Goal: Transaction & Acquisition: Purchase product/service

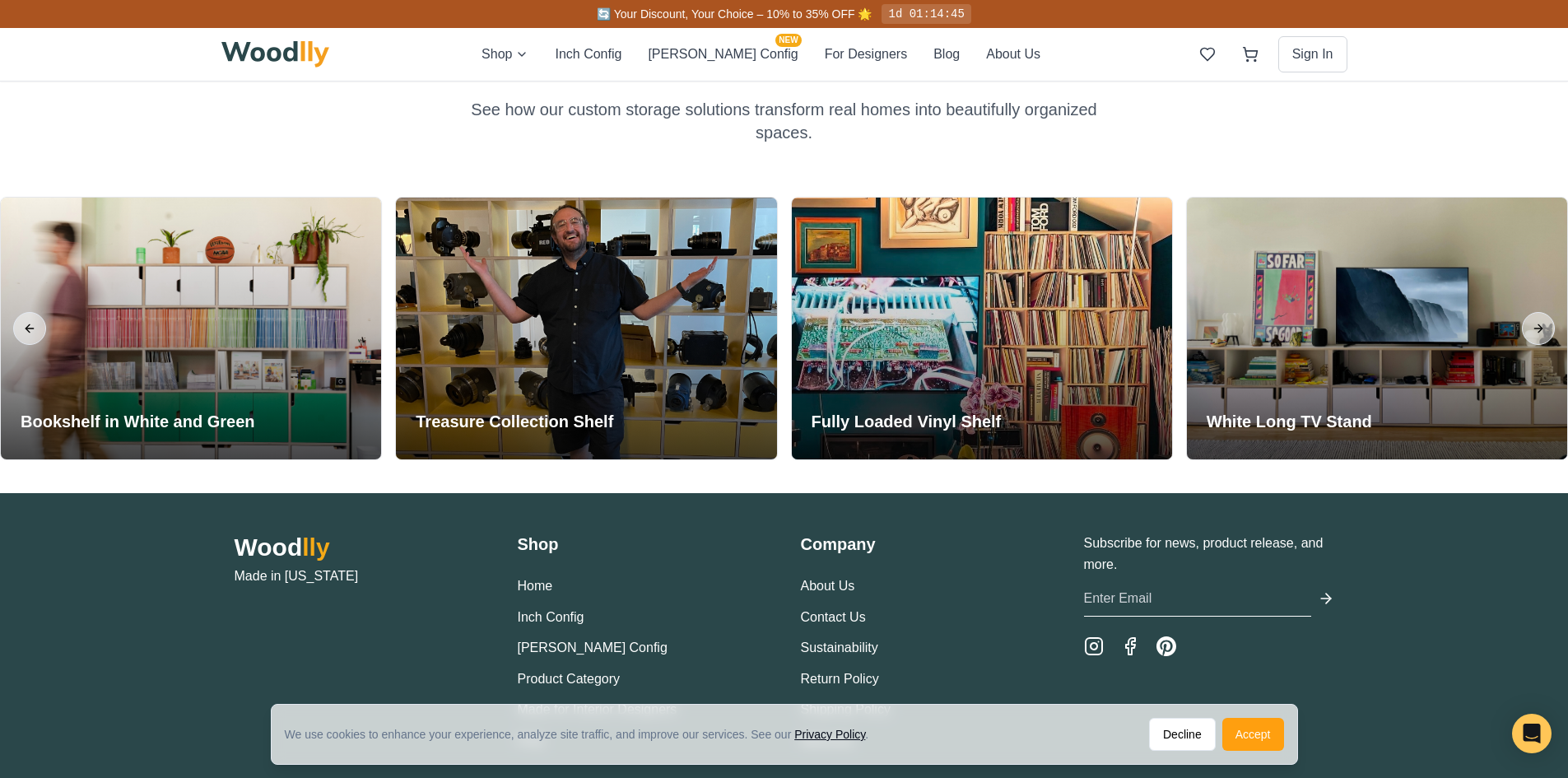
scroll to position [3784, 0]
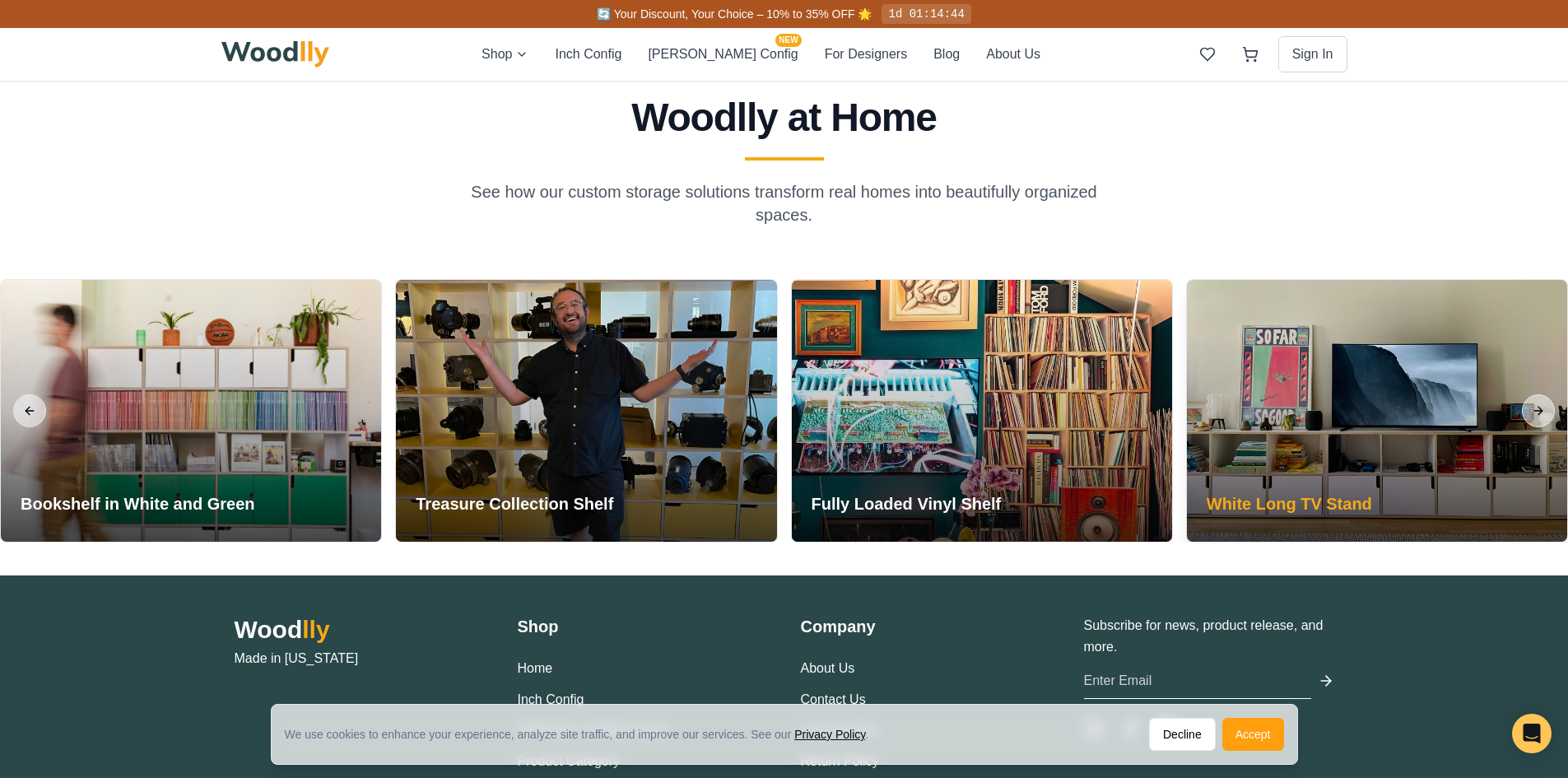
click at [1352, 503] on h3 "White Long TV Stand" at bounding box center [1290, 503] width 165 height 23
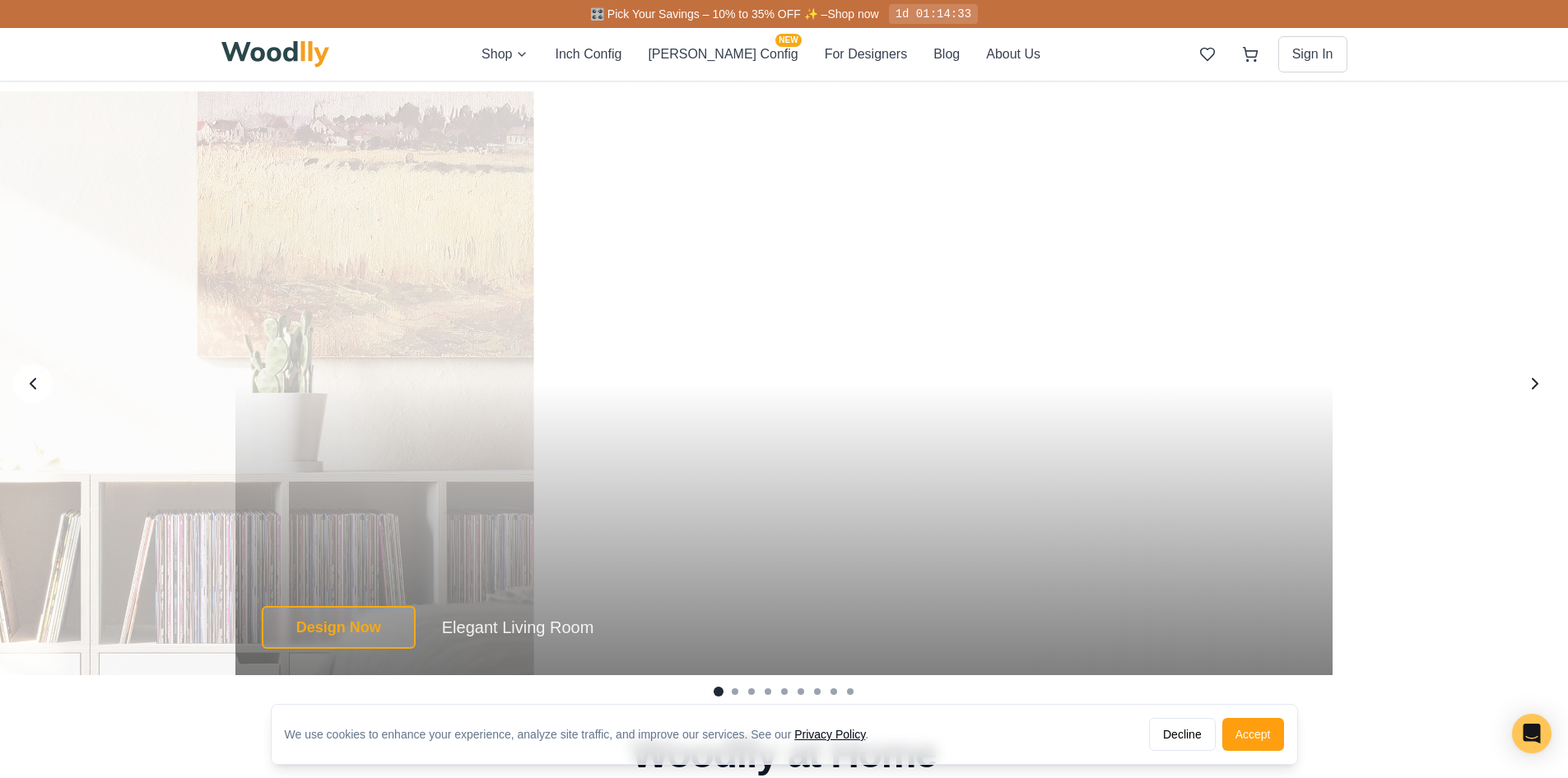
scroll to position [3373, 0]
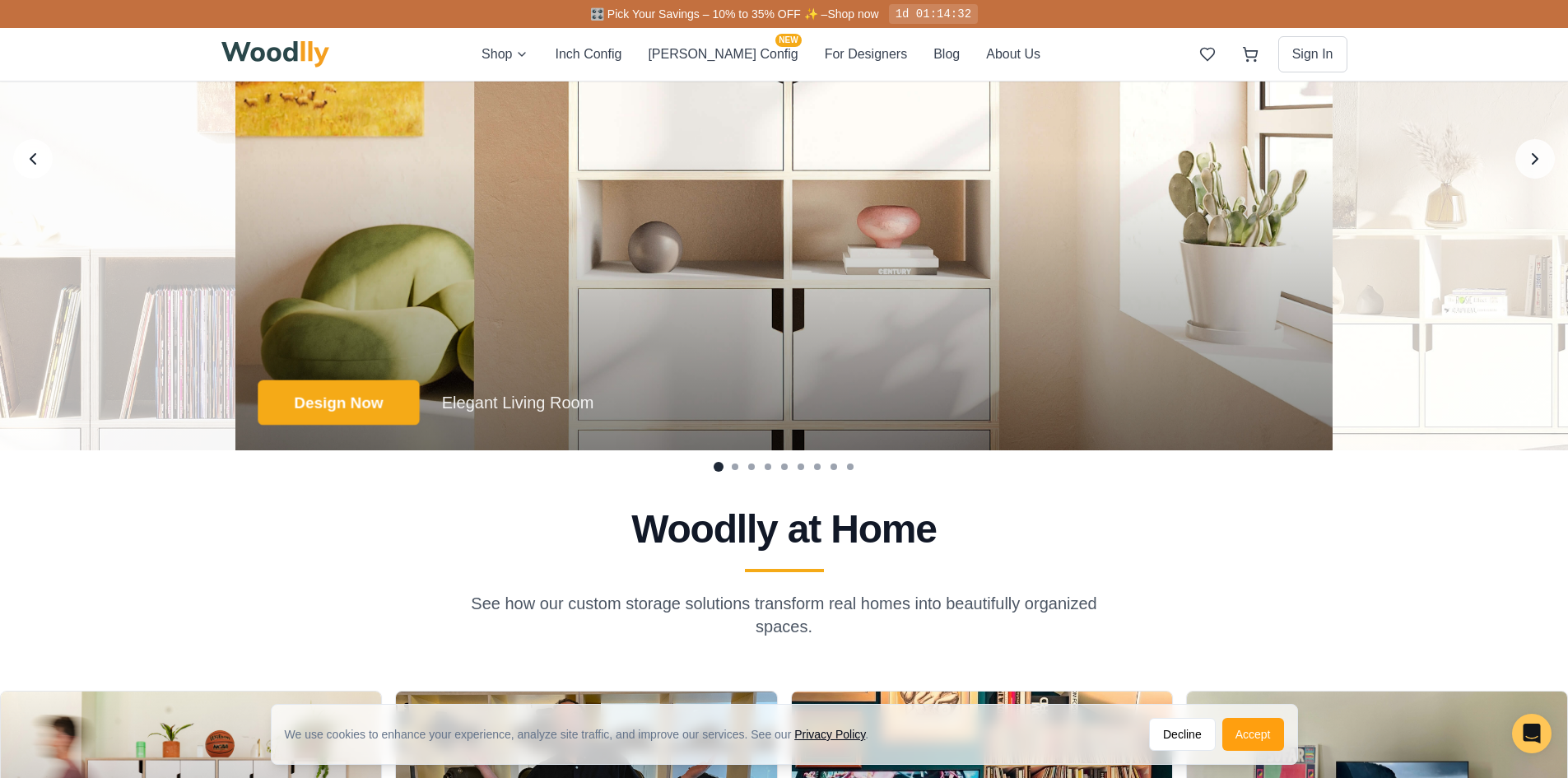
click at [308, 403] on button "Design Now" at bounding box center [338, 403] width 161 height 45
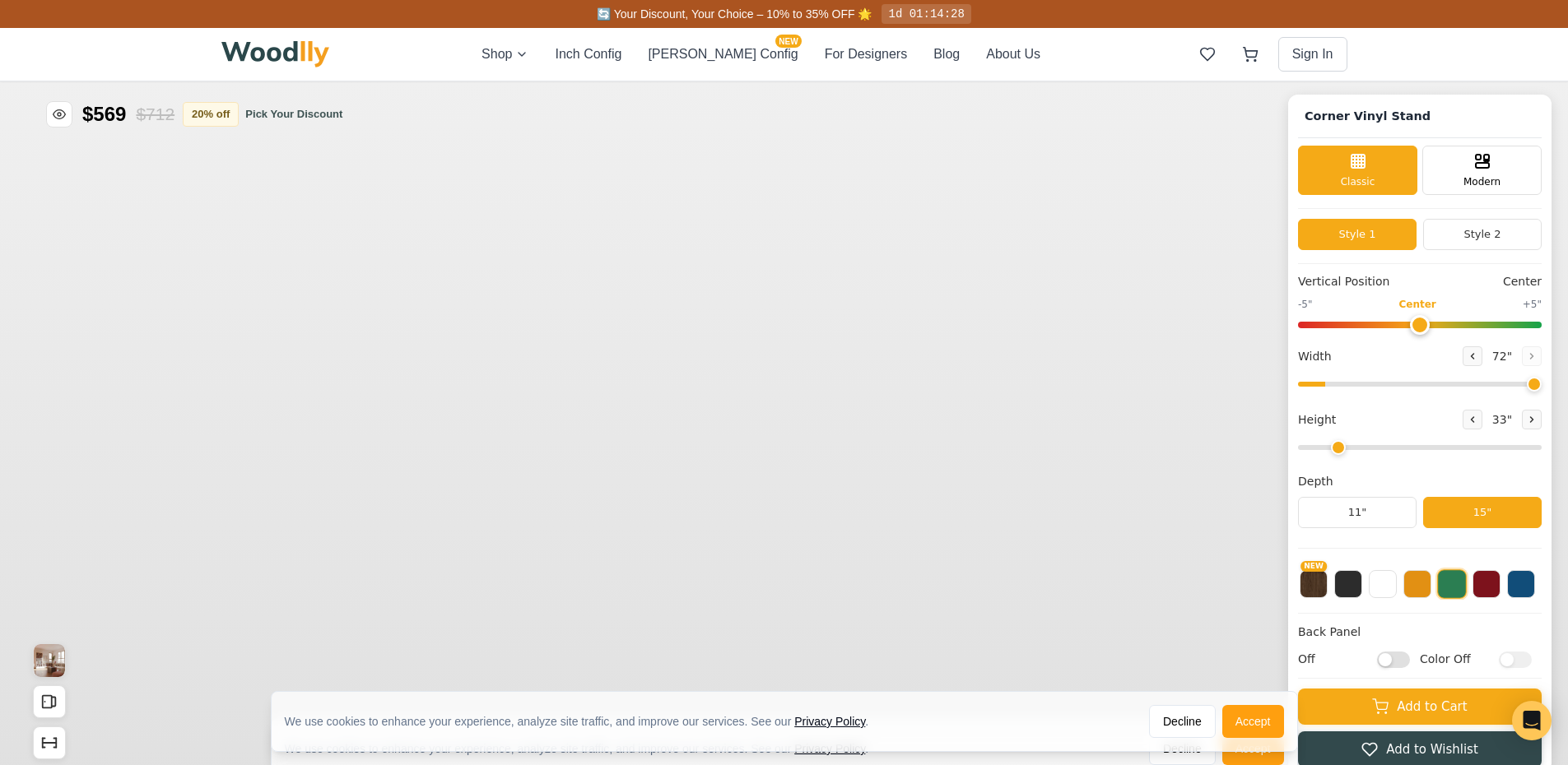
type input "72"
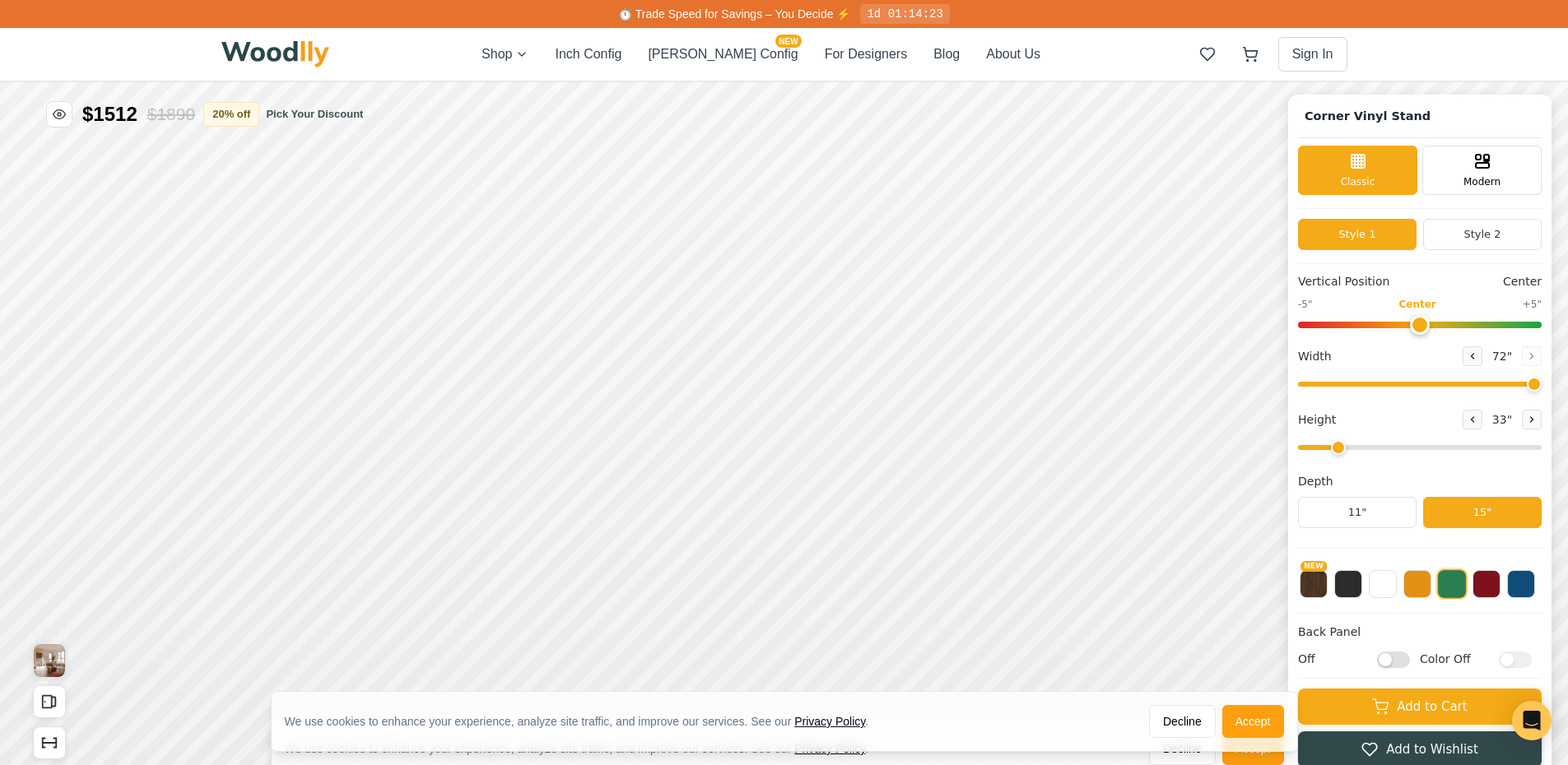
click at [1358, 449] on input "range" at bounding box center [1419, 447] width 244 height 5
click at [1534, 422] on icon at bounding box center [1532, 419] width 3 height 5
type input "3"
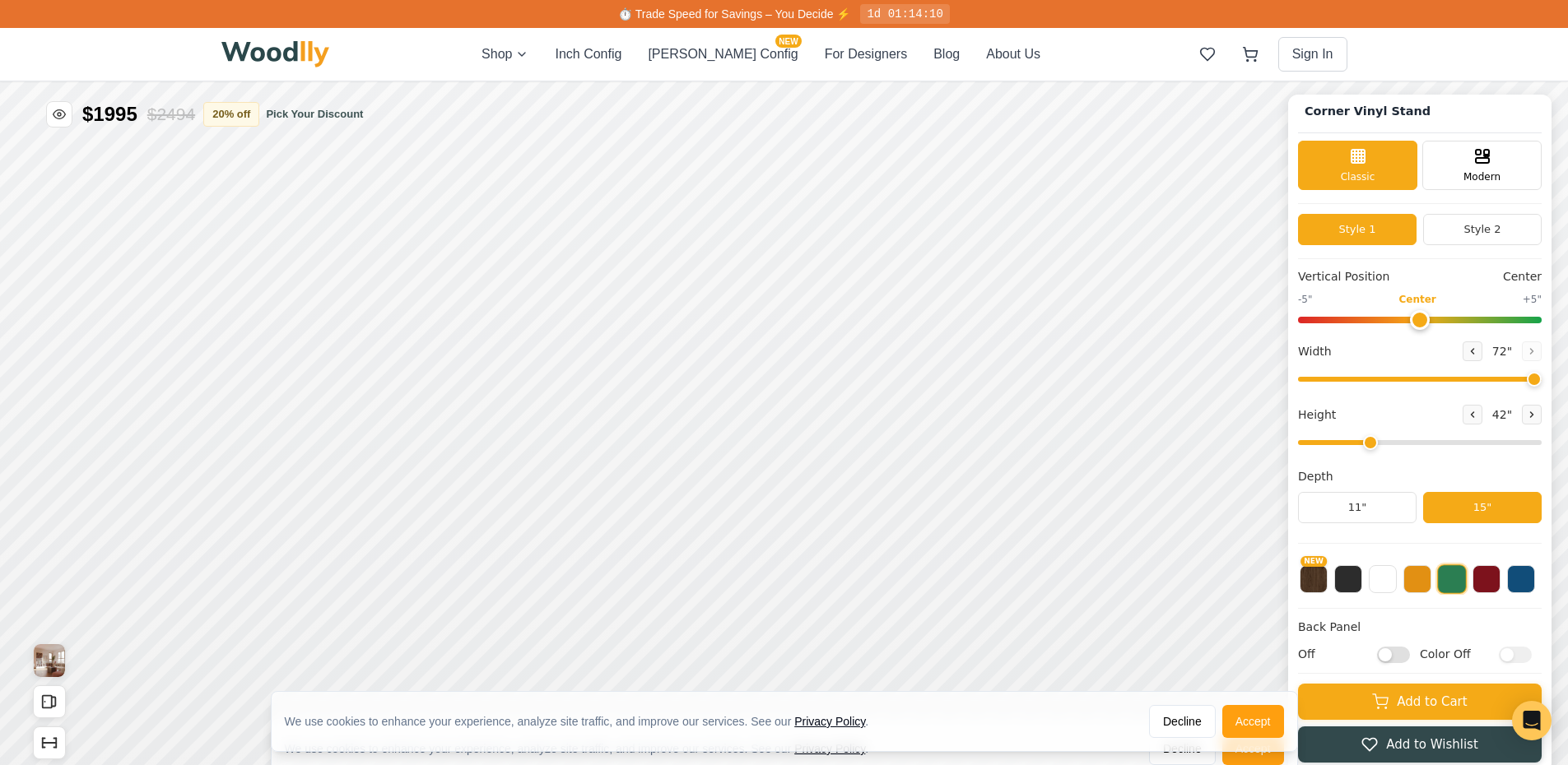
scroll to position [7, 0]
click at [1470, 169] on div "Modern" at bounding box center [1481, 163] width 119 height 49
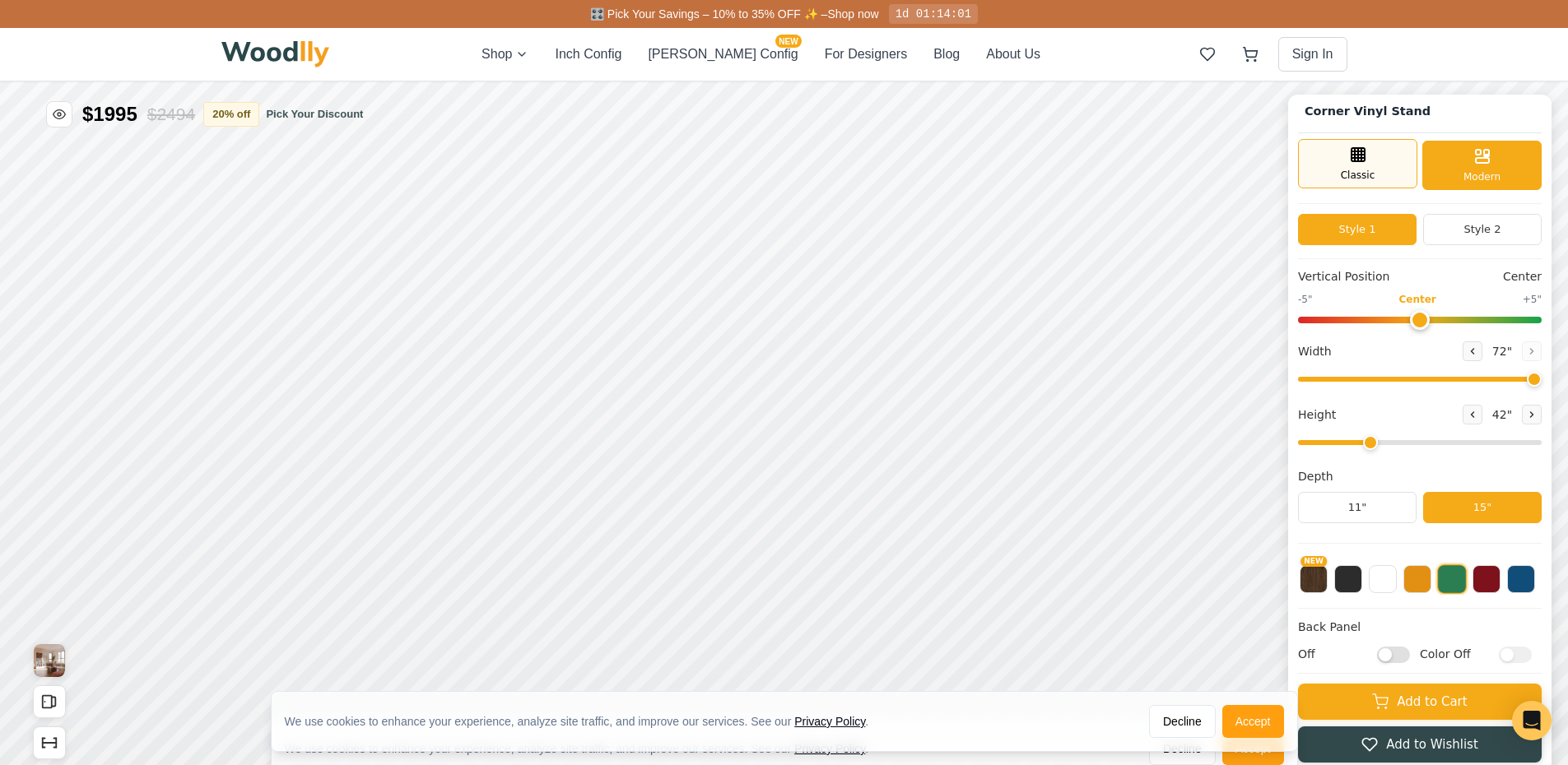
click at [1406, 171] on div "Classic" at bounding box center [1357, 163] width 119 height 49
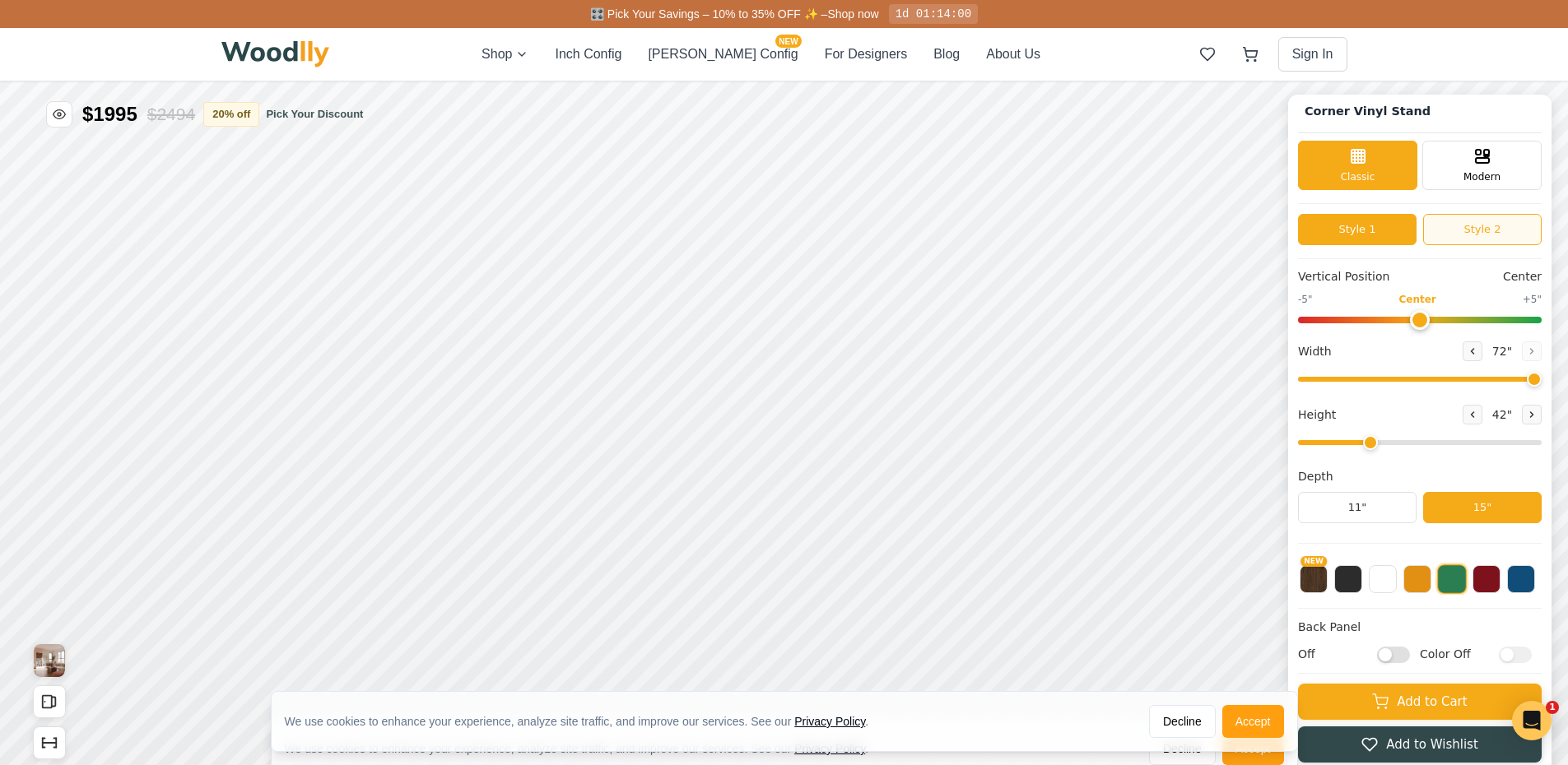
click at [1500, 234] on button "Style 2" at bounding box center [1482, 230] width 118 height 31
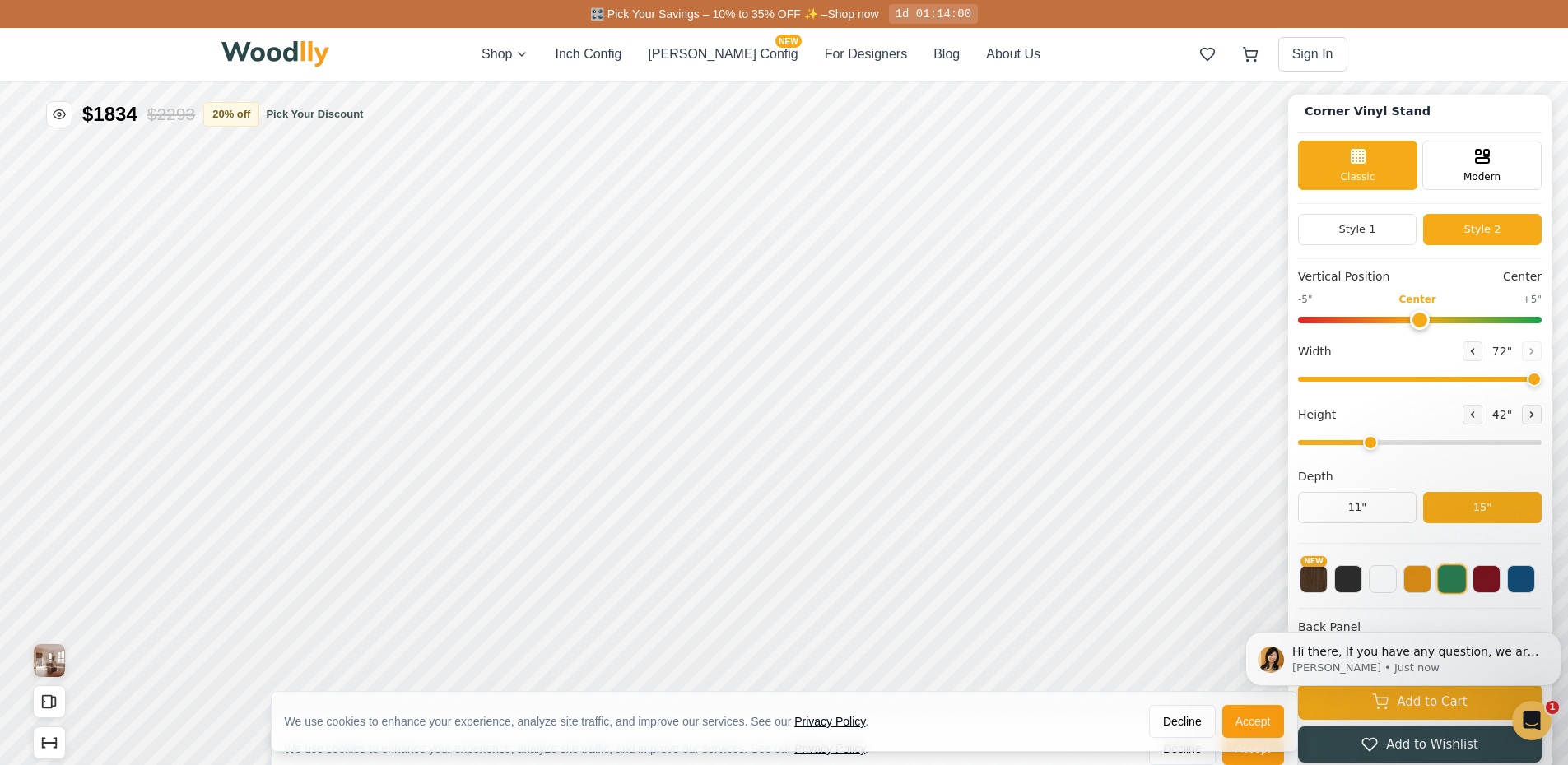
scroll to position [0, 0]
click at [1393, 233] on button "Style 1" at bounding box center [1357, 230] width 118 height 31
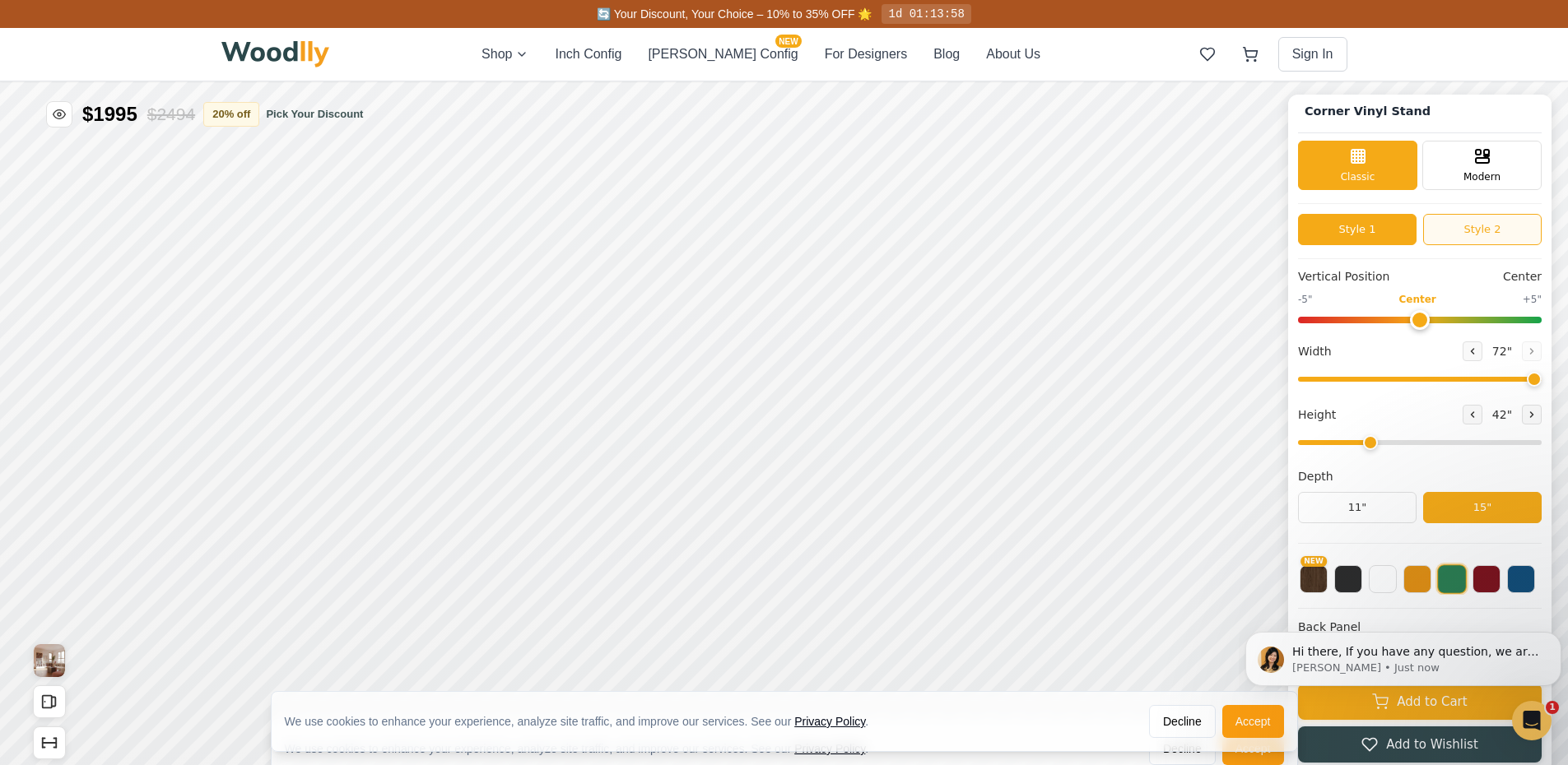
click at [1493, 237] on button "Style 2" at bounding box center [1482, 230] width 118 height 31
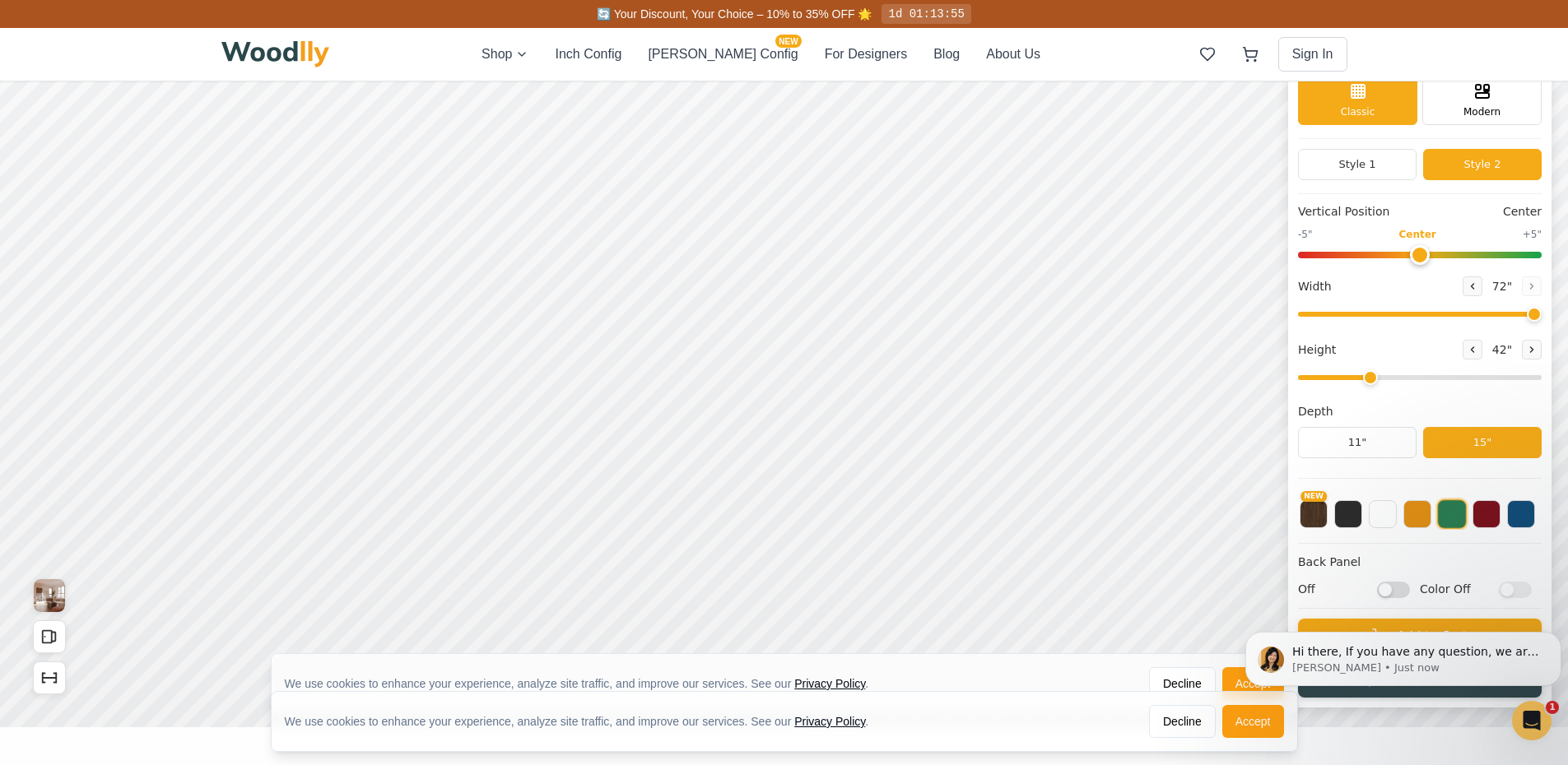
scroll to position [164, 0]
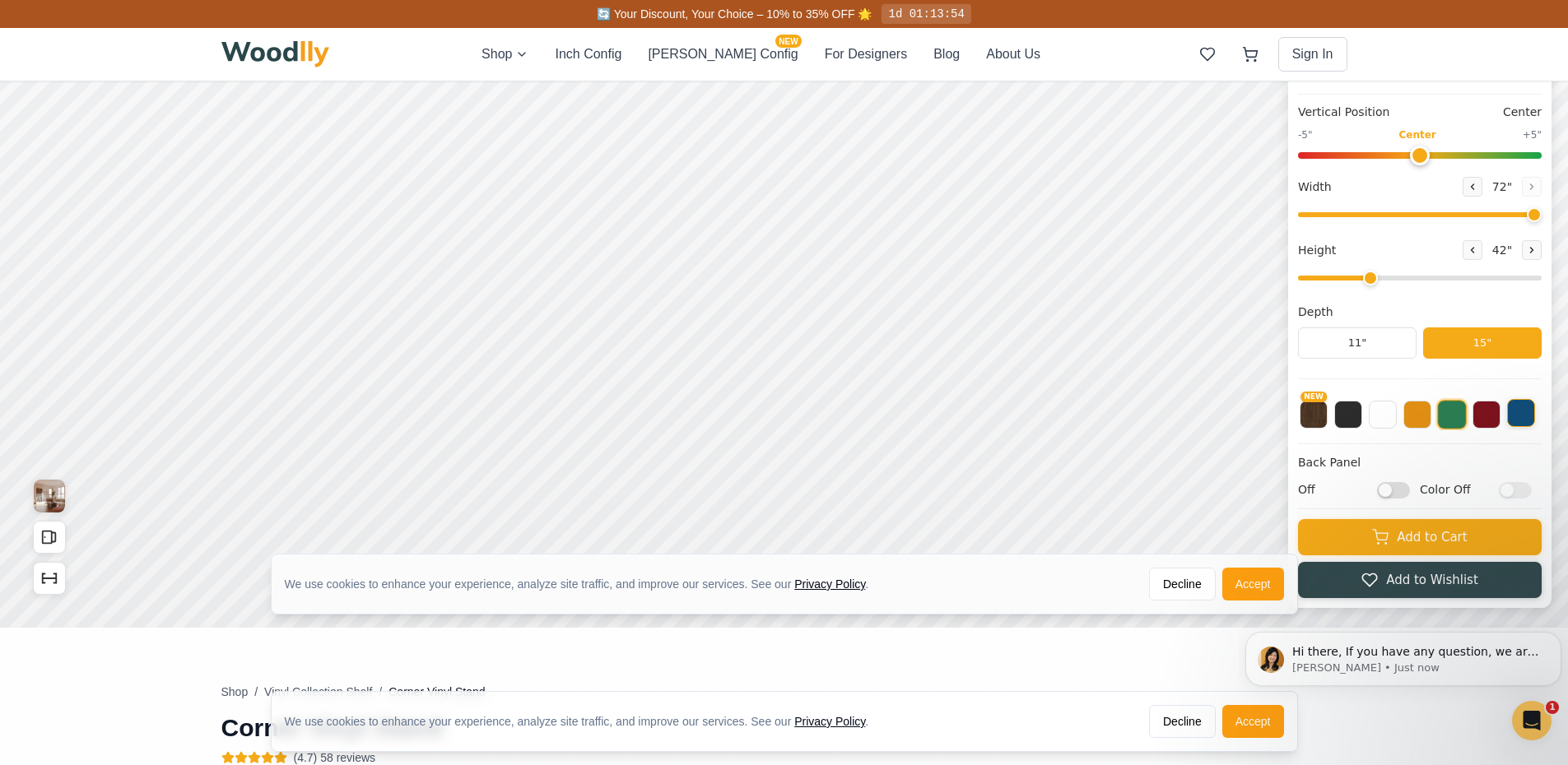
click at [1535, 420] on button at bounding box center [1521, 413] width 28 height 28
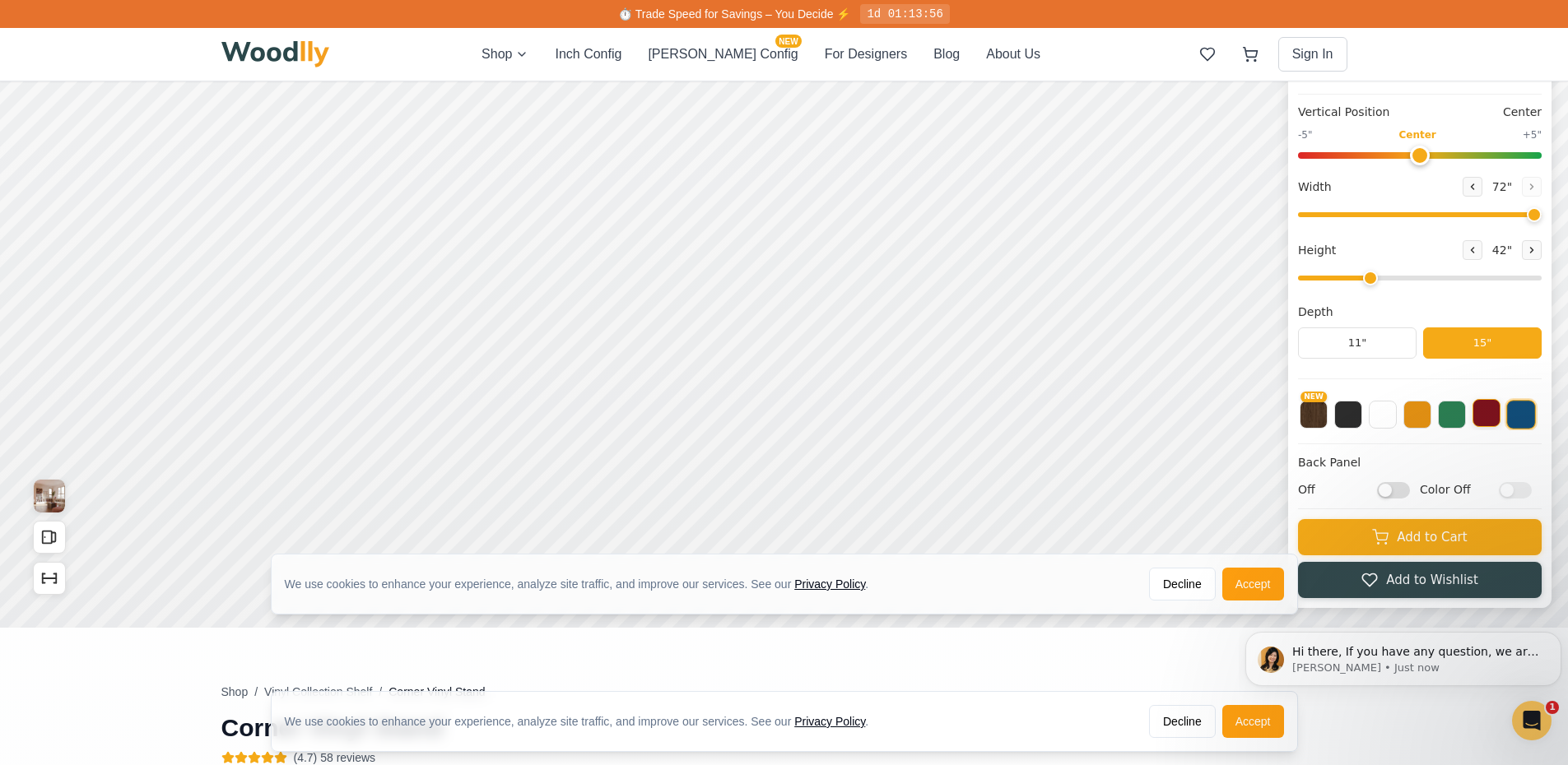
click at [1497, 418] on button at bounding box center [1486, 413] width 28 height 28
click at [1466, 419] on button at bounding box center [1452, 413] width 28 height 28
click at [1430, 418] on button at bounding box center [1417, 413] width 28 height 28
click at [1397, 415] on button at bounding box center [1382, 413] width 28 height 28
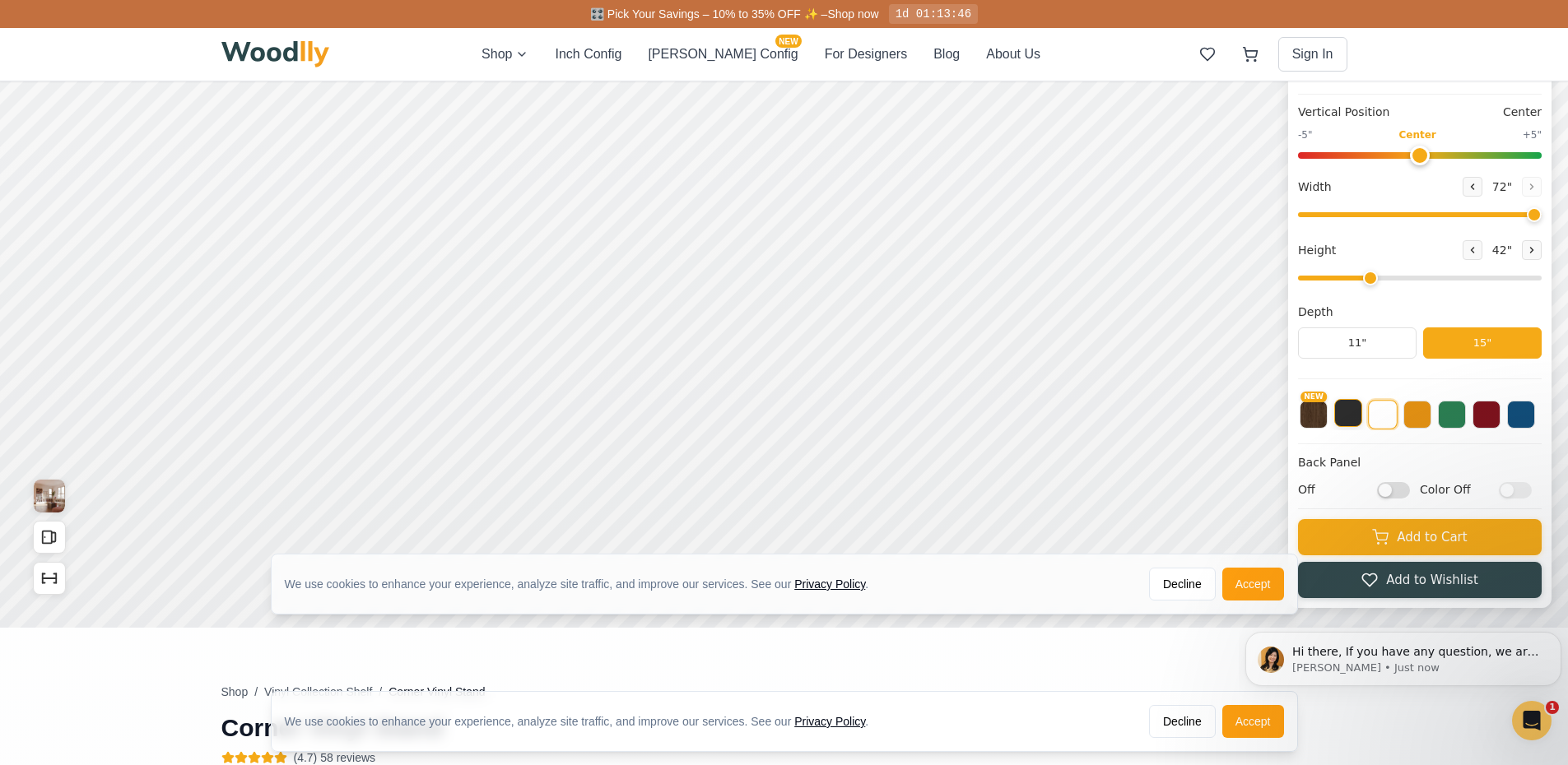
click at [1359, 417] on button at bounding box center [1348, 413] width 28 height 28
click at [1325, 420] on button "NEW" at bounding box center [1313, 413] width 28 height 28
click at [1500, 415] on button at bounding box center [1486, 413] width 28 height 28
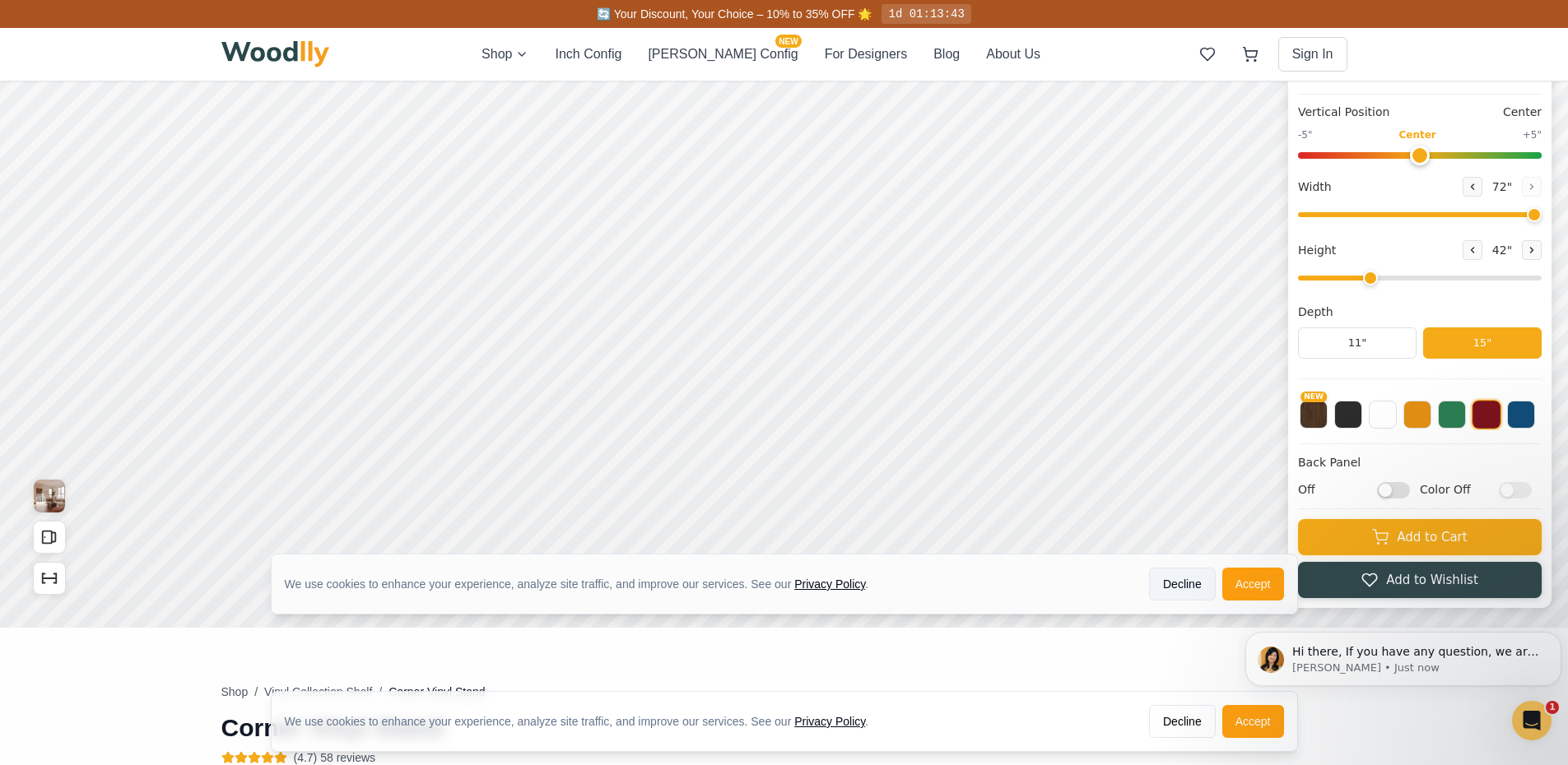
click at [1175, 584] on button "Decline" at bounding box center [1182, 583] width 67 height 32
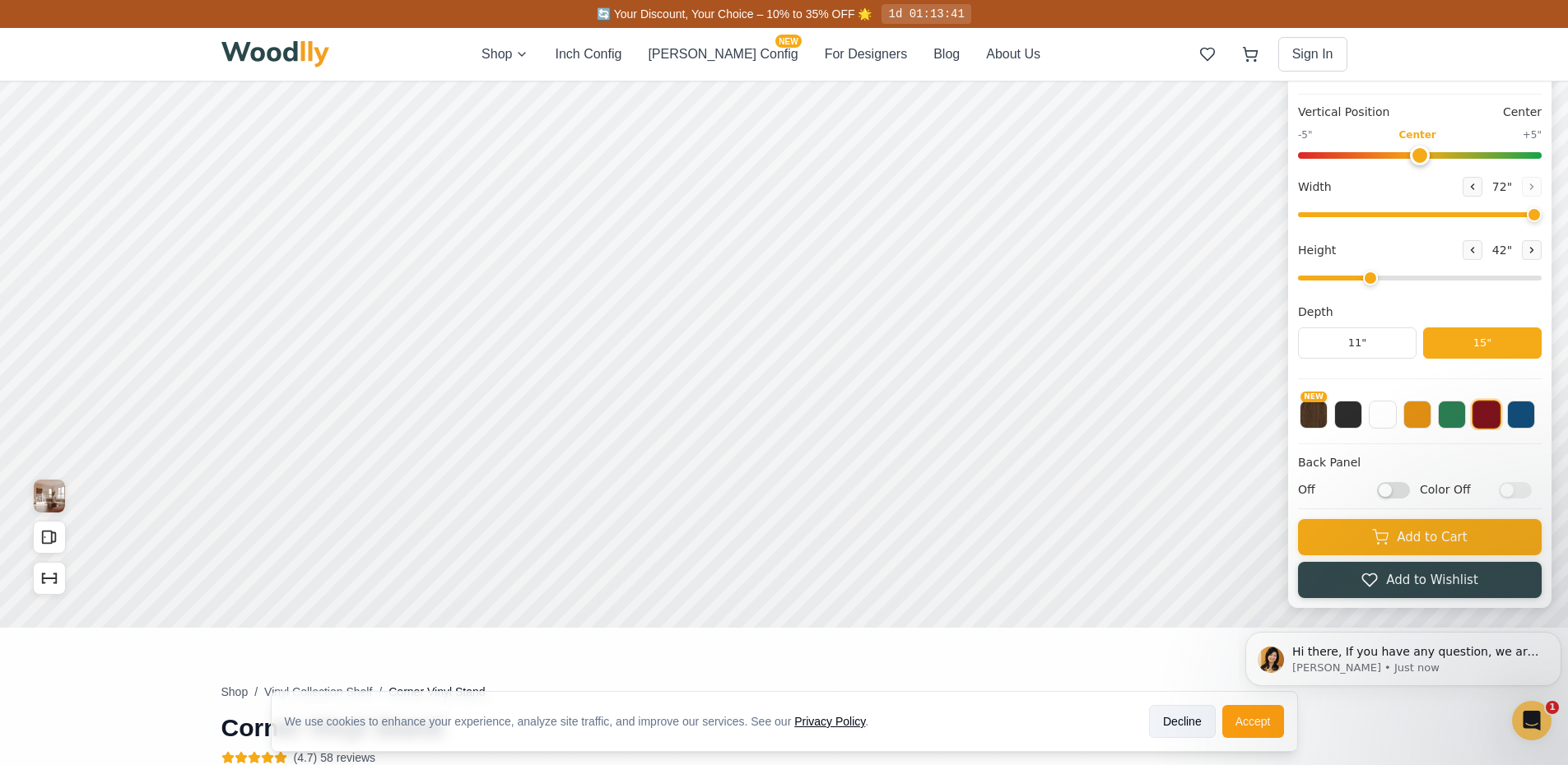
click at [1176, 723] on button "Decline" at bounding box center [1182, 721] width 67 height 32
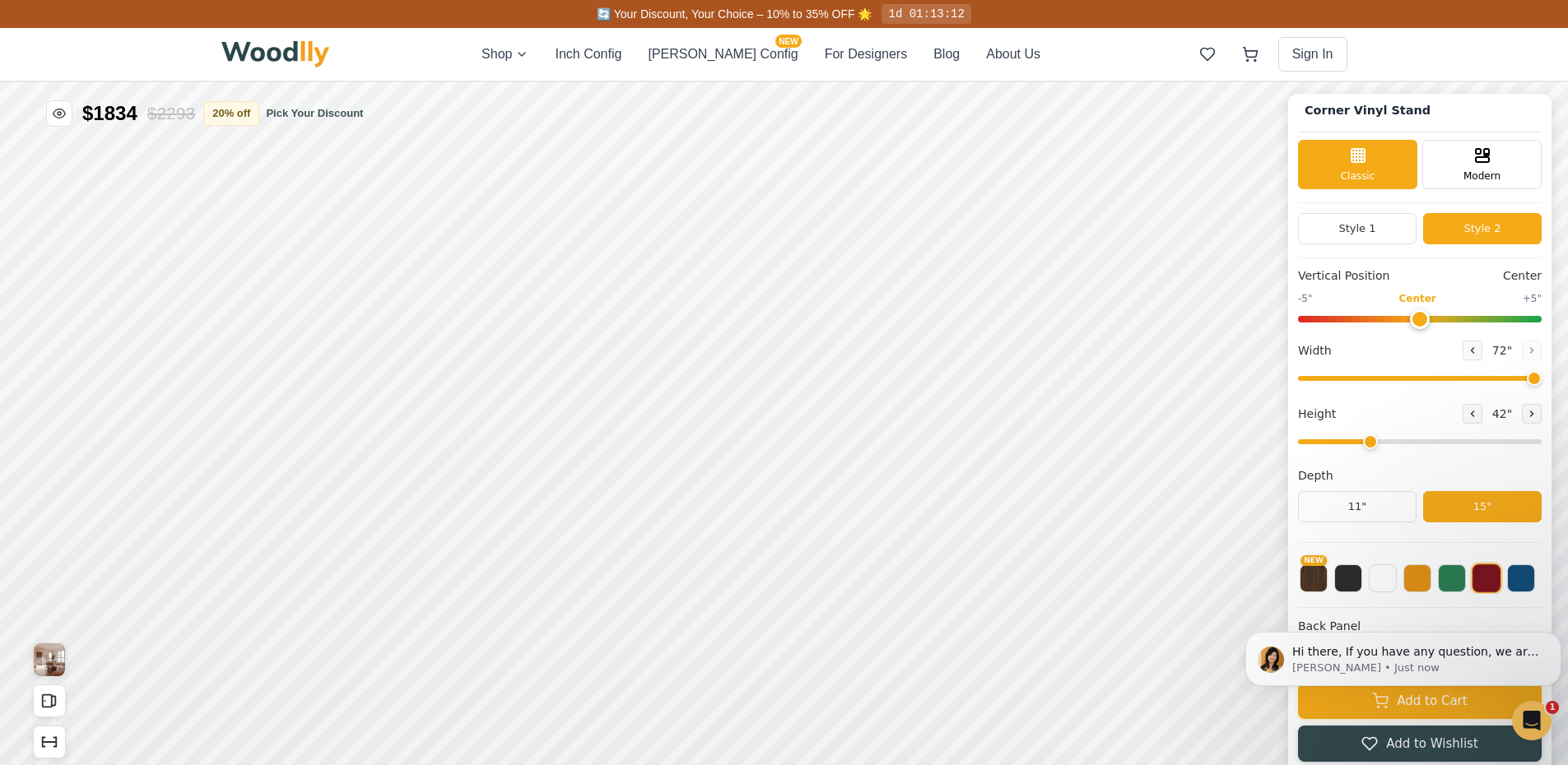
scroll to position [0, 0]
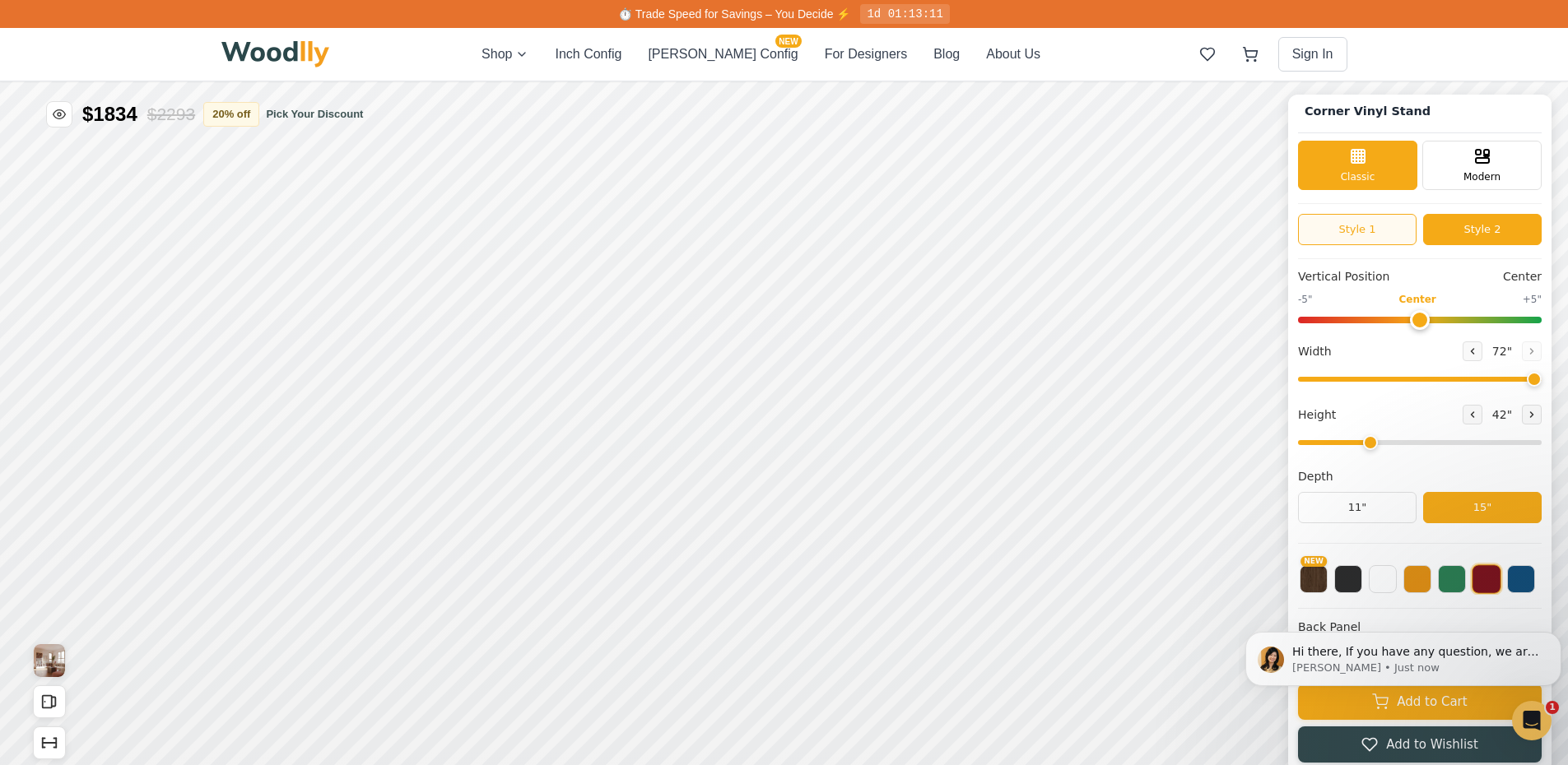
click at [1362, 225] on button "Style 1" at bounding box center [1357, 230] width 118 height 31
click at [1494, 235] on button "Style 2" at bounding box center [1482, 230] width 118 height 31
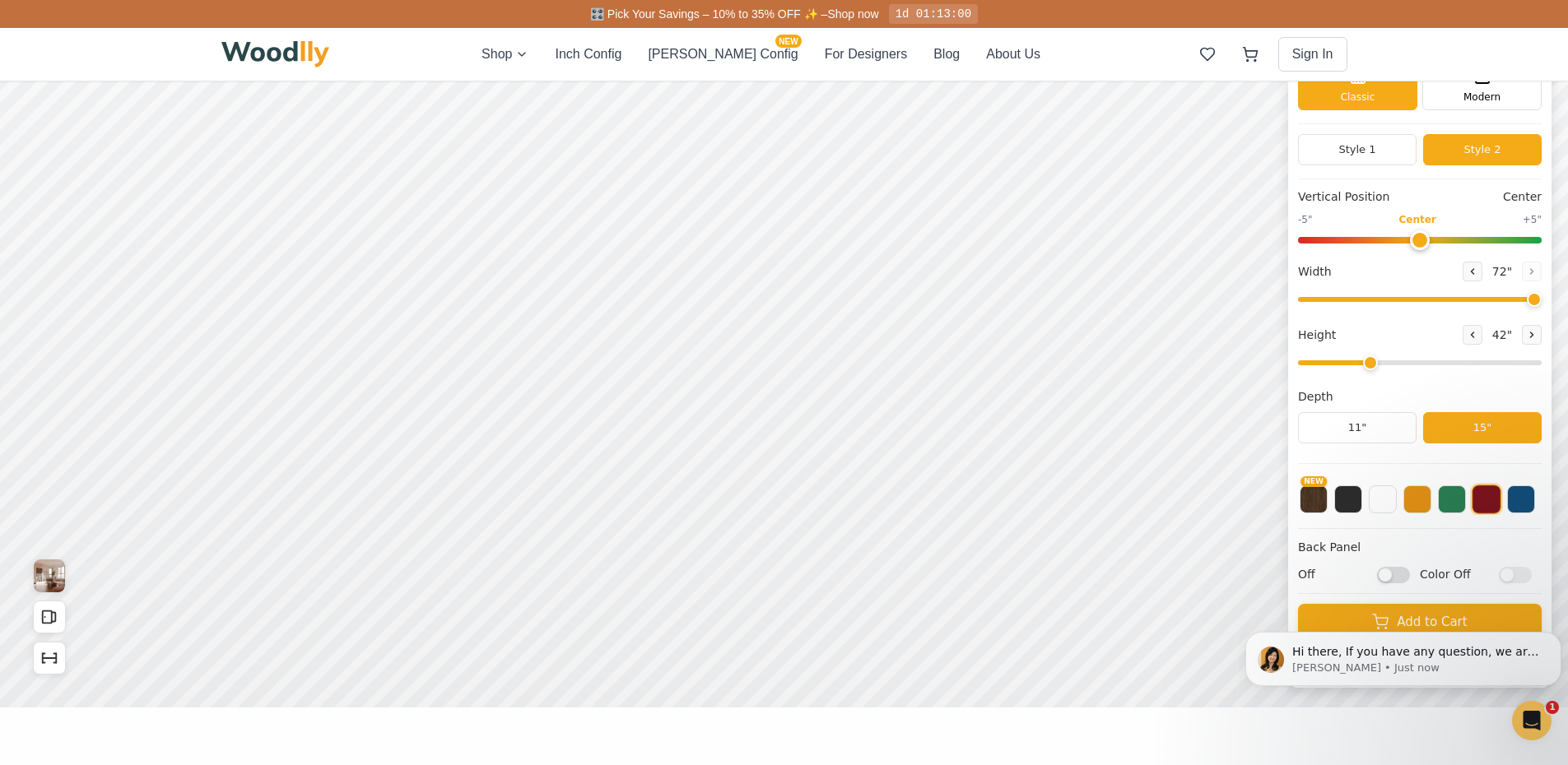
scroll to position [83, 0]
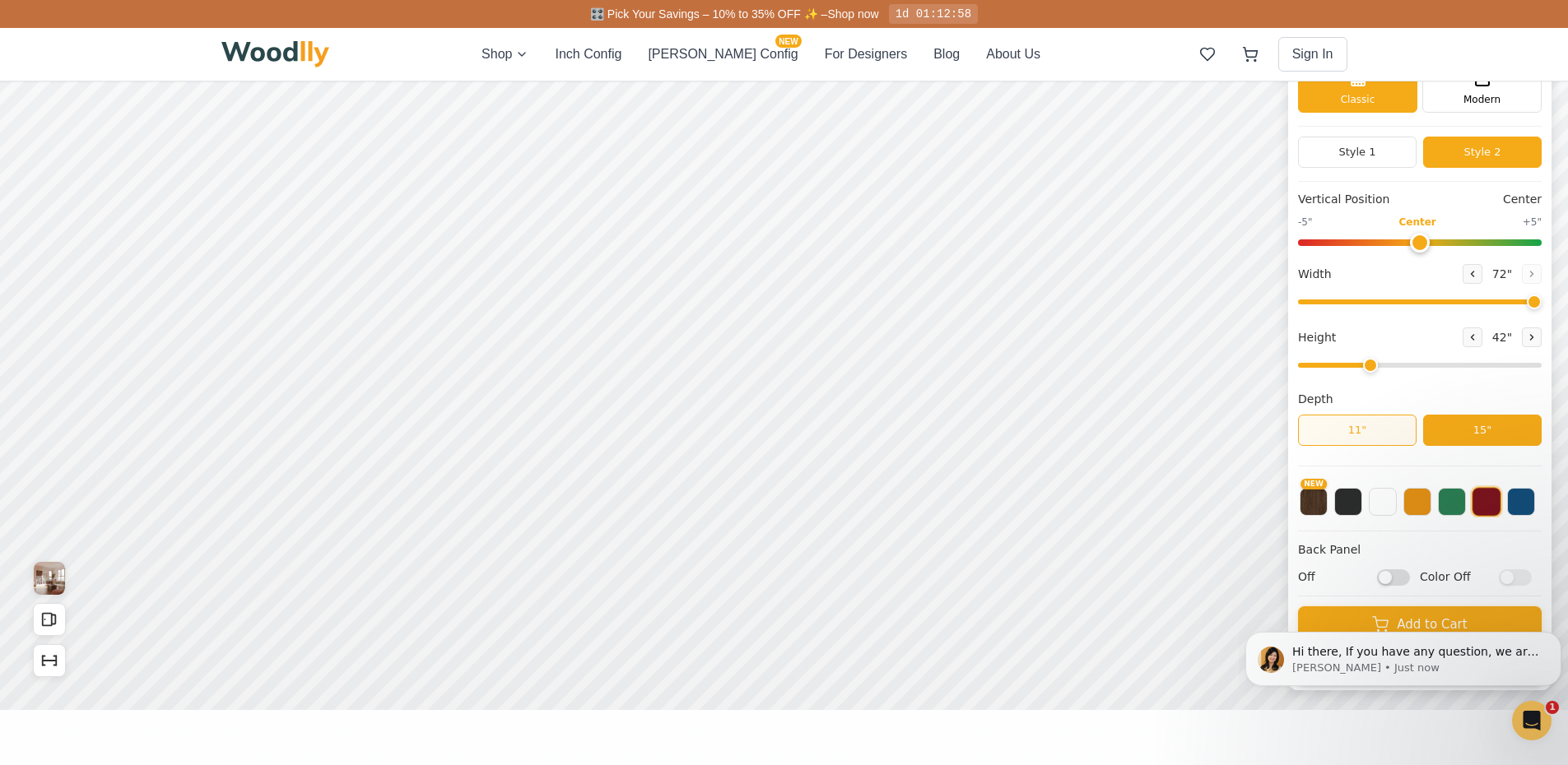
click at [1363, 428] on button "11"" at bounding box center [1357, 431] width 118 height 31
click at [1503, 437] on button "15"" at bounding box center [1482, 431] width 118 height 31
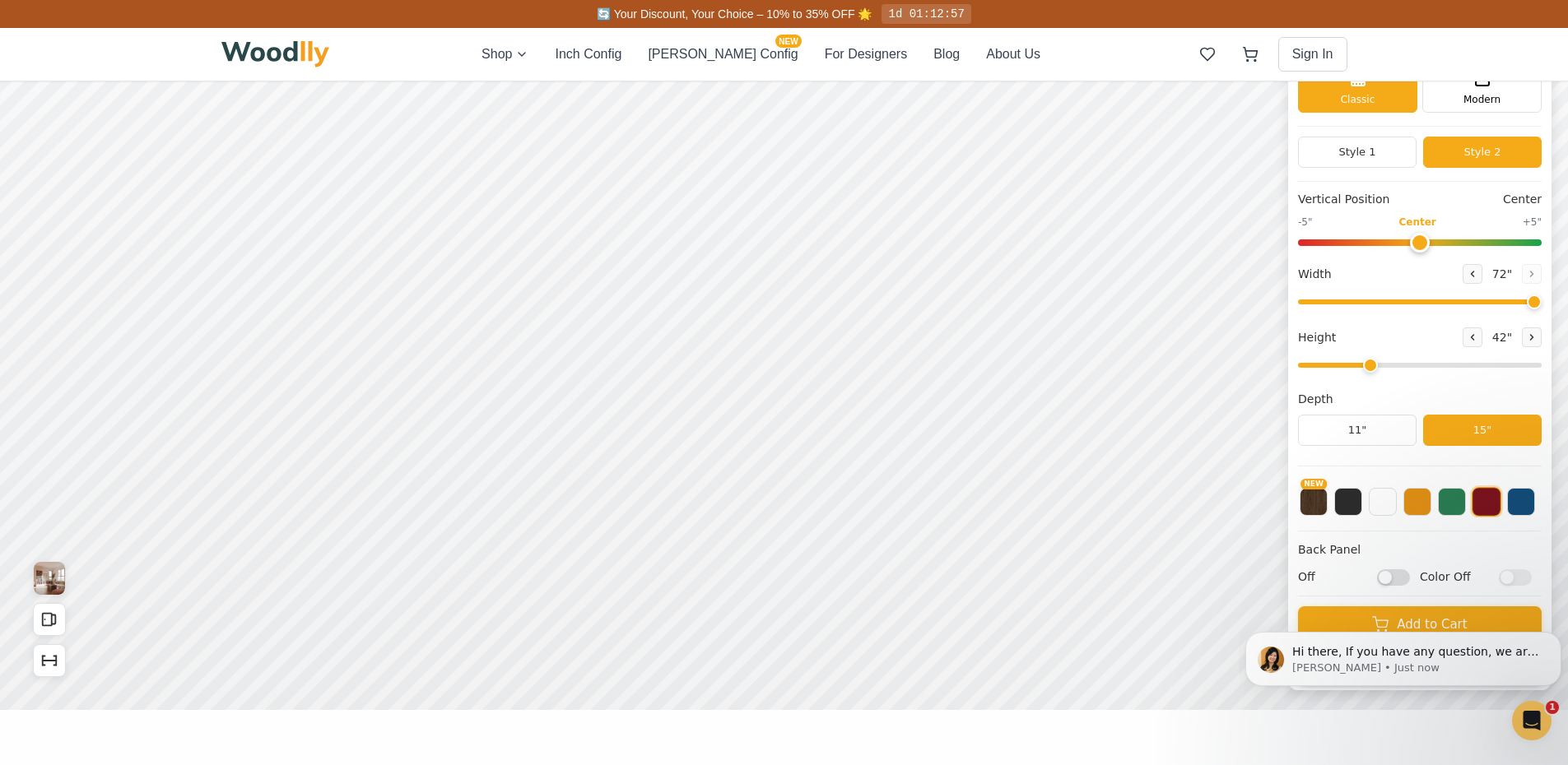
scroll to position [7, 0]
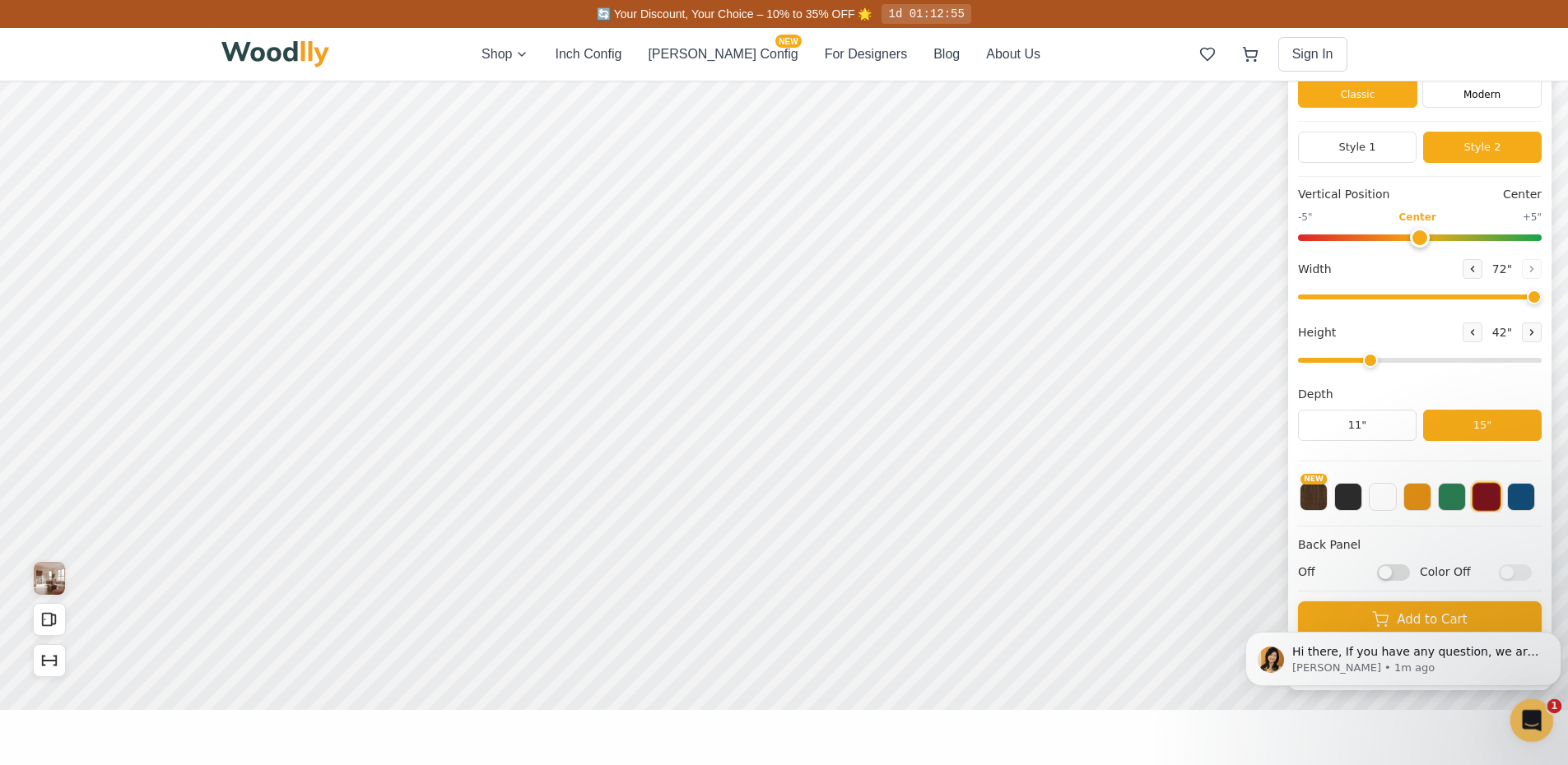
click at [1533, 715] on icon "Open Intercom Messenger" at bounding box center [1530, 719] width 28 height 28
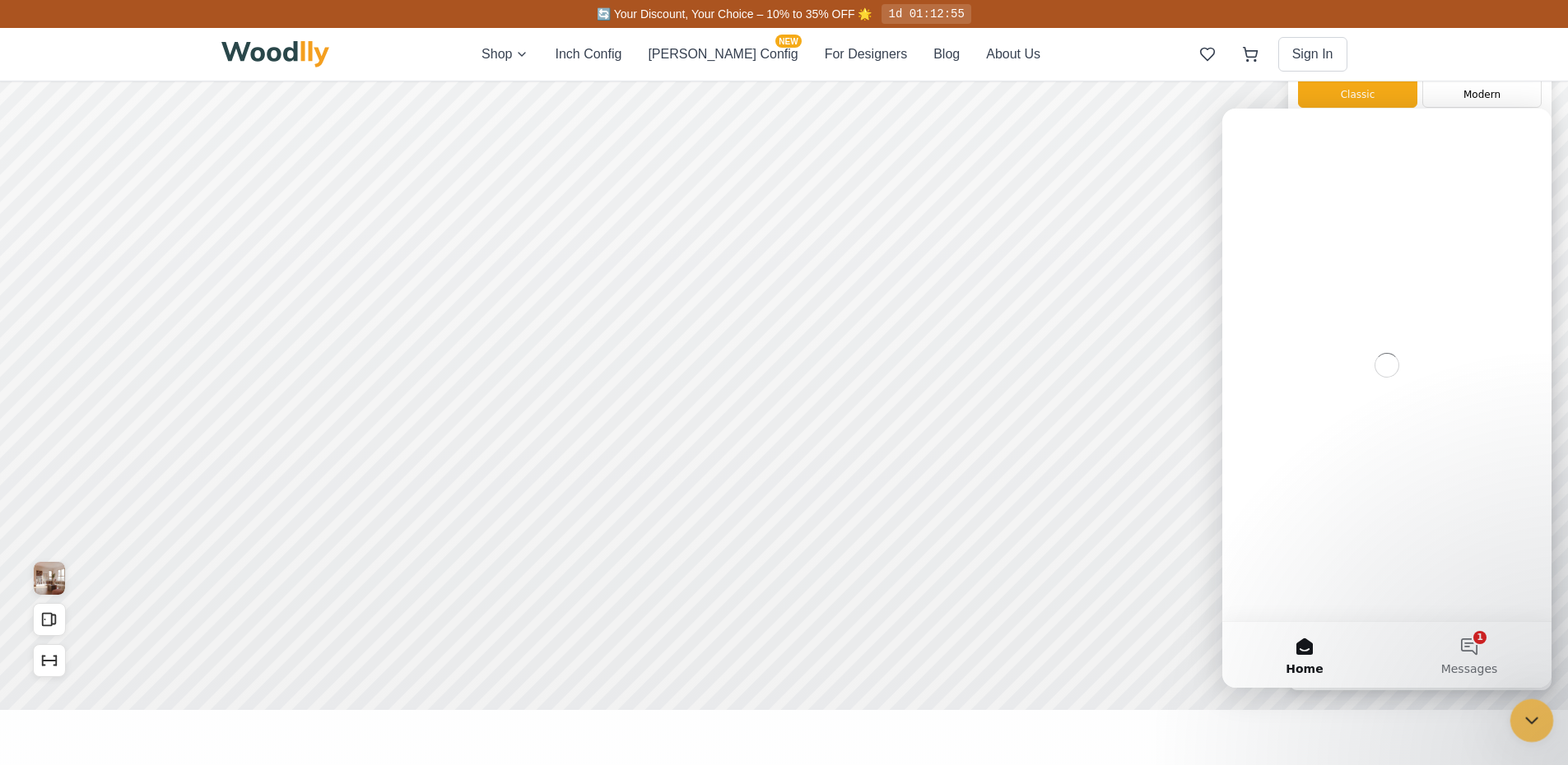
scroll to position [0, 0]
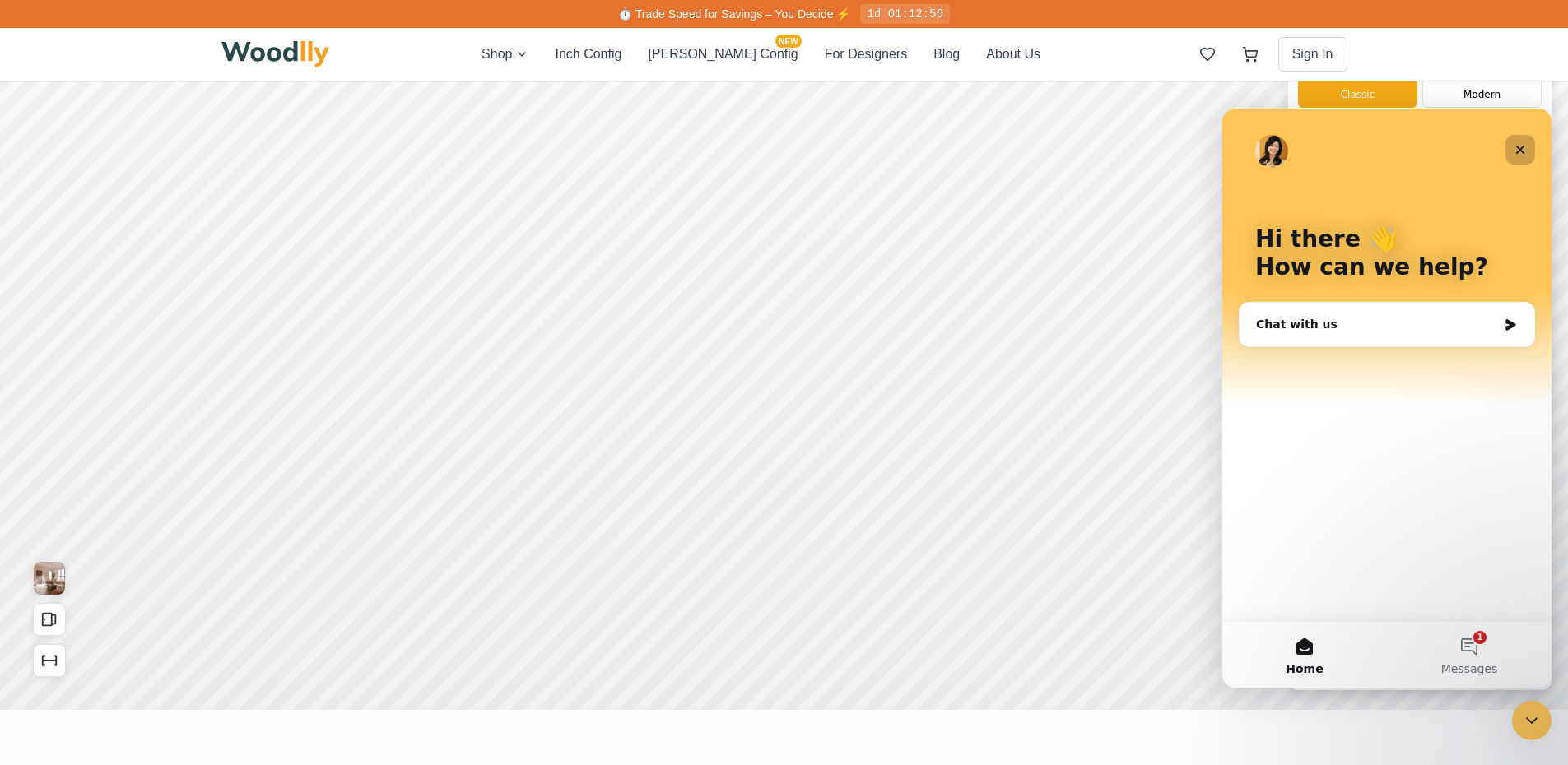
click at [1520, 146] on icon "Close" at bounding box center [1520, 149] width 13 height 13
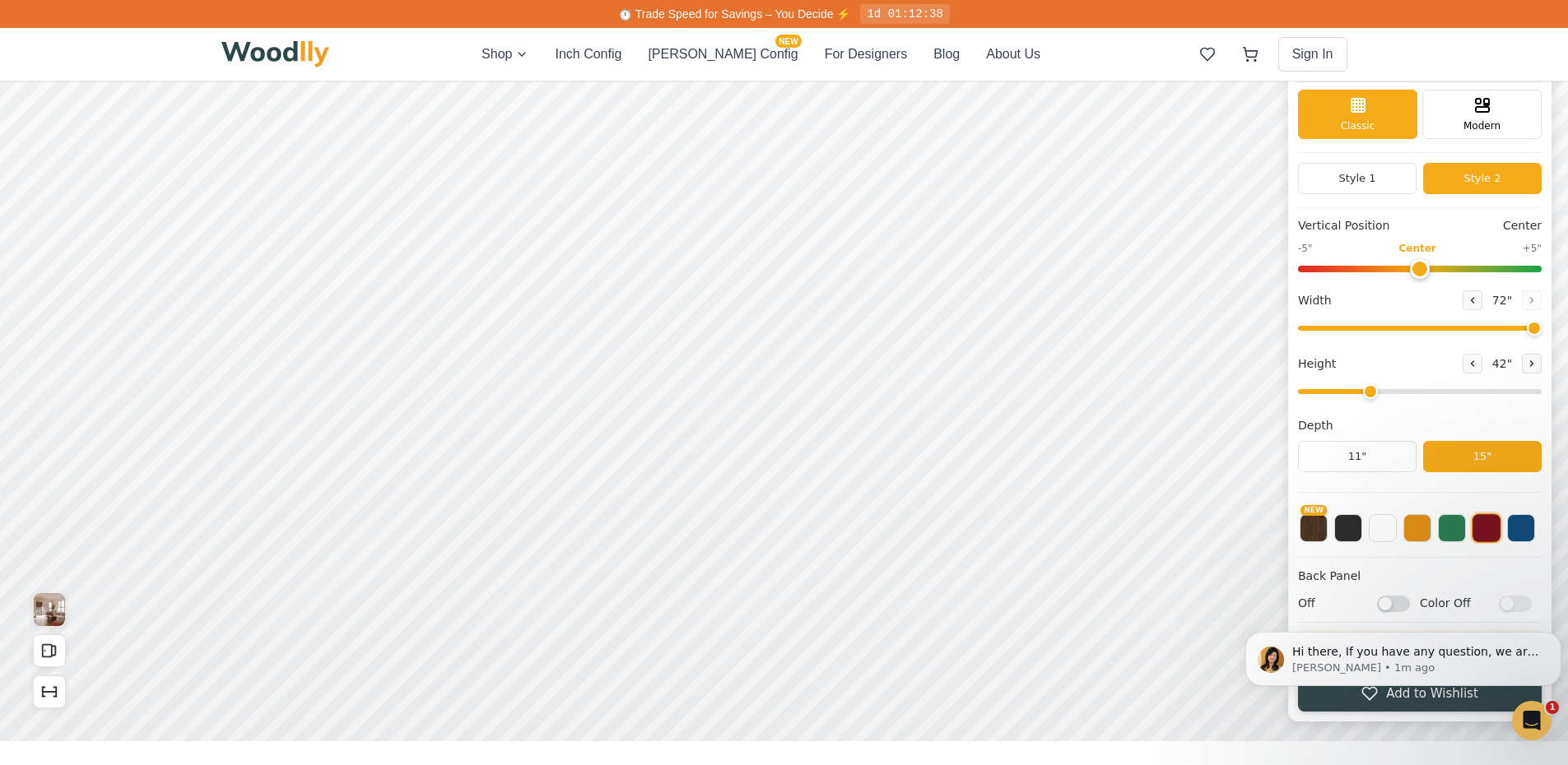
scroll to position [47, 0]
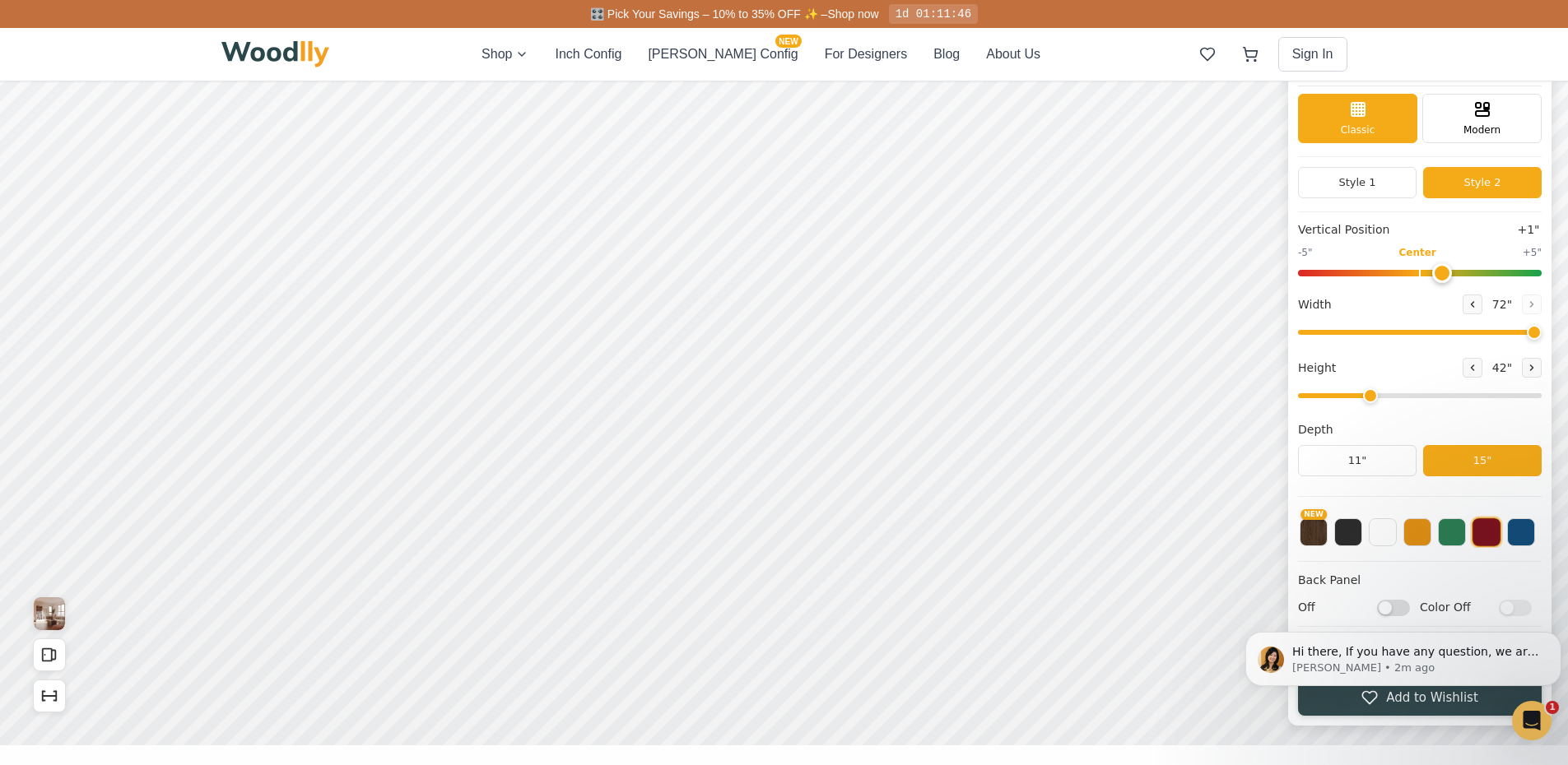
type input "0"
click at [1433, 276] on input "range" at bounding box center [1419, 272] width 244 height 7
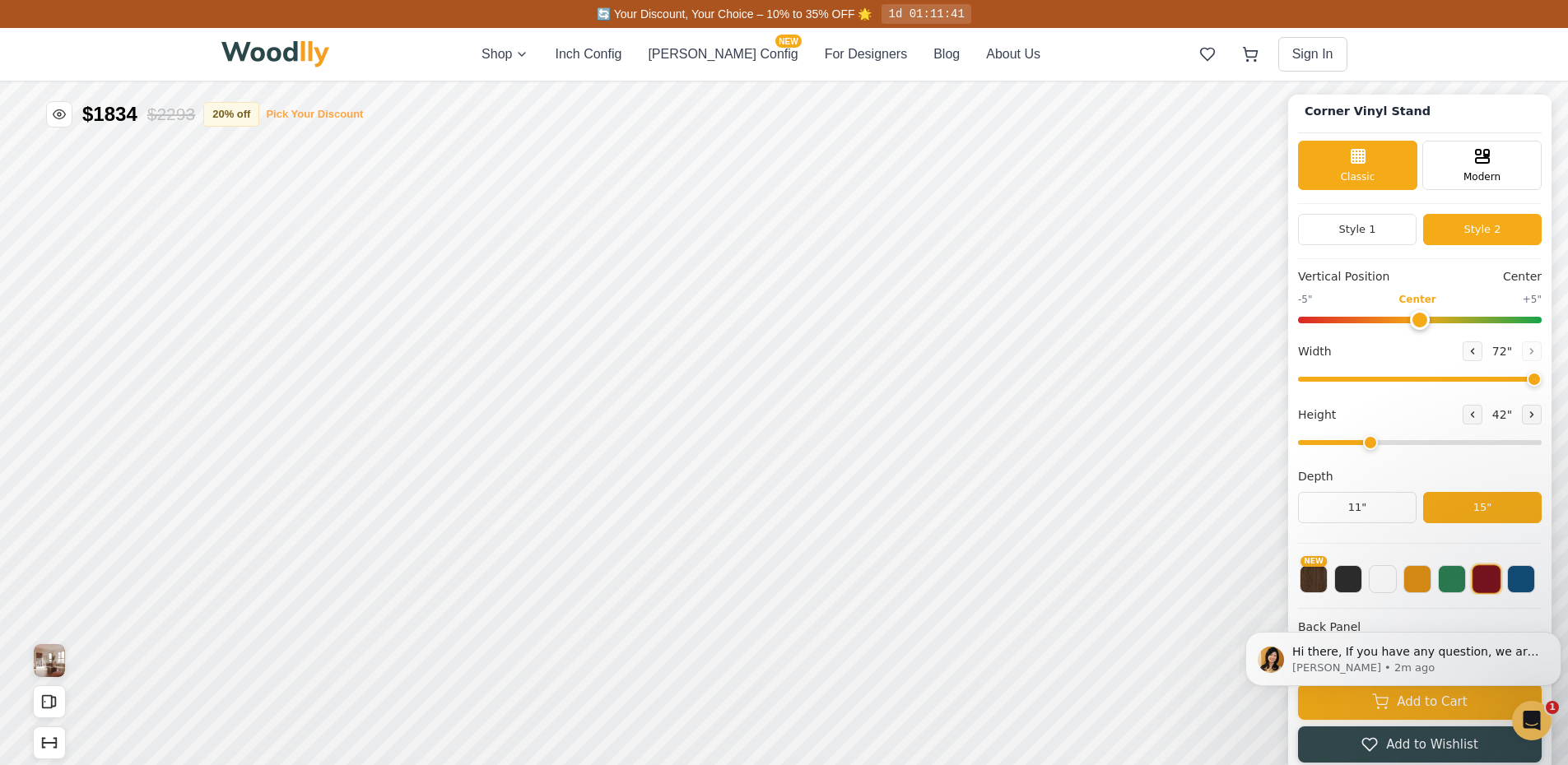
click at [318, 121] on button "Pick Your Discount" at bounding box center [314, 114] width 97 height 17
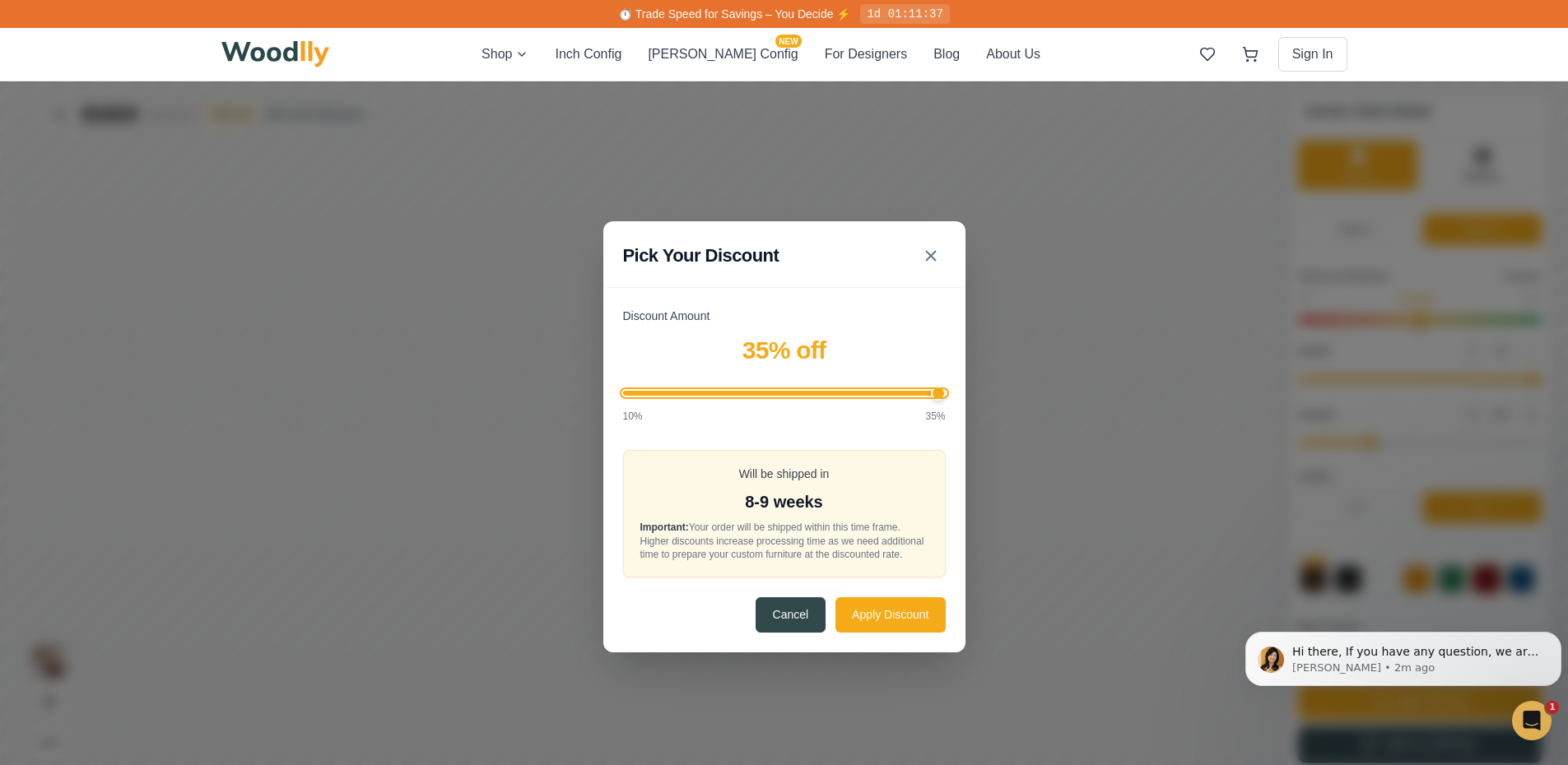
drag, startPoint x: 761, startPoint y: 395, endPoint x: 1064, endPoint y: 431, distance: 305.1
type input "35"
click at [945, 395] on input "Discount Amount" at bounding box center [784, 392] width 323 height 5
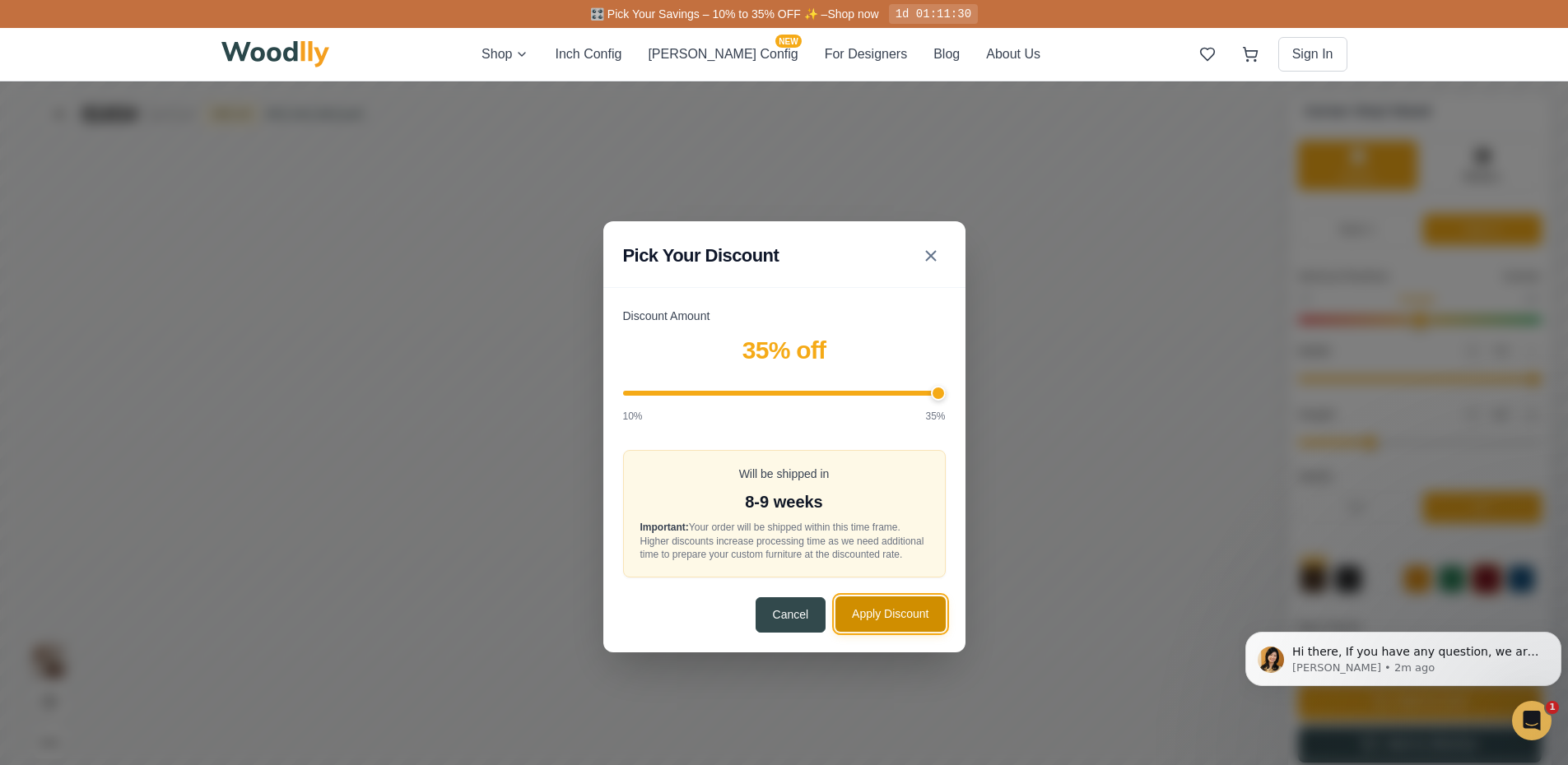
click at [894, 621] on button "Apply Discount" at bounding box center [889, 615] width 109 height 35
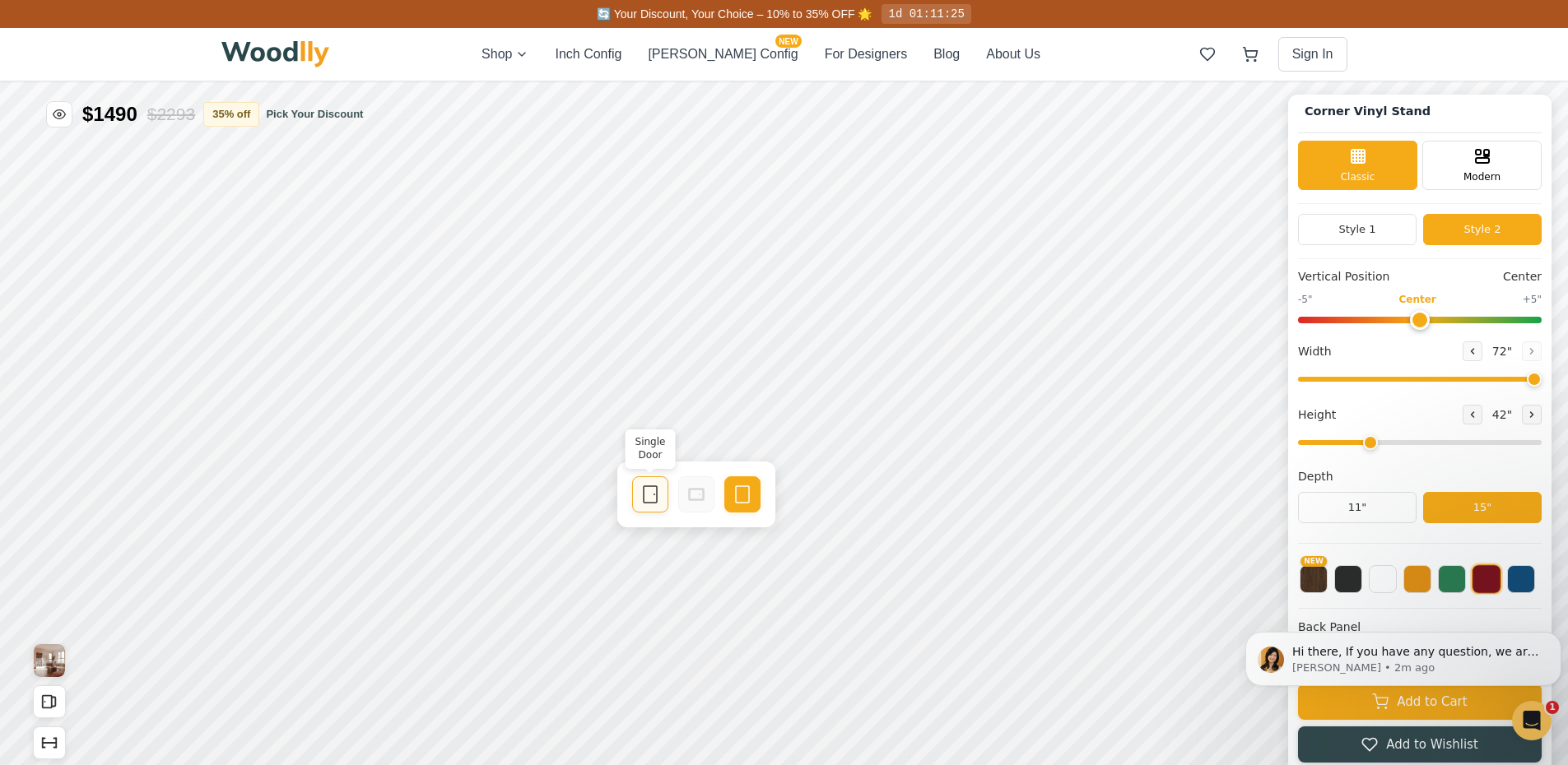
click at [655, 496] on icon at bounding box center [650, 495] width 20 height 20
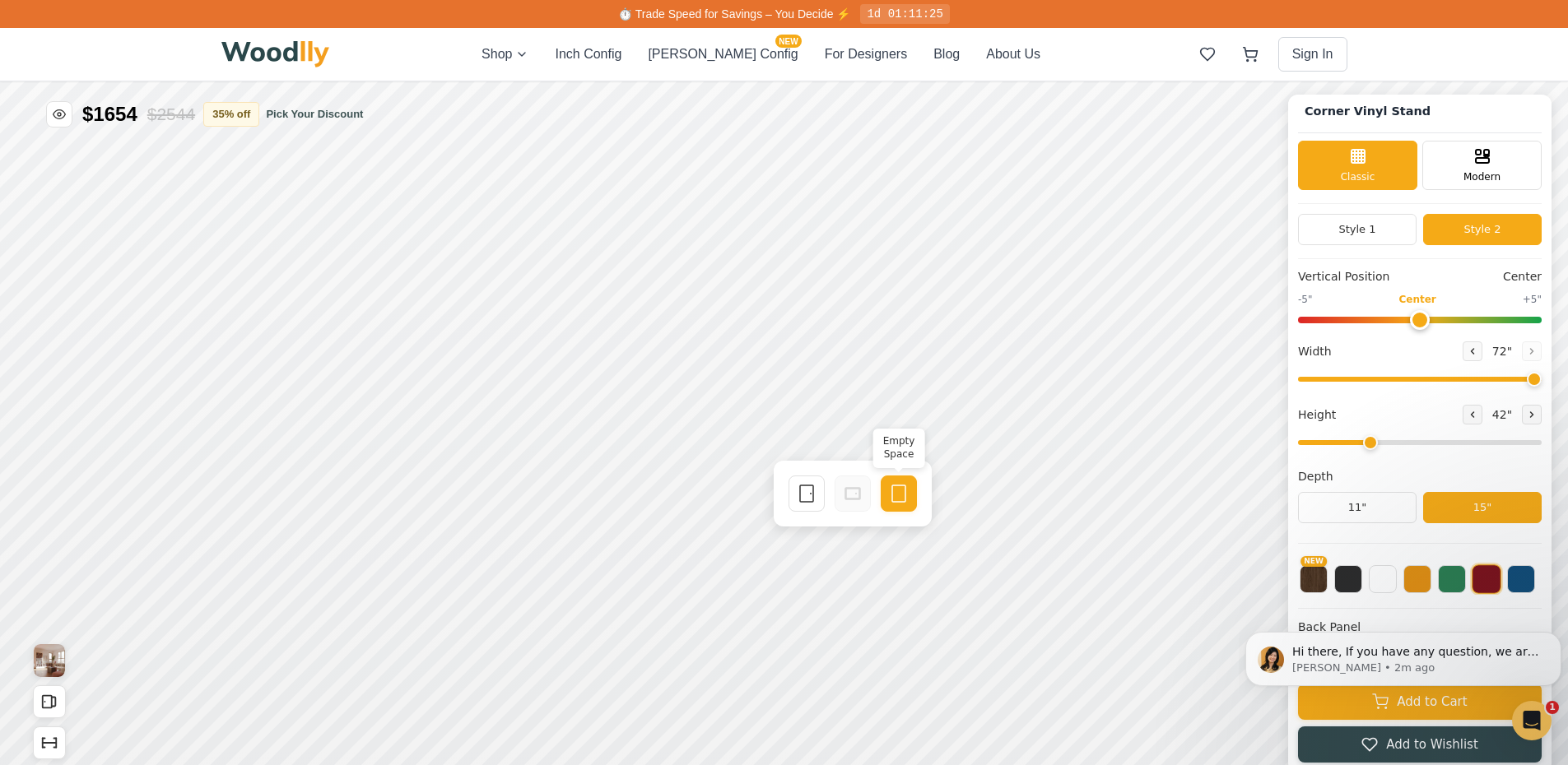
click at [907, 499] on icon at bounding box center [899, 494] width 20 height 20
click at [812, 497] on icon at bounding box center [807, 494] width 20 height 20
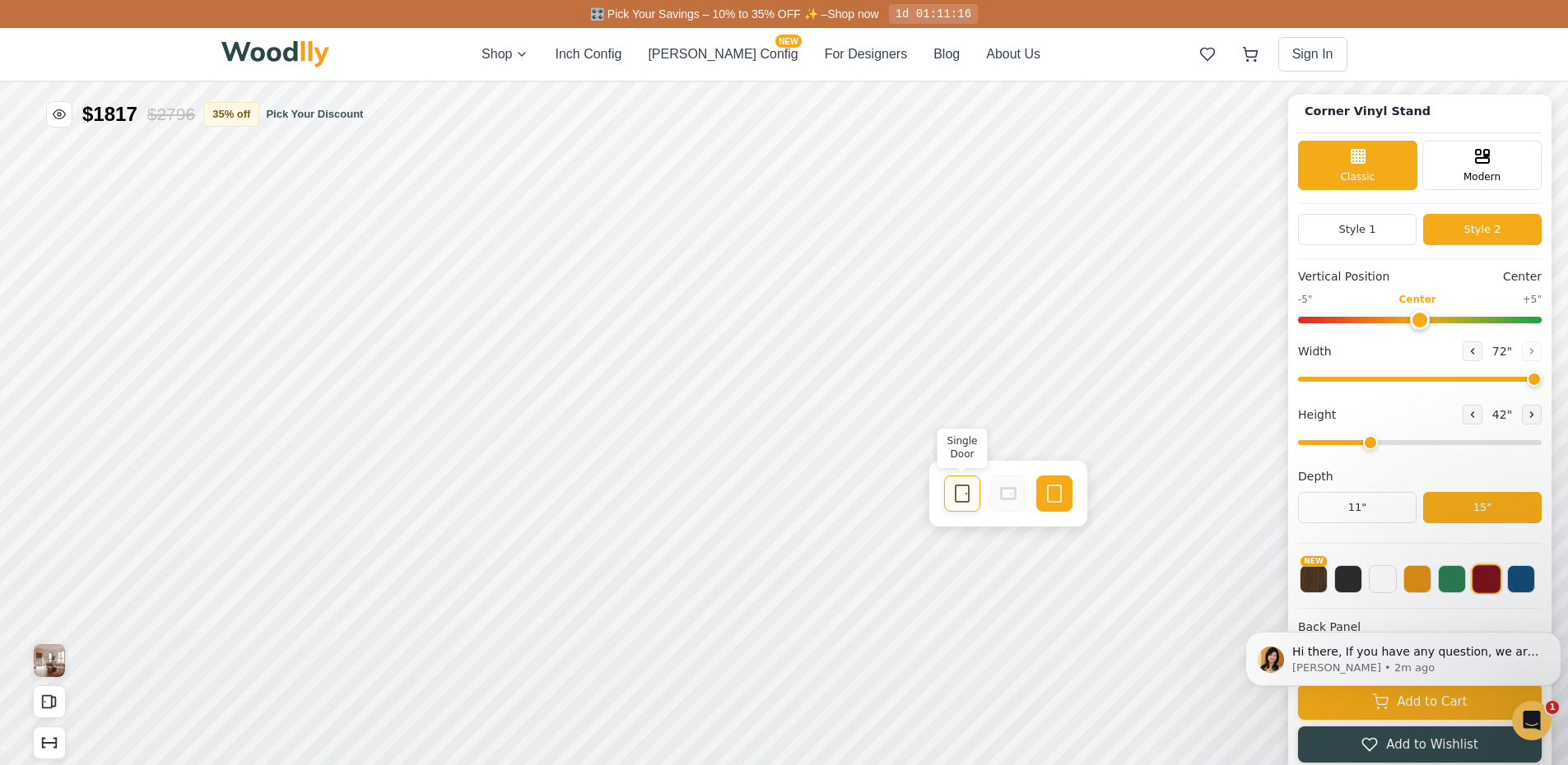
click at [949, 505] on div "Single Door" at bounding box center [962, 494] width 36 height 36
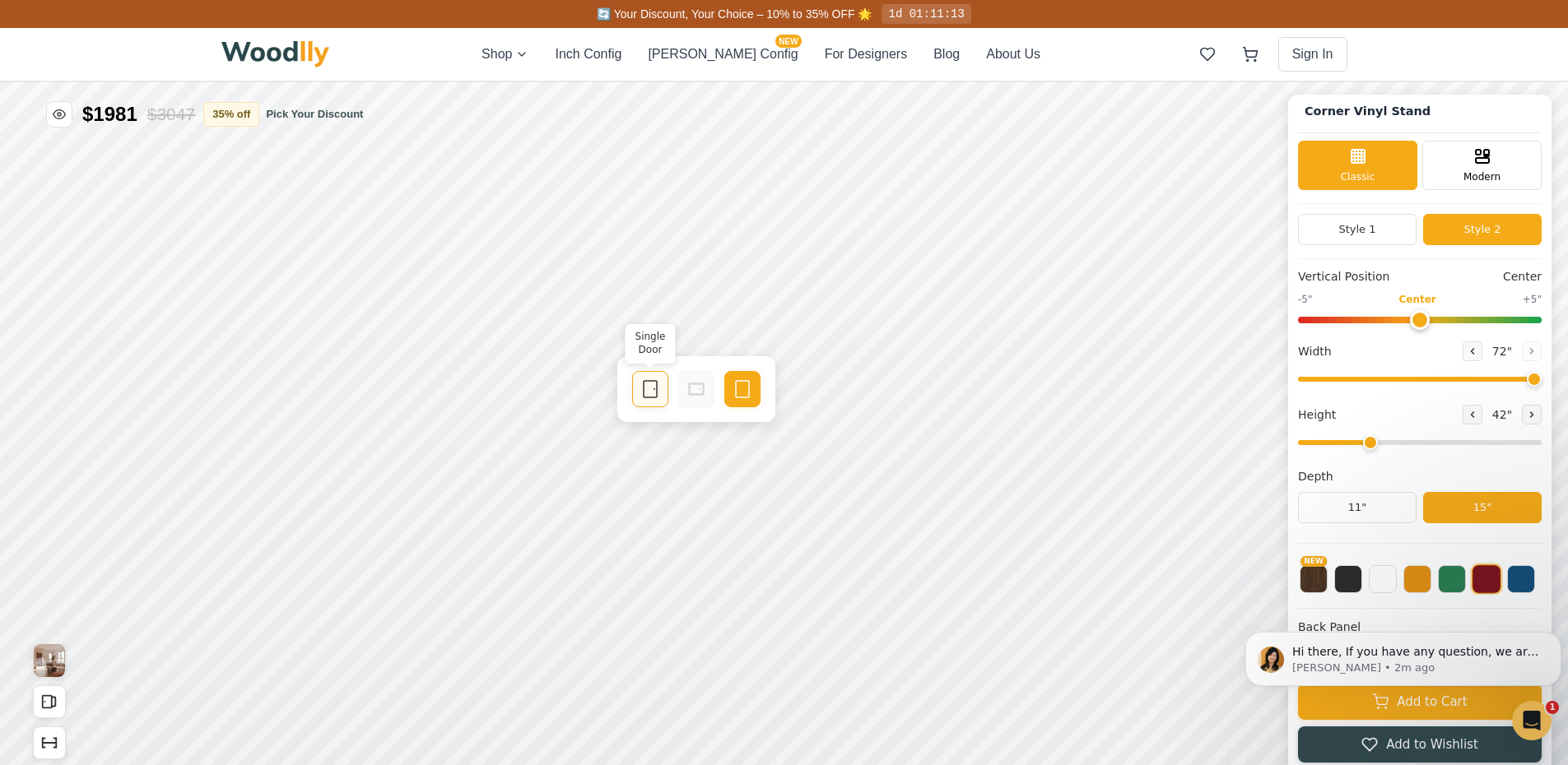
click at [660, 397] on div "Single Door" at bounding box center [650, 388] width 36 height 36
click at [804, 400] on div "Single Door" at bounding box center [806, 388] width 36 height 36
click at [957, 390] on icon at bounding box center [962, 389] width 20 height 20
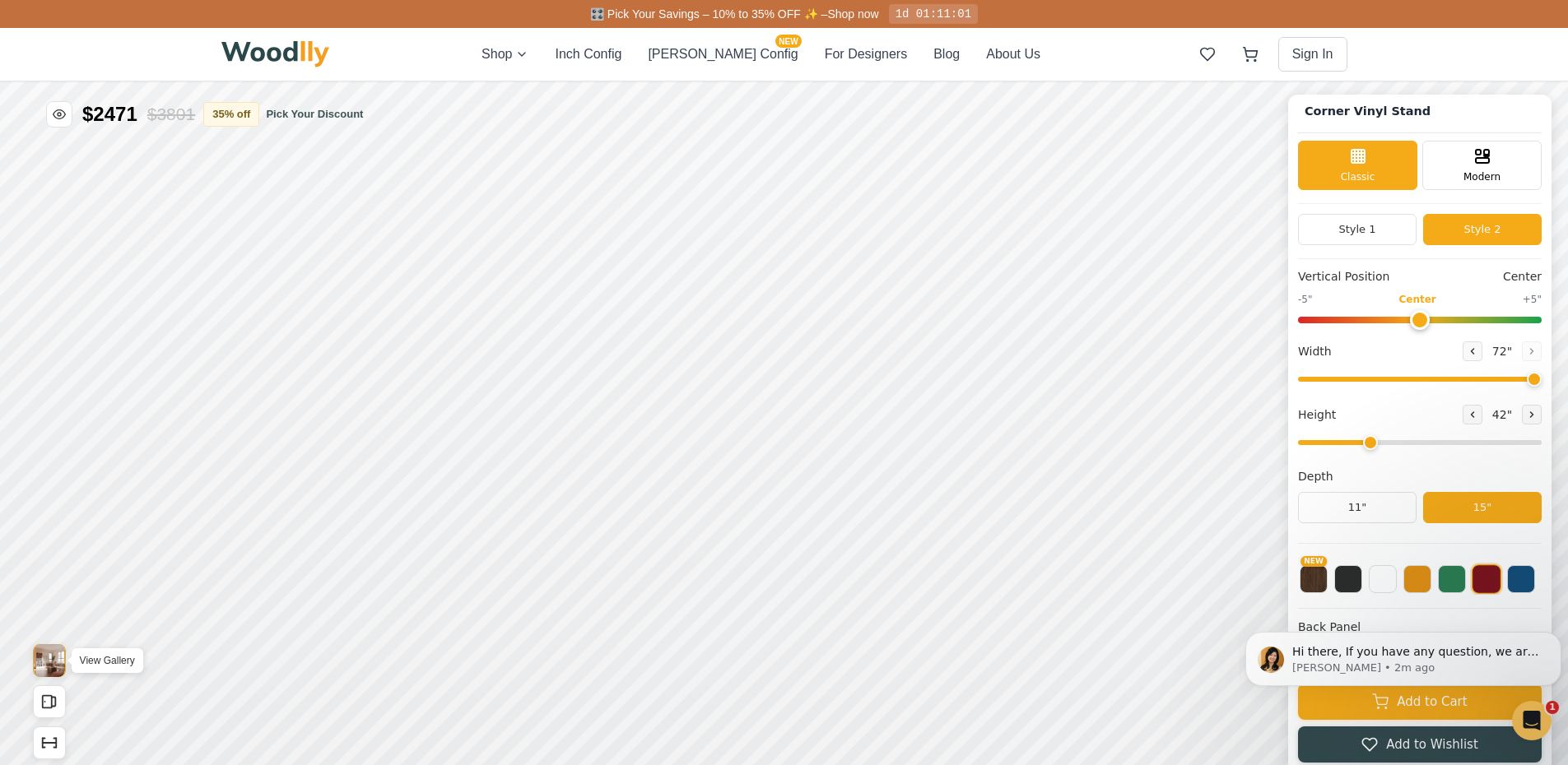
click at [55, 663] on img "View Gallery" at bounding box center [49, 660] width 31 height 32
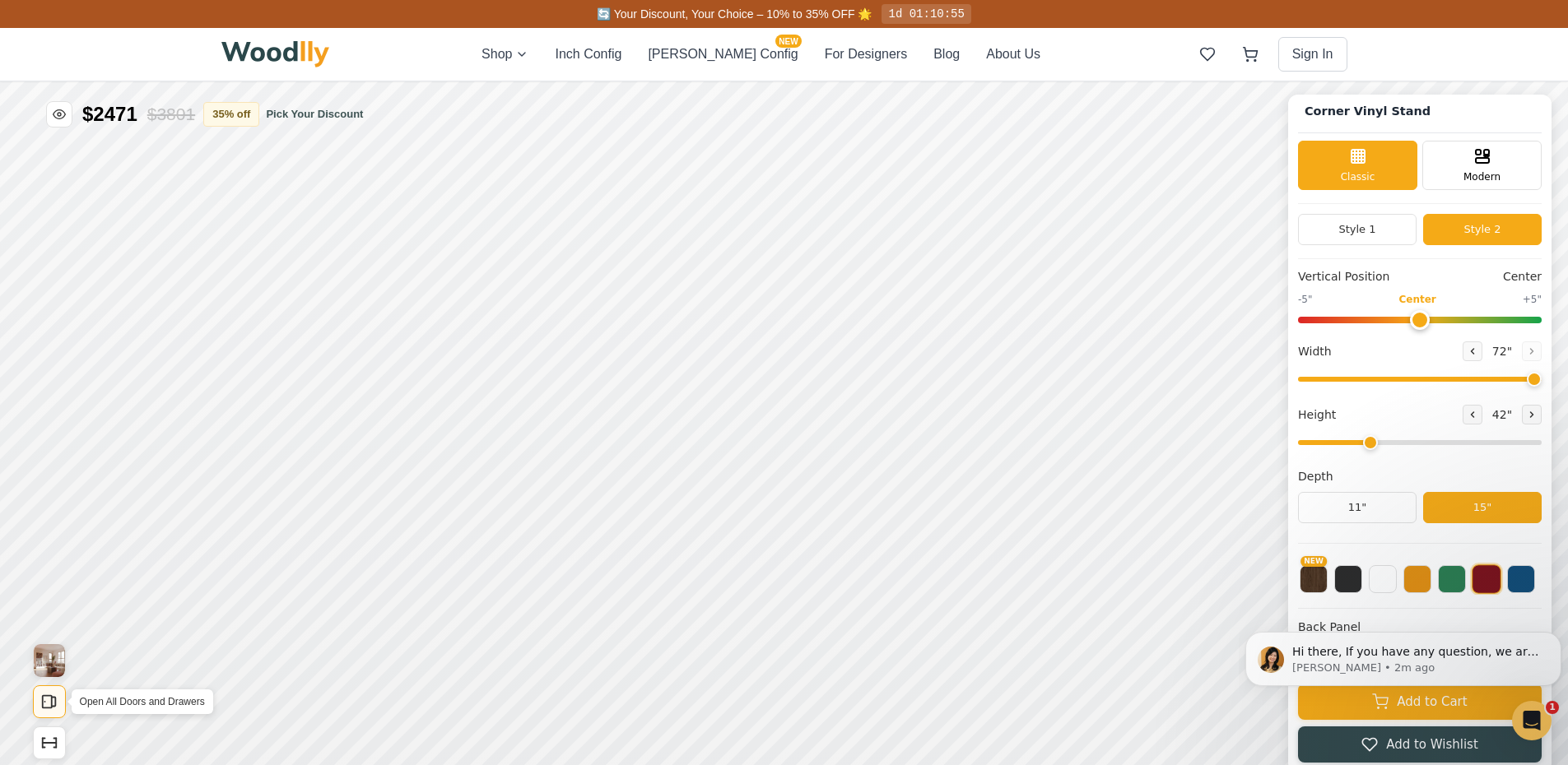
click at [50, 706] on icon "Open All Doors and Drawers" at bounding box center [49, 701] width 18 height 18
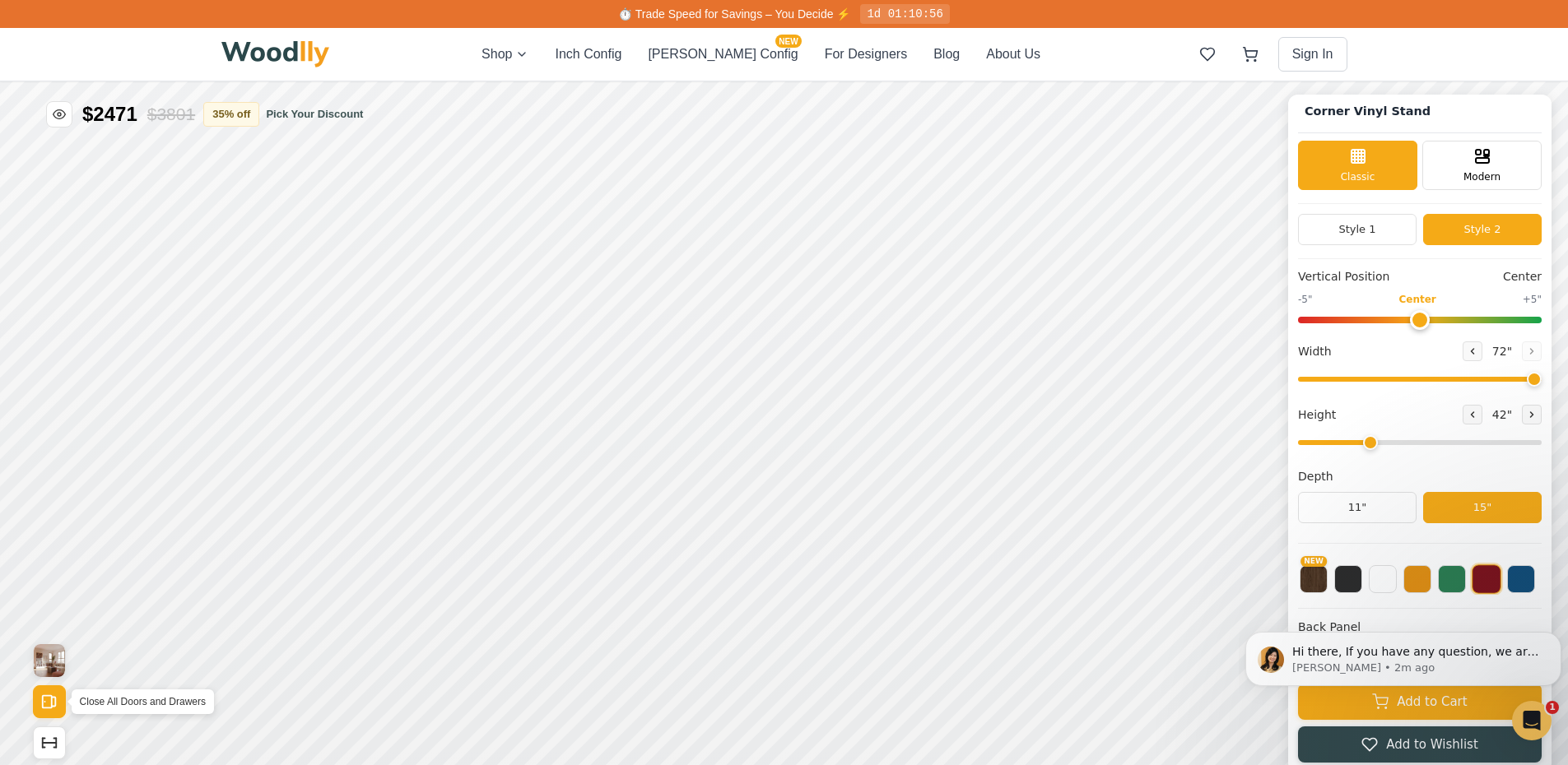
click at [50, 706] on icon "Open All Doors and Drawers" at bounding box center [49, 701] width 18 height 18
click at [1006, 318] on div "Drawer" at bounding box center [1007, 305] width 36 height 36
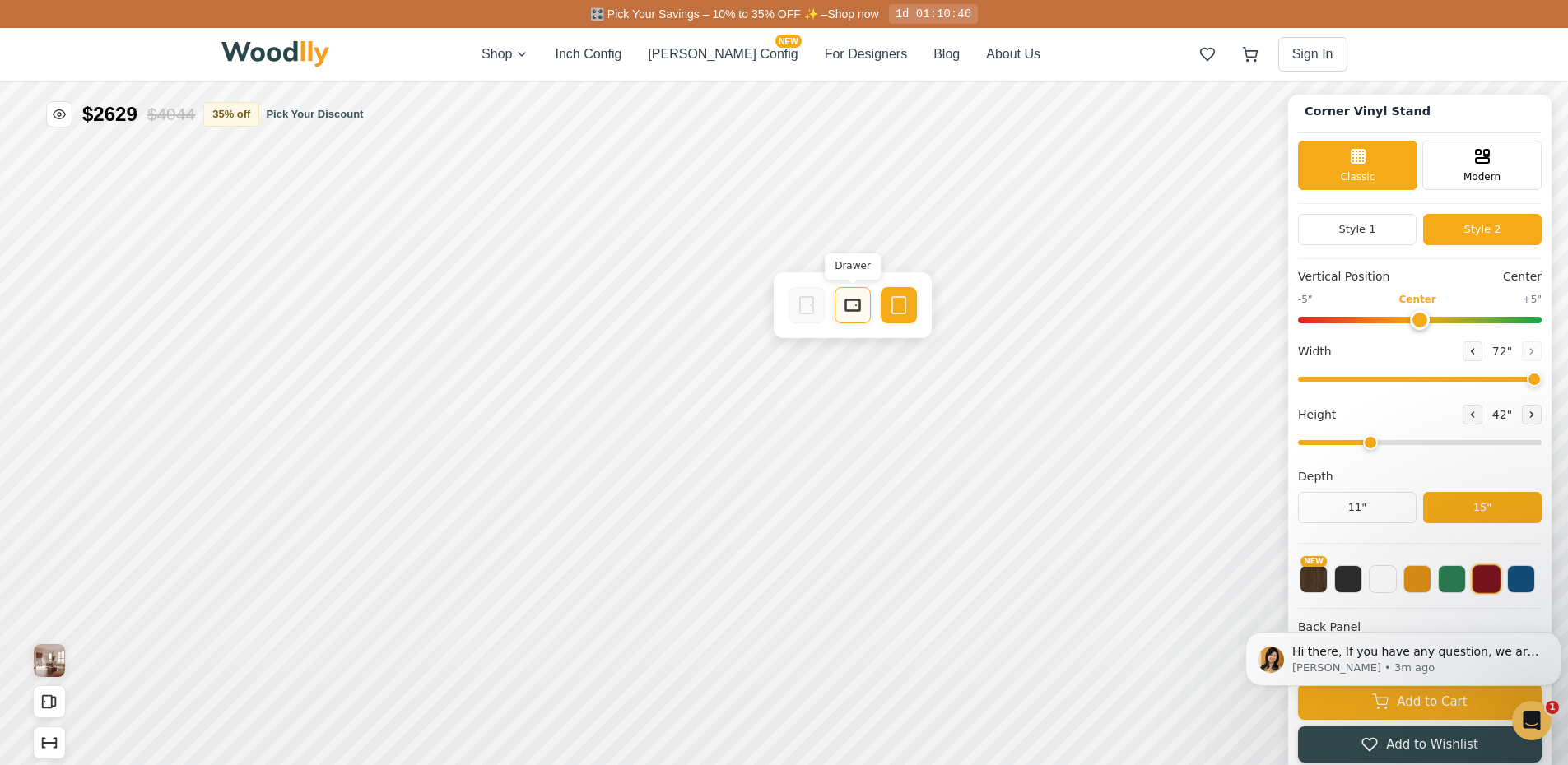
click at [850, 312] on icon at bounding box center [853, 305] width 20 height 20
click at [701, 313] on icon at bounding box center [696, 305] width 20 height 20
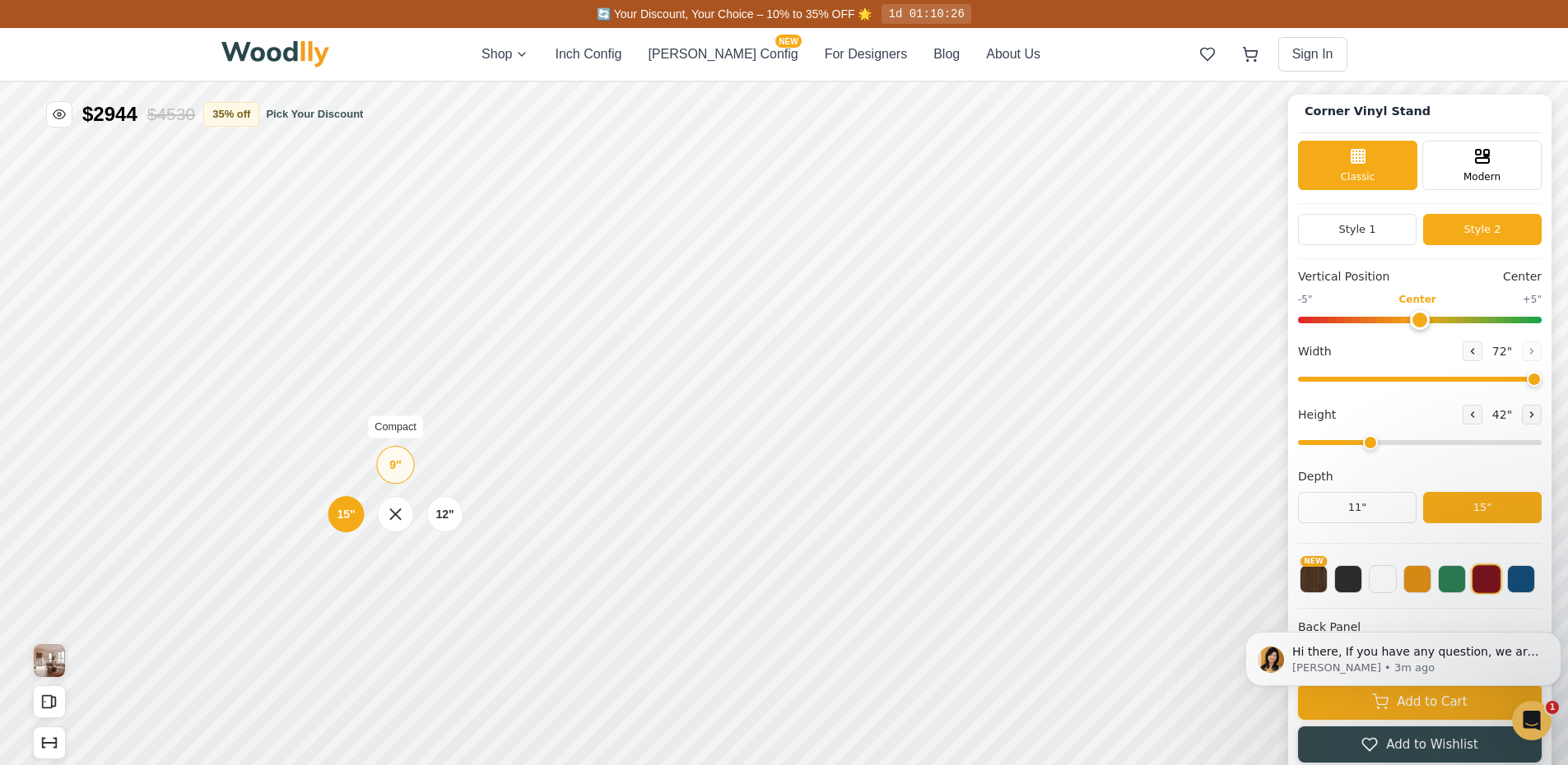
click at [398, 471] on div "9"" at bounding box center [395, 464] width 13 height 18
click at [387, 380] on div "9"" at bounding box center [382, 380] width 13 height 18
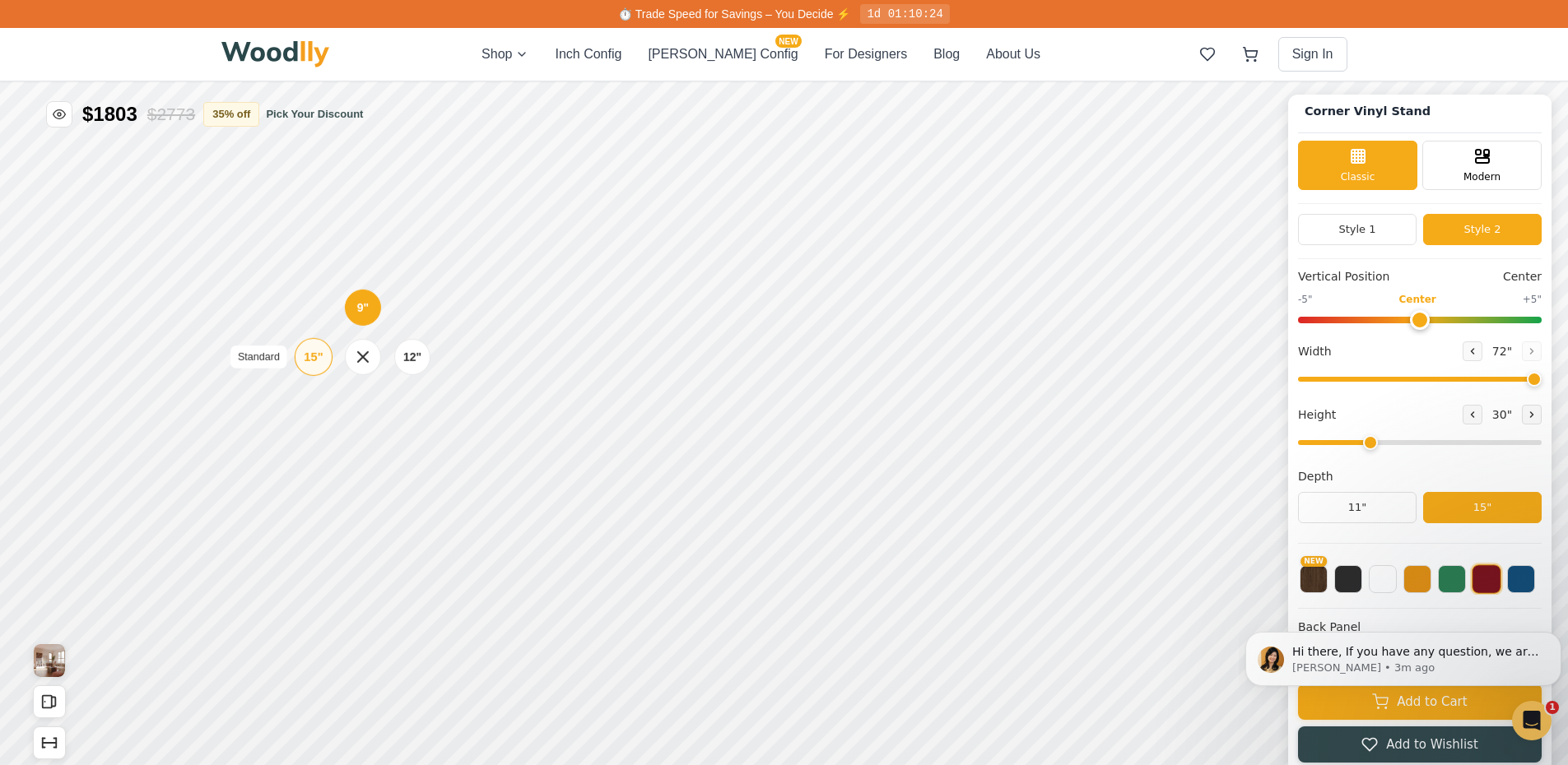
click at [317, 354] on div "15"" at bounding box center [313, 357] width 19 height 18
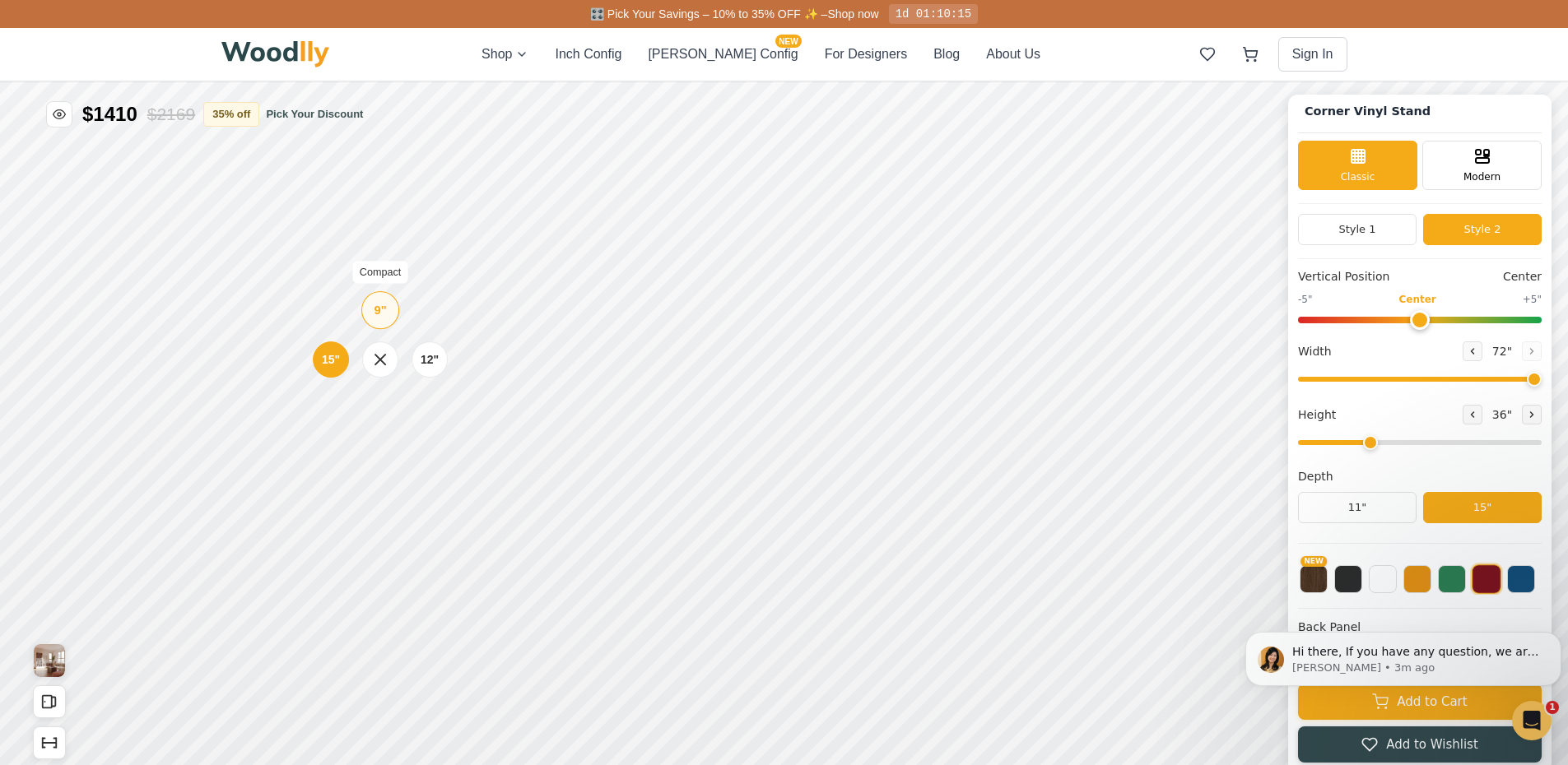
click at [386, 310] on div "9"" at bounding box center [380, 310] width 13 height 18
click at [312, 434] on div "15"" at bounding box center [314, 430] width 19 height 18
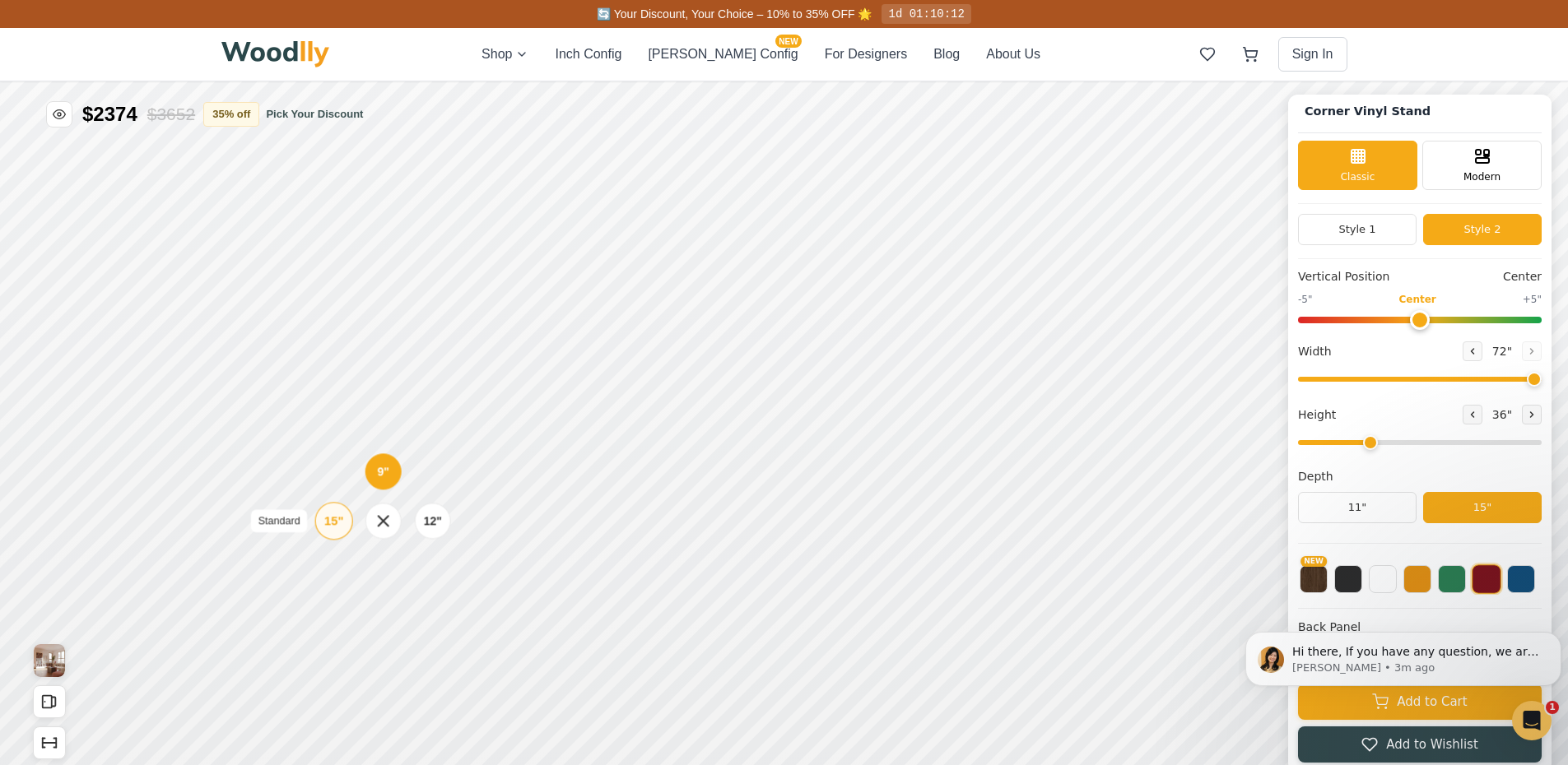
click at [338, 522] on div "15"" at bounding box center [333, 520] width 19 height 18
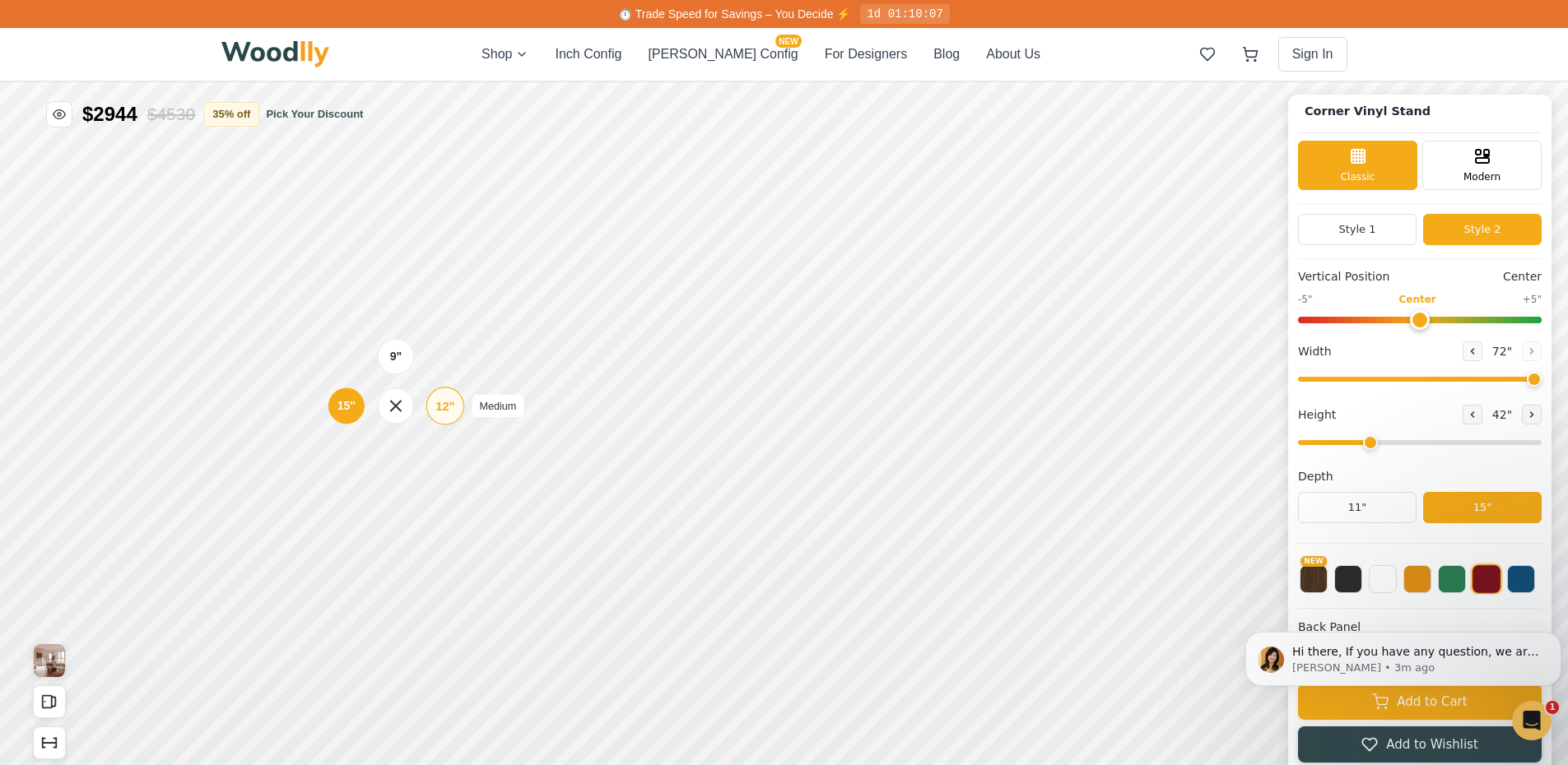
click at [450, 412] on div "12"" at bounding box center [445, 405] width 19 height 18
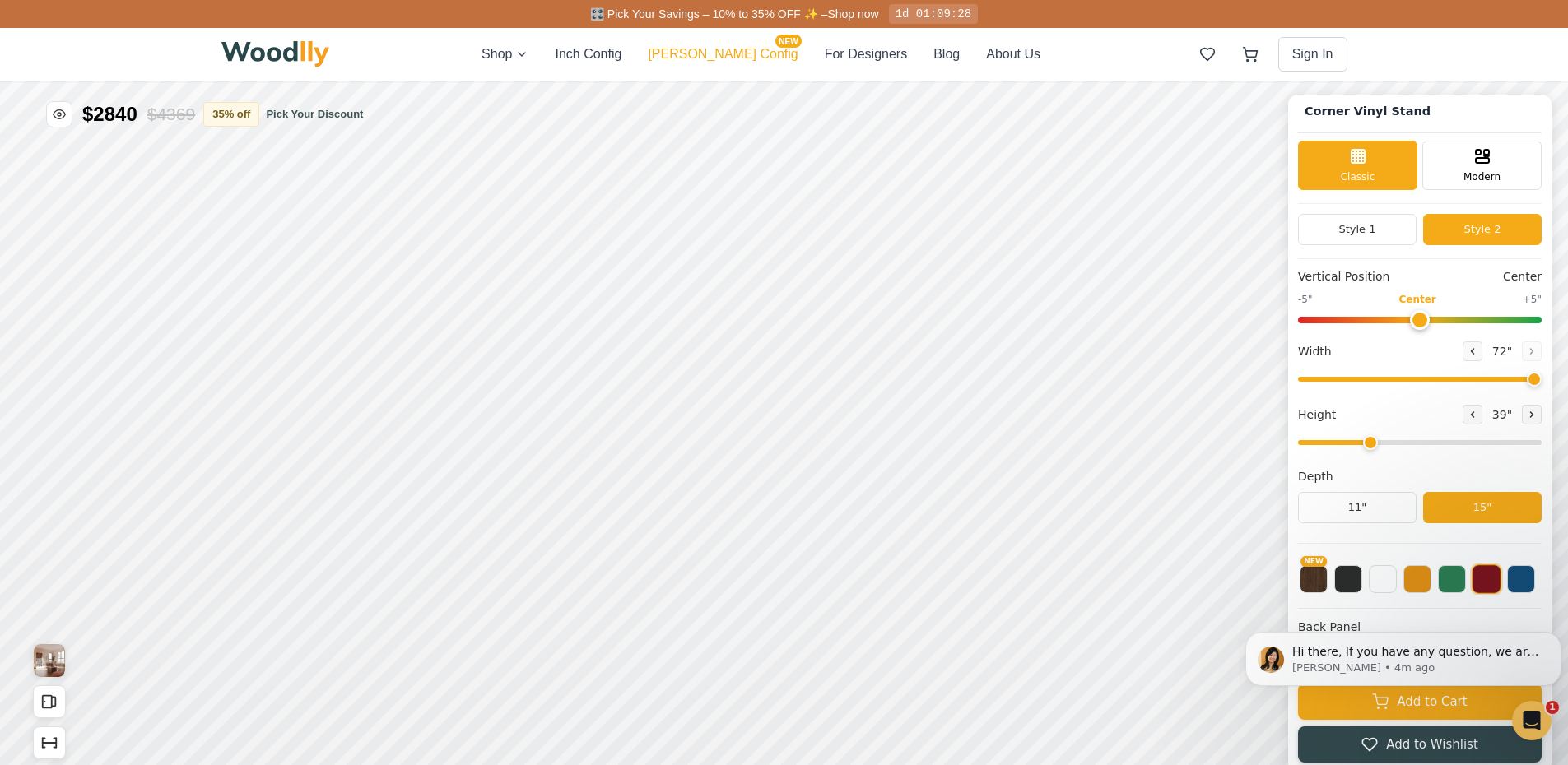
click at [749, 56] on button "[PERSON_NAME] Config NEW" at bounding box center [722, 54] width 150 height 20
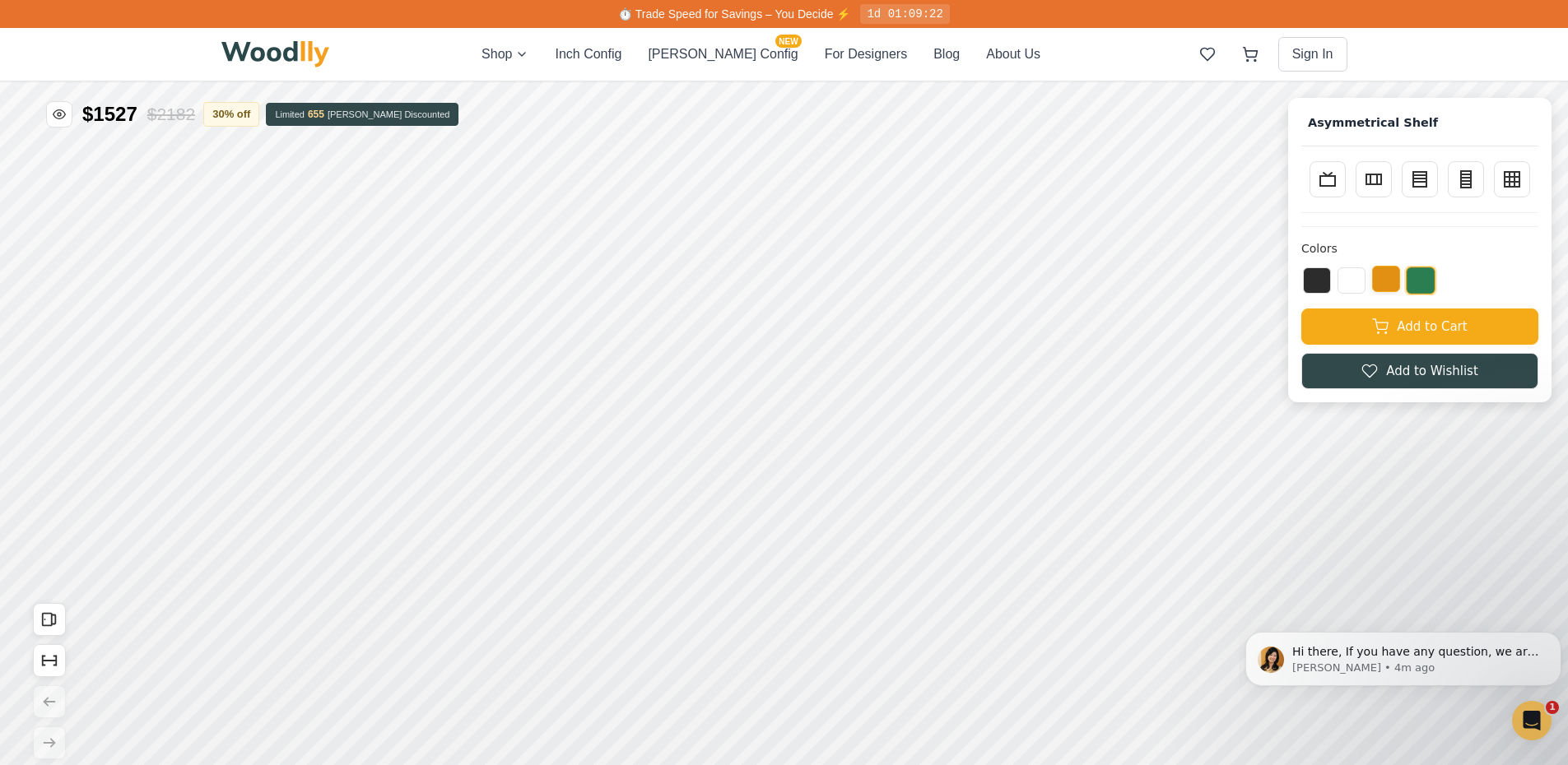
click at [1395, 281] on button at bounding box center [1386, 278] width 28 height 27
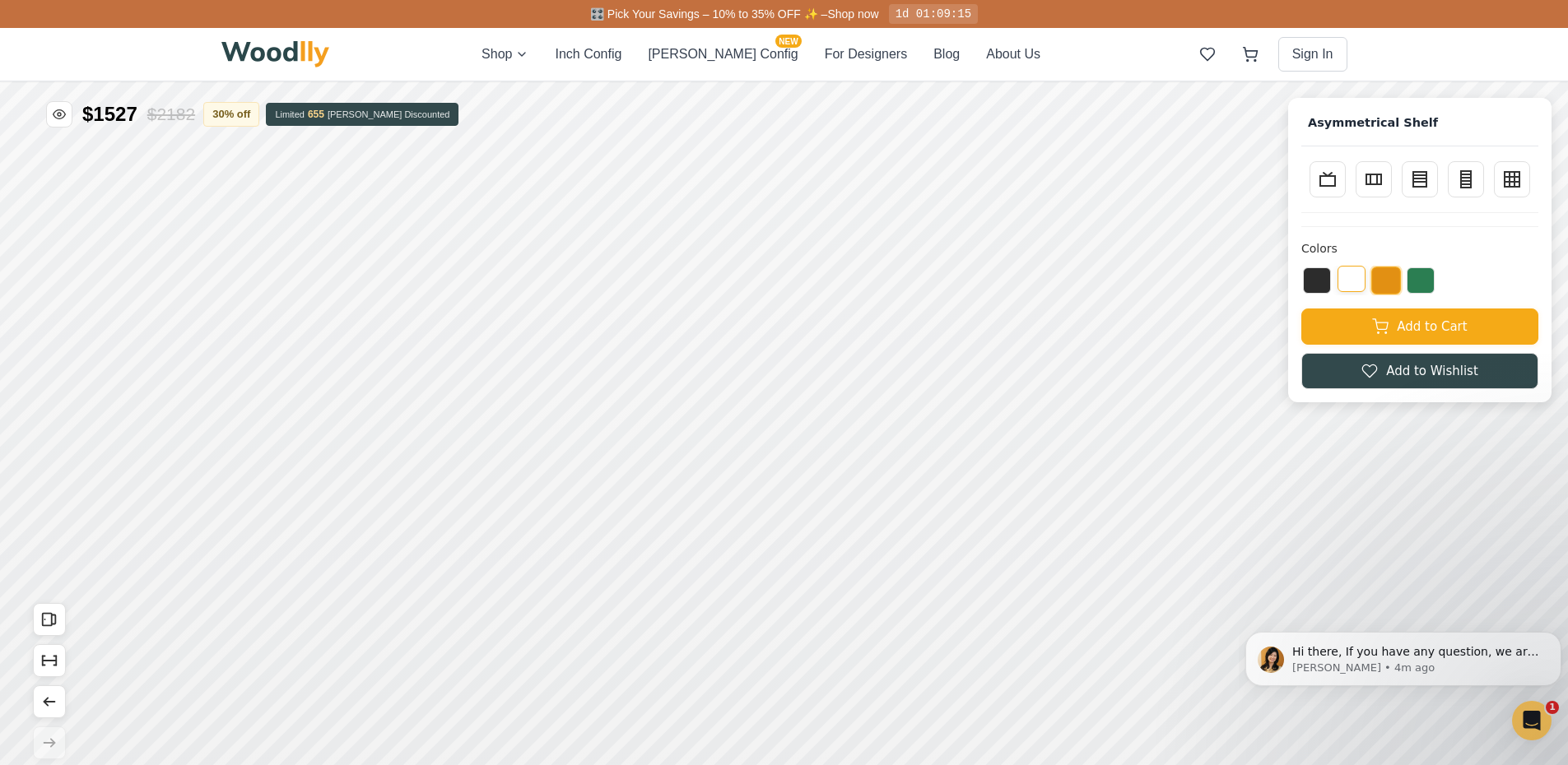
click at [1365, 282] on button at bounding box center [1352, 278] width 28 height 27
click at [1328, 282] on button at bounding box center [1316, 278] width 28 height 27
click at [1365, 283] on button at bounding box center [1352, 278] width 28 height 27
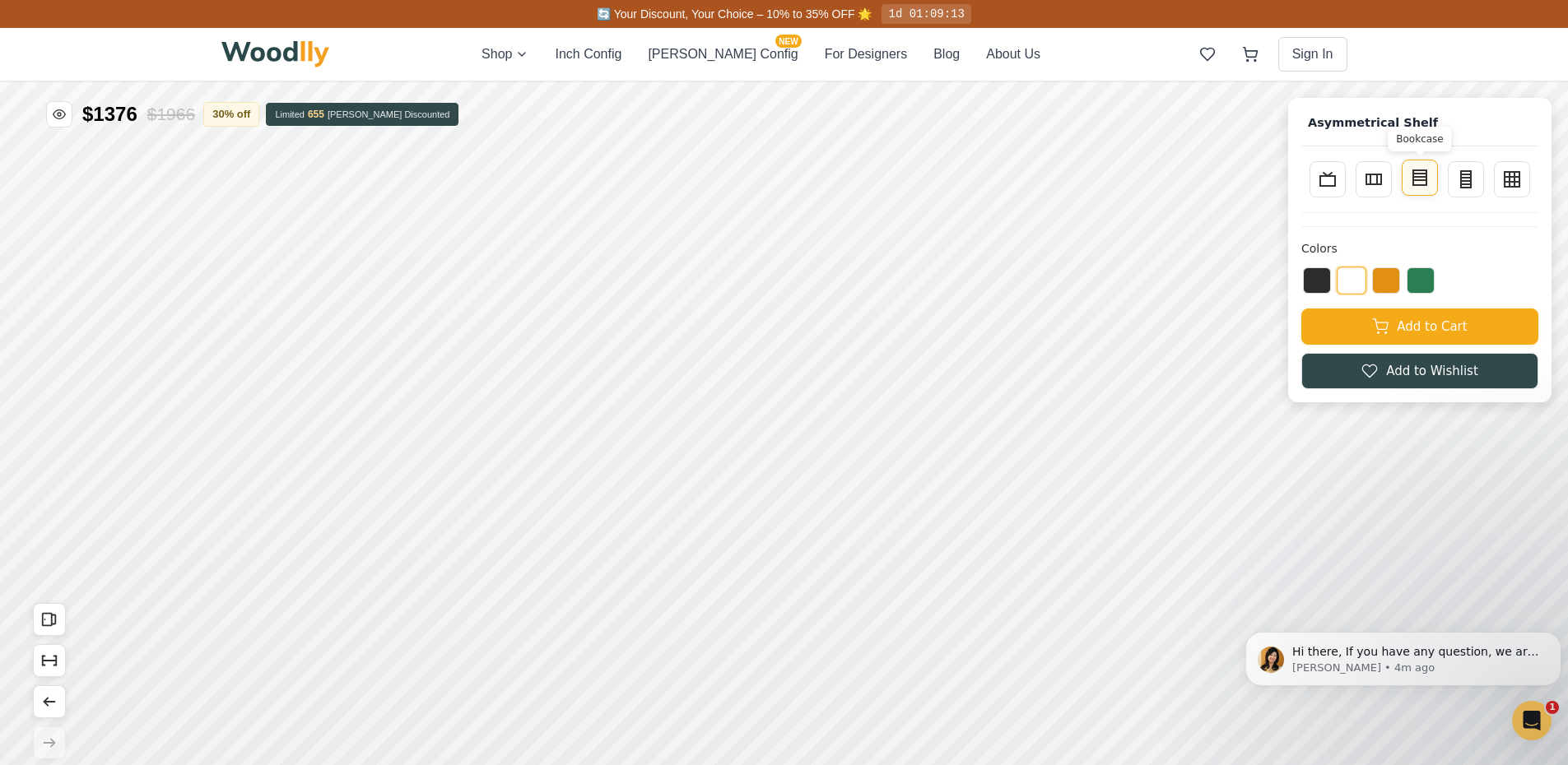
click at [1429, 185] on icon at bounding box center [1419, 178] width 20 height 20
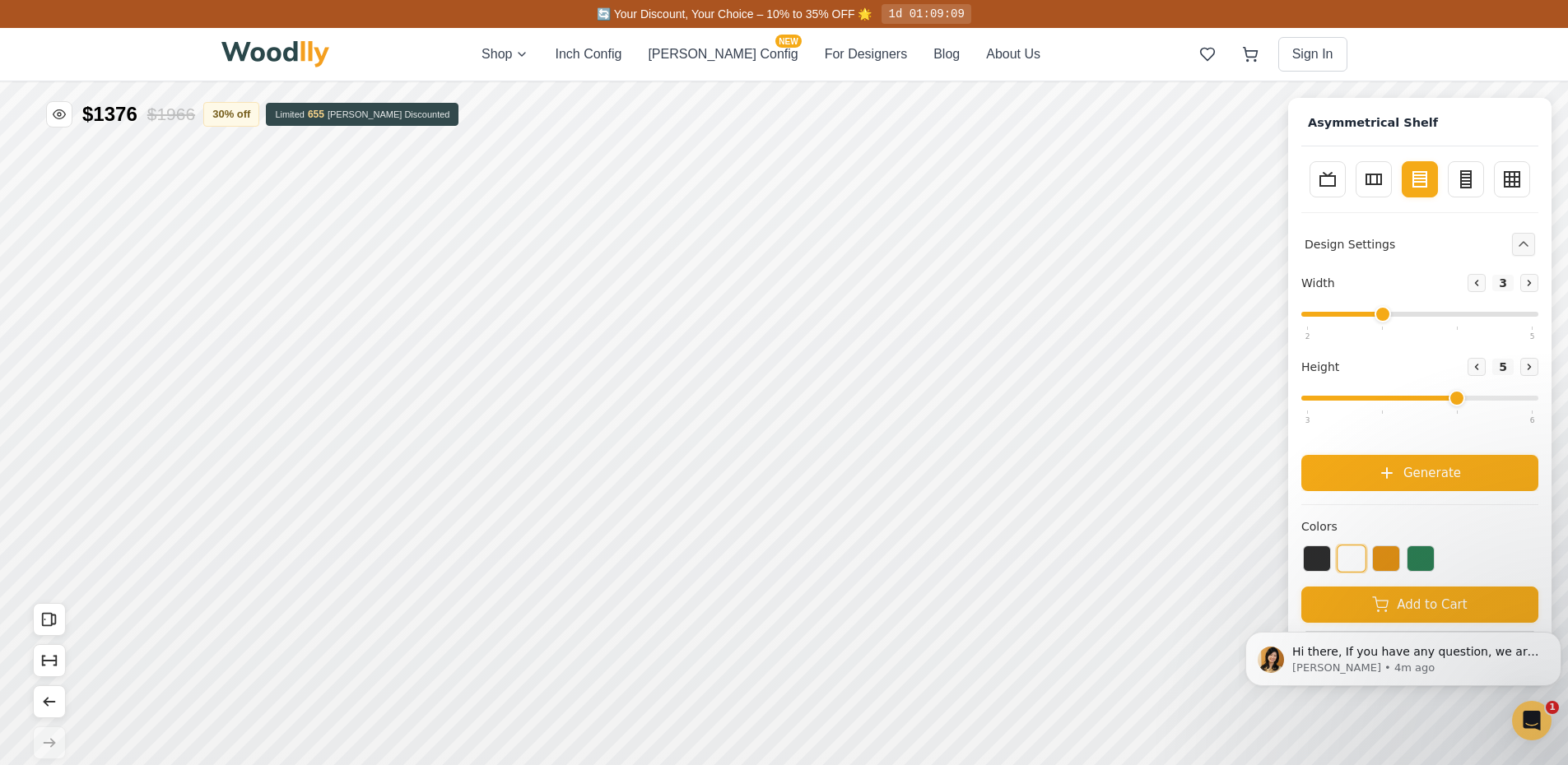
drag, startPoint x: 1395, startPoint y: 401, endPoint x: 1444, endPoint y: 396, distance: 49.3
click at [1444, 396] on input "range" at bounding box center [1419, 397] width 237 height 5
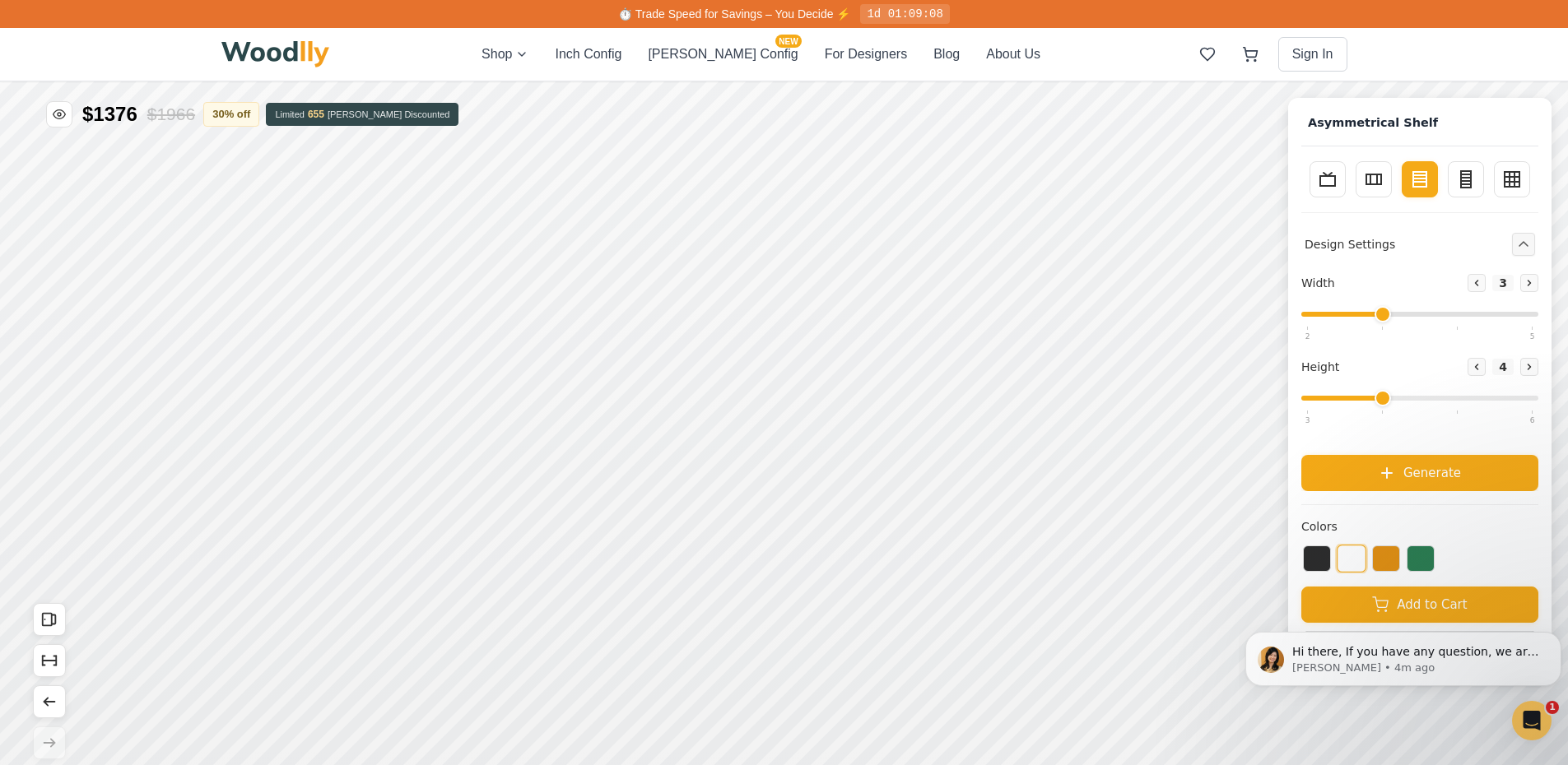
type input "5"
drag, startPoint x: 1464, startPoint y: 395, endPoint x: 1452, endPoint y: 402, distance: 13.9
click at [1452, 400] on input "range" at bounding box center [1419, 397] width 237 height 5
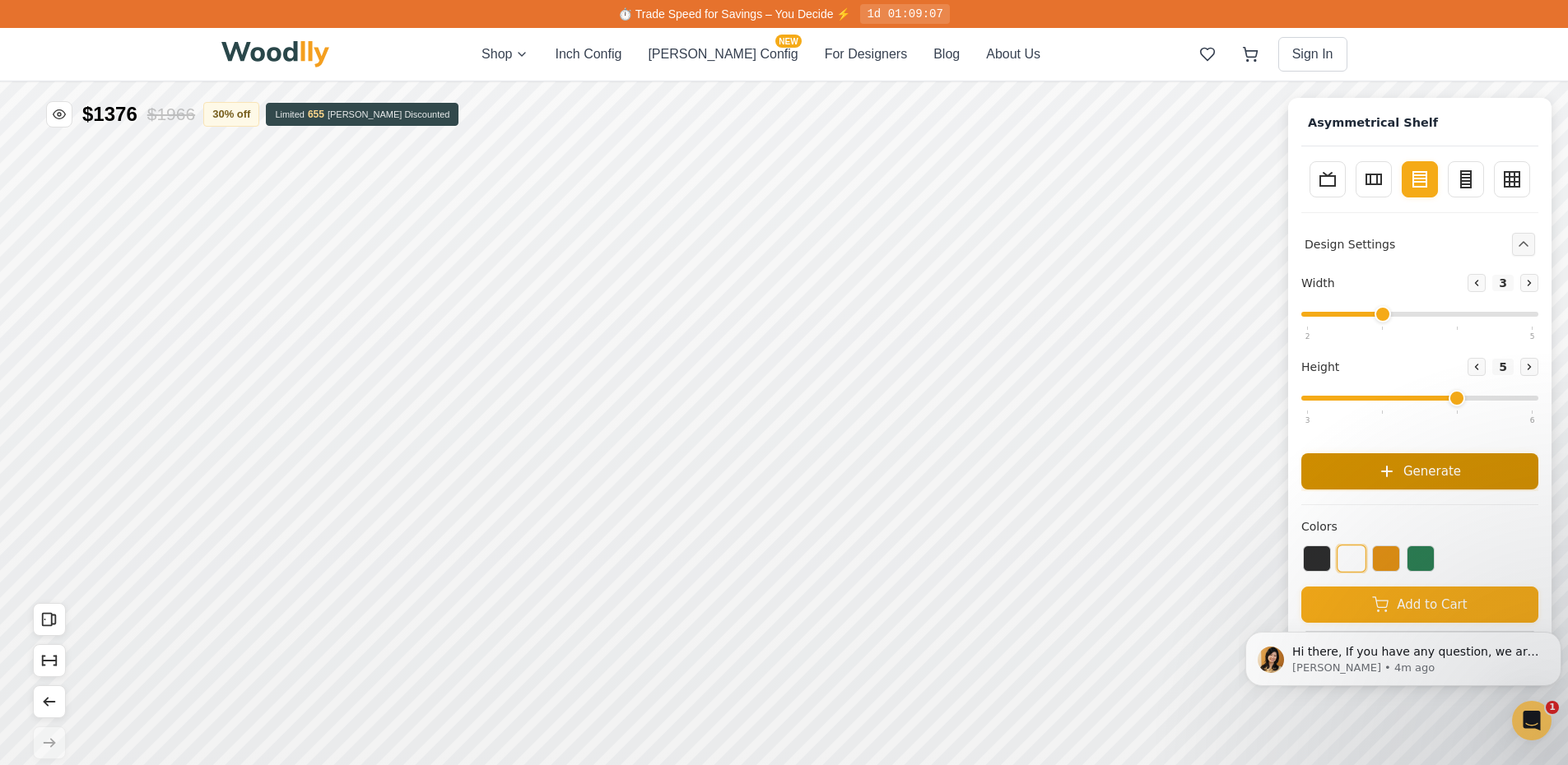
click at [1457, 471] on span "Generate" at bounding box center [1431, 470] width 58 height 19
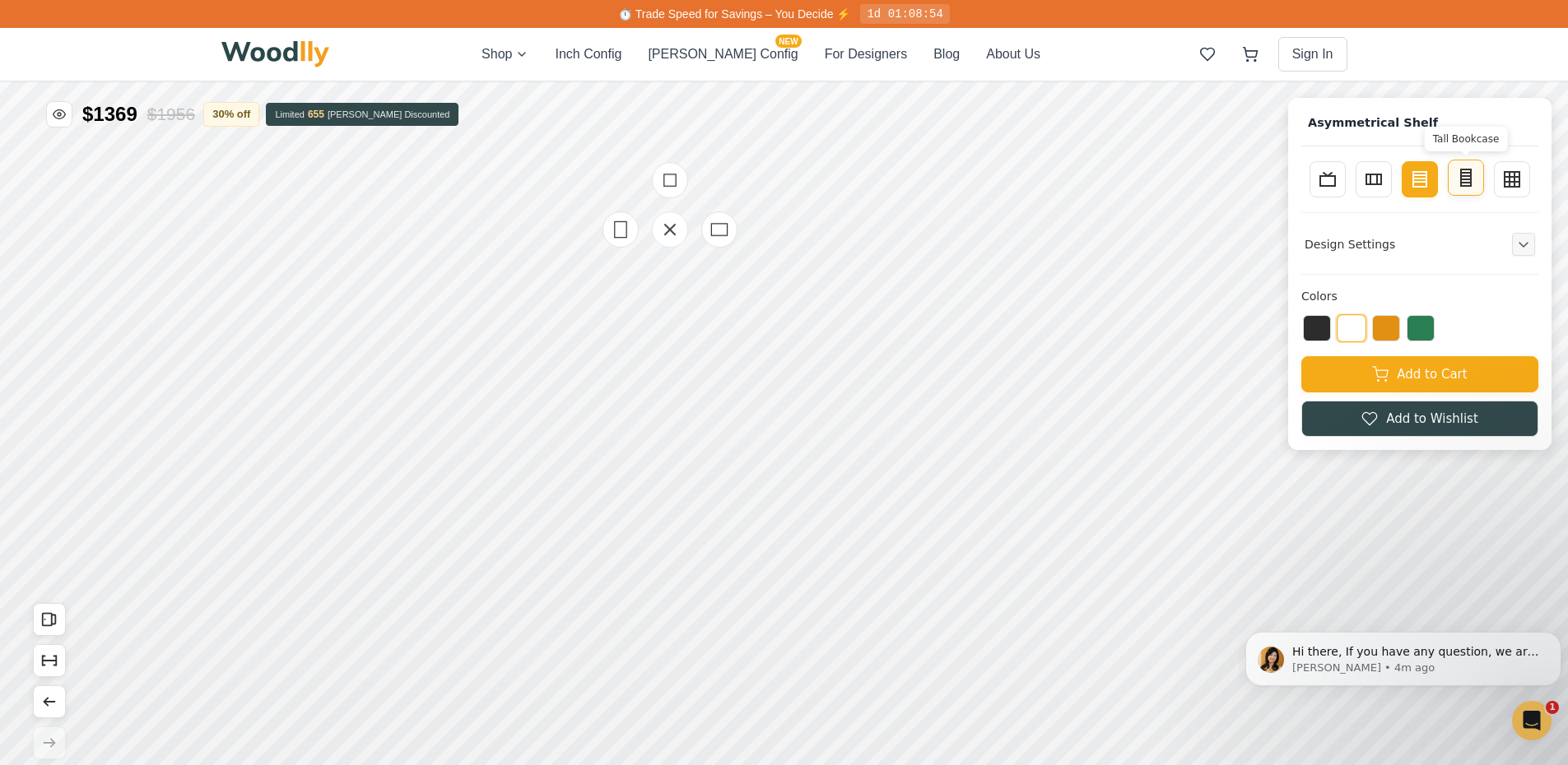
click at [1474, 187] on icon at bounding box center [1466, 178] width 20 height 20
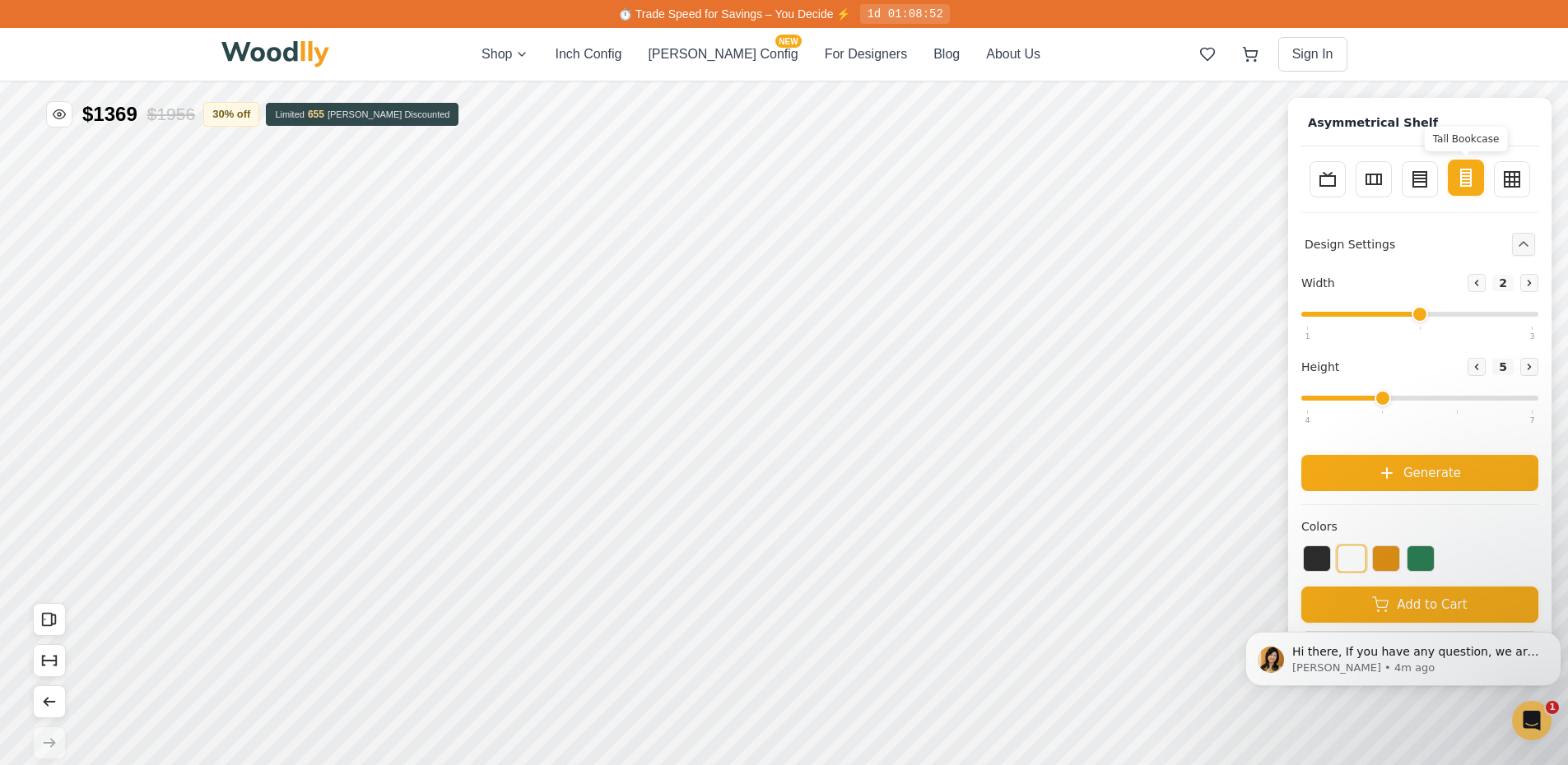
click at [1471, 185] on rect at bounding box center [1466, 177] width 10 height 17
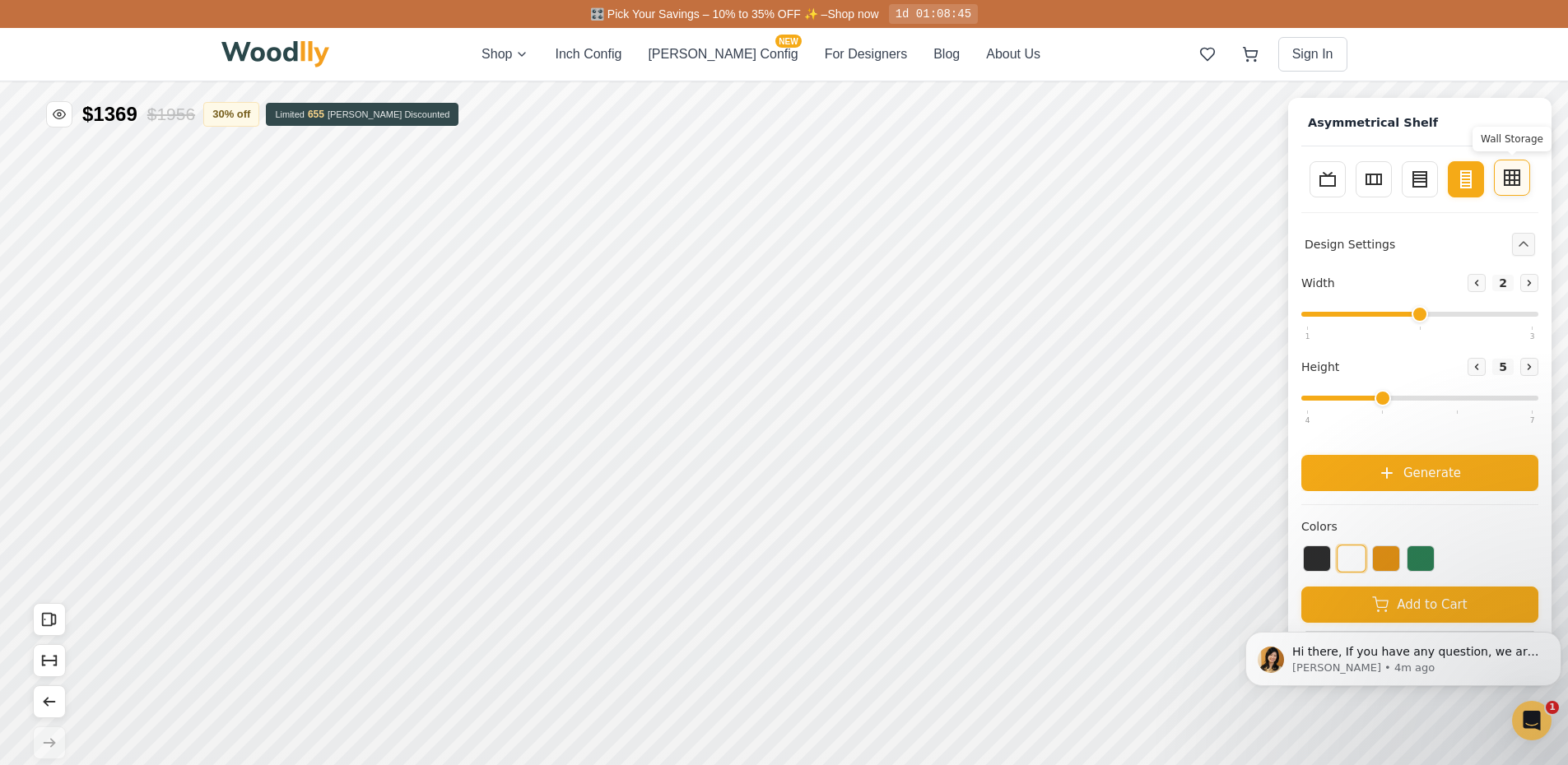
click at [1522, 183] on icon at bounding box center [1512, 178] width 20 height 20
type input "4"
type input "3"
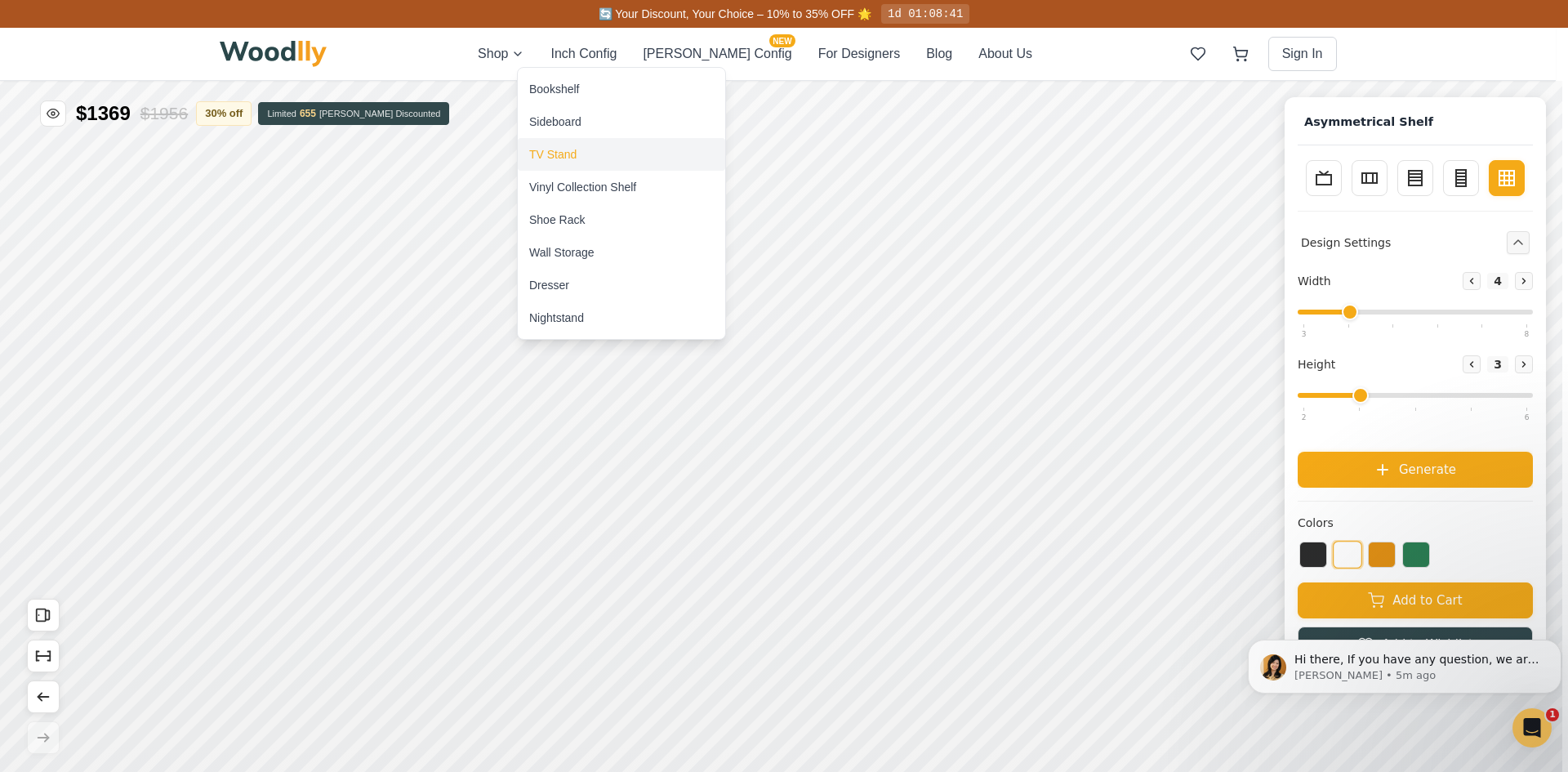
click at [557, 152] on div "TV Stand" at bounding box center [553, 154] width 48 height 17
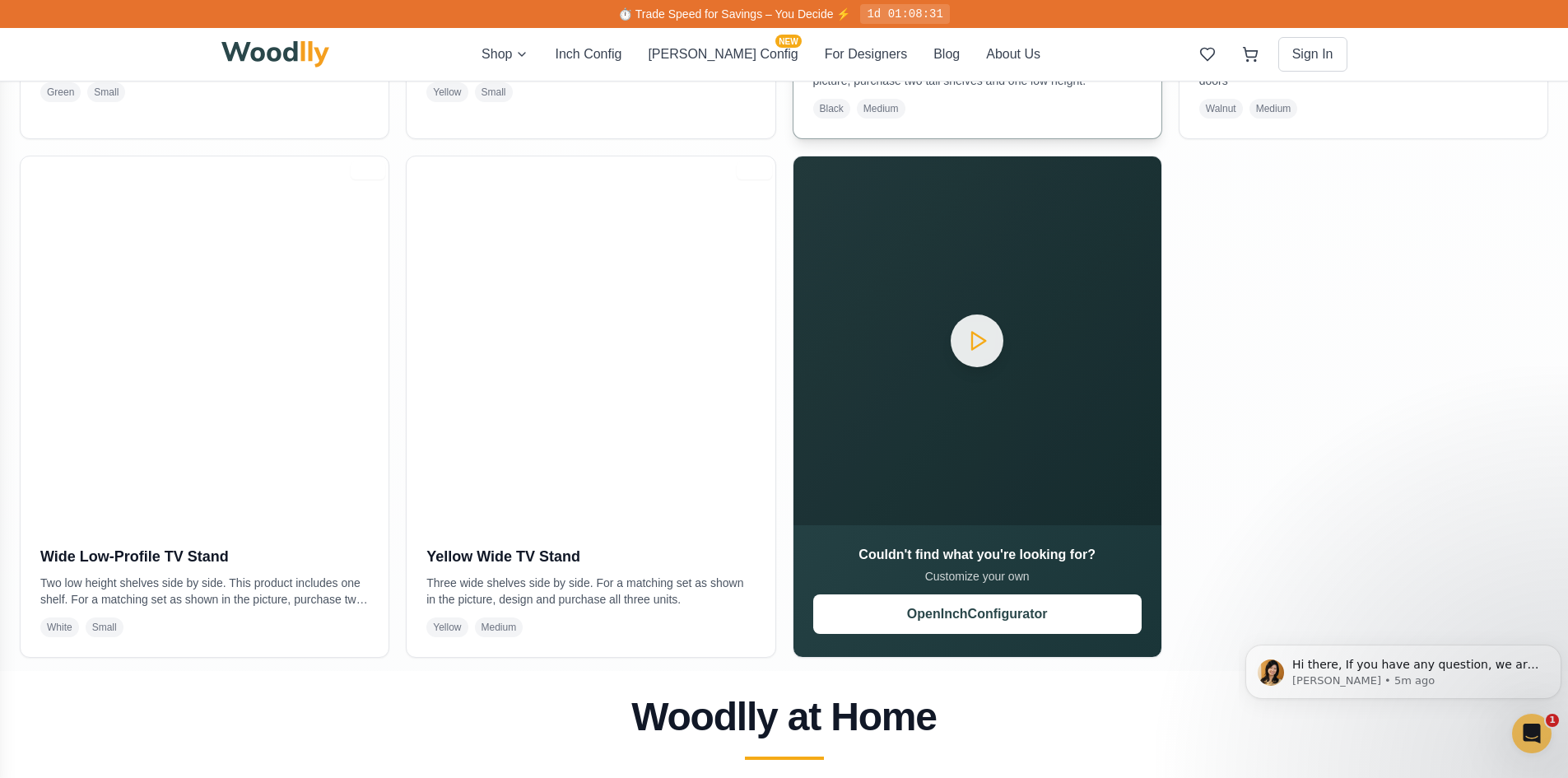
scroll to position [823, 0]
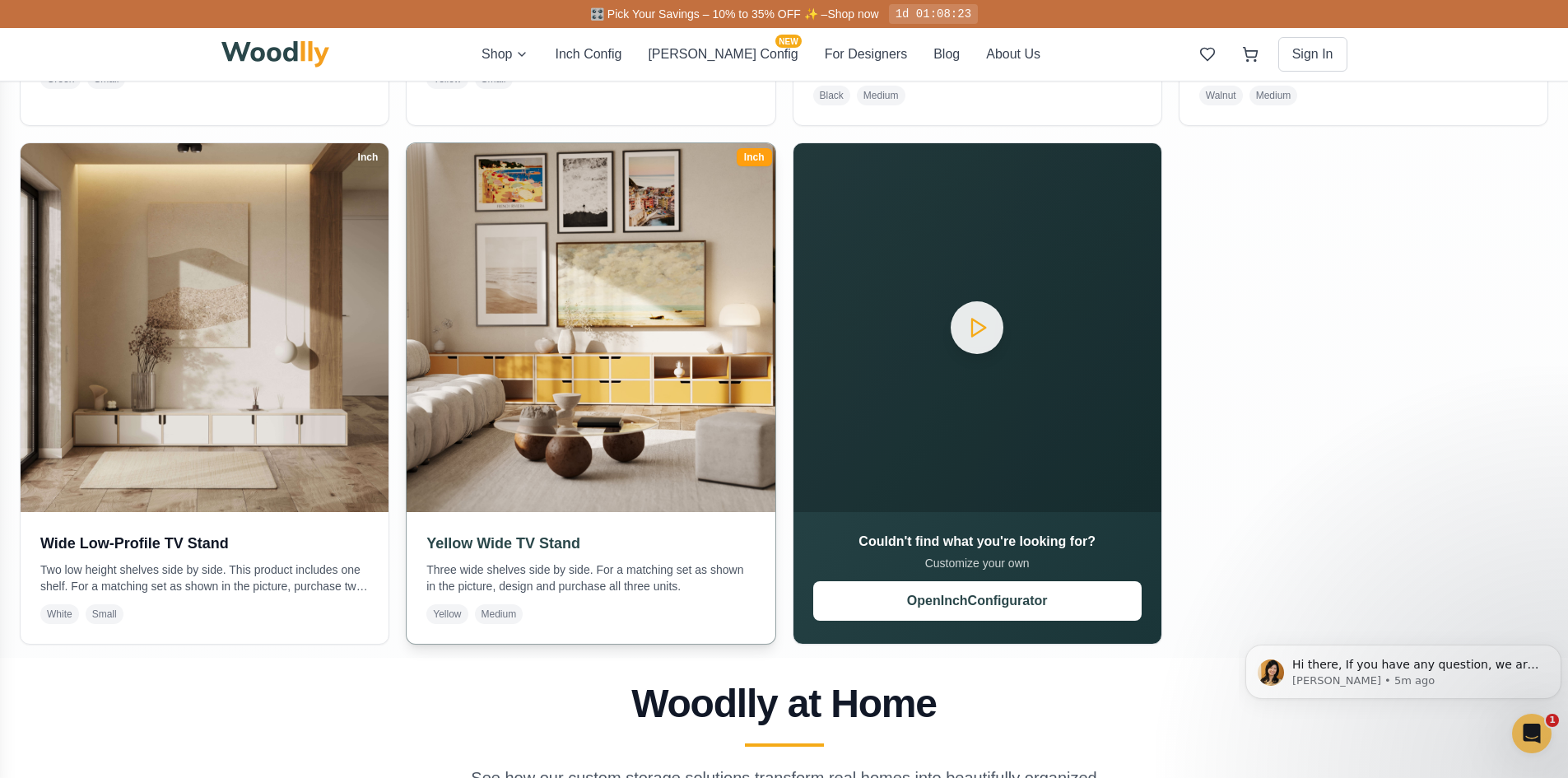
click at [611, 452] on img at bounding box center [590, 327] width 387 height 387
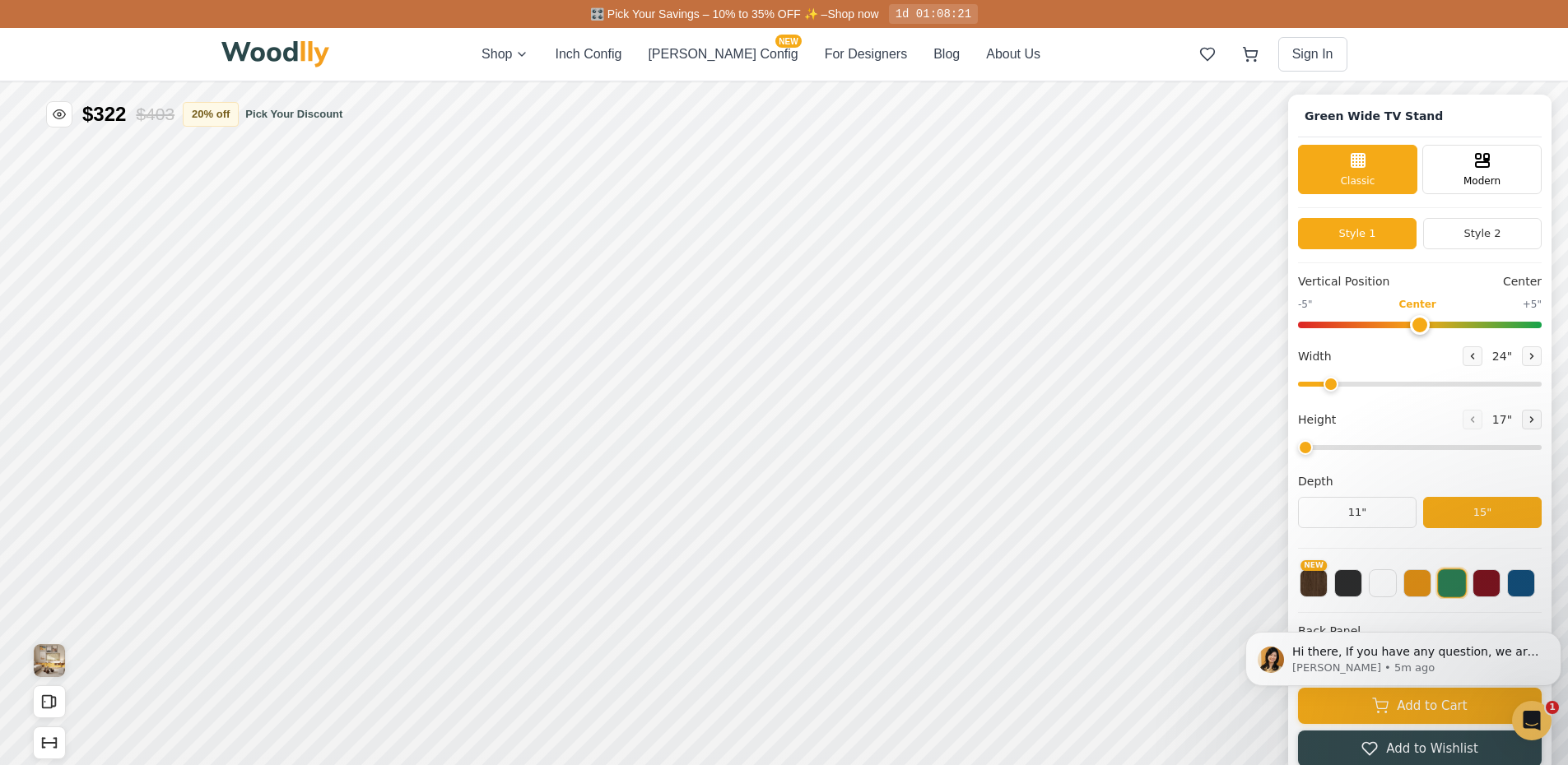
type input "63"
type input "2"
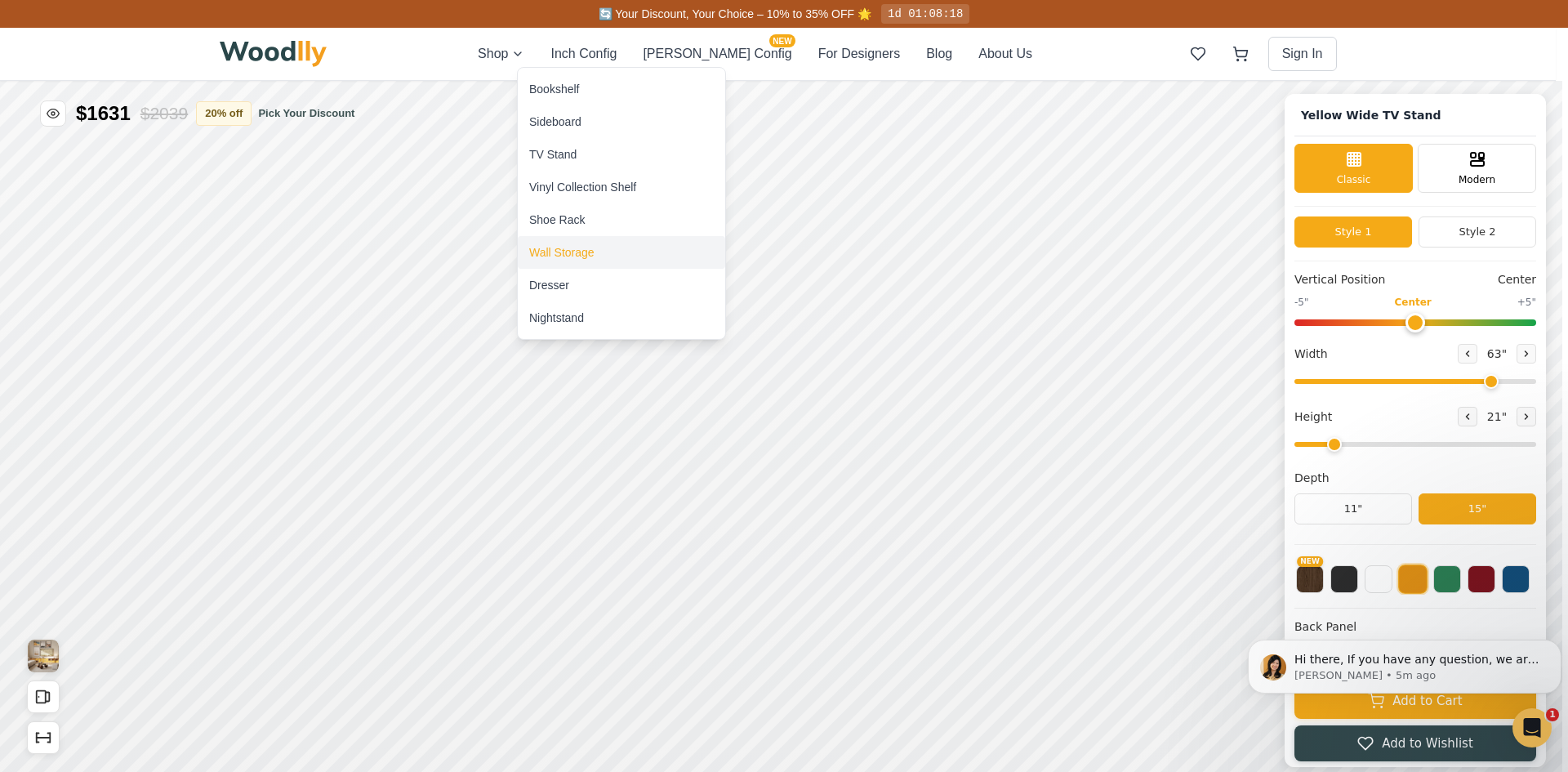
click at [568, 254] on div "Wall Storage" at bounding box center [561, 252] width 65 height 17
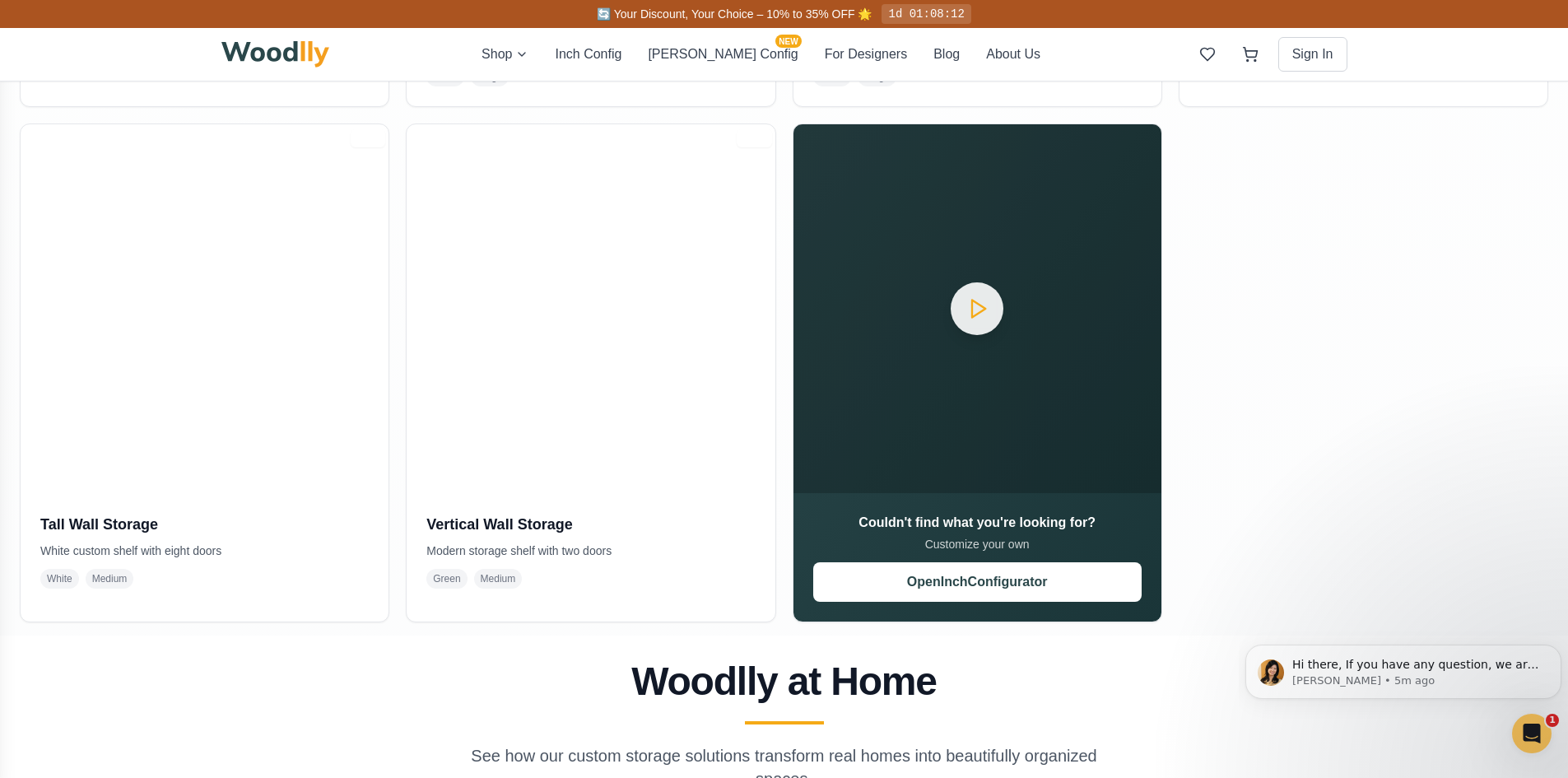
scroll to position [823, 0]
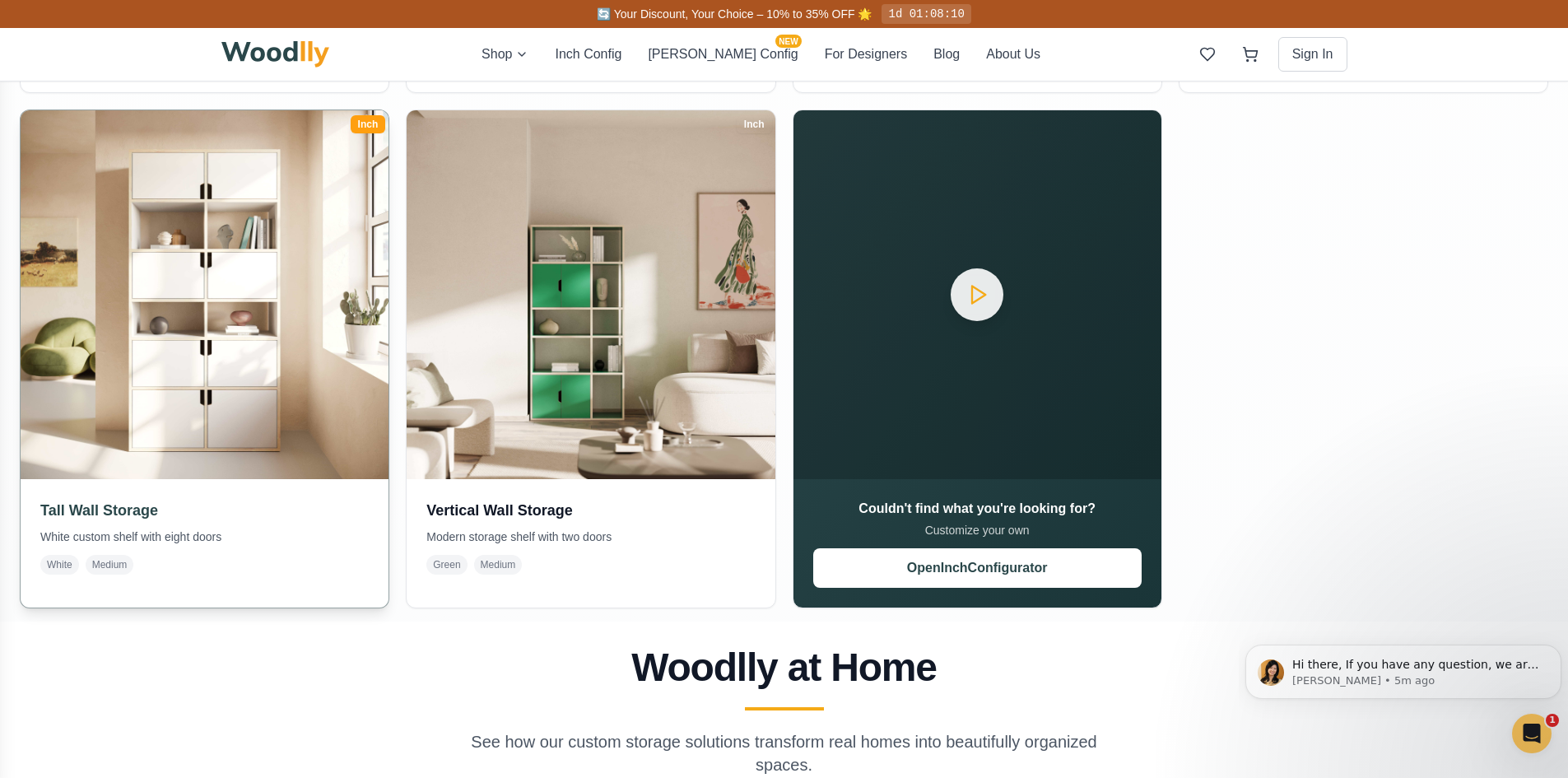
click at [248, 406] on img at bounding box center [205, 294] width 387 height 387
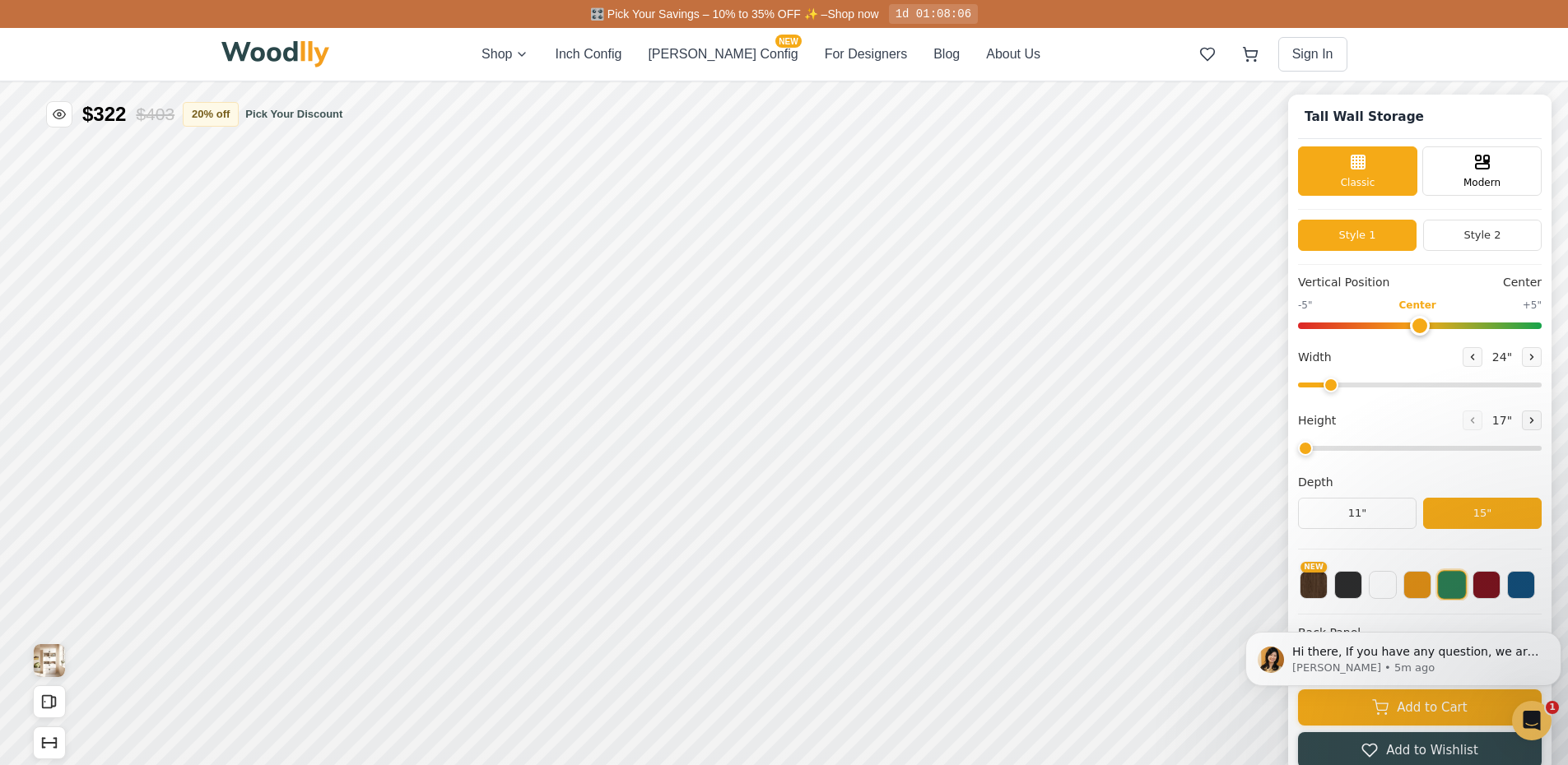
type input "36"
type input "6"
